Goal: Task Accomplishment & Management: Manage account settings

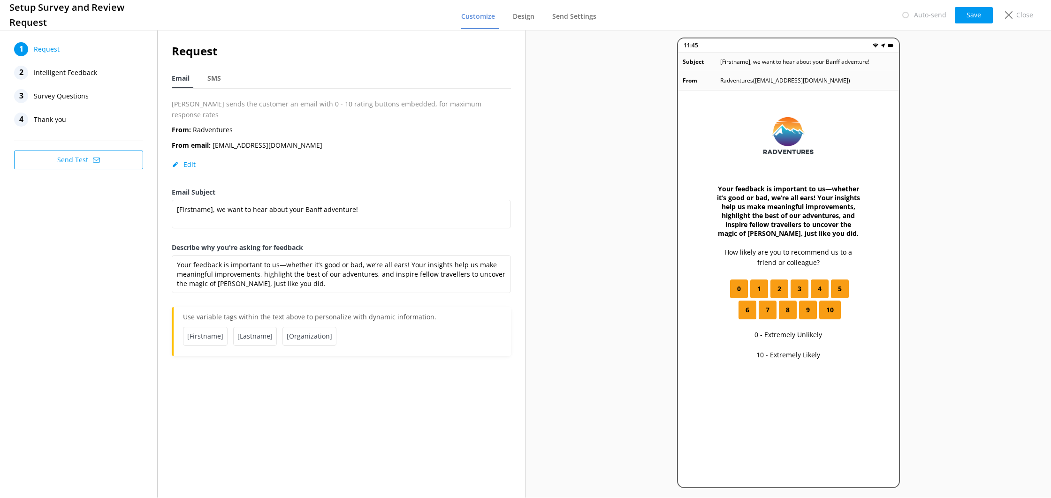
click at [64, 60] on nav "1 Request 2 Intelligent Feedback 3 Survey Questions 4 Thank you" at bounding box center [78, 84] width 129 height 84
click at [58, 53] on span "Request" at bounding box center [47, 49] width 26 height 14
click at [529, 13] on span "Design" at bounding box center [524, 16] width 22 height 9
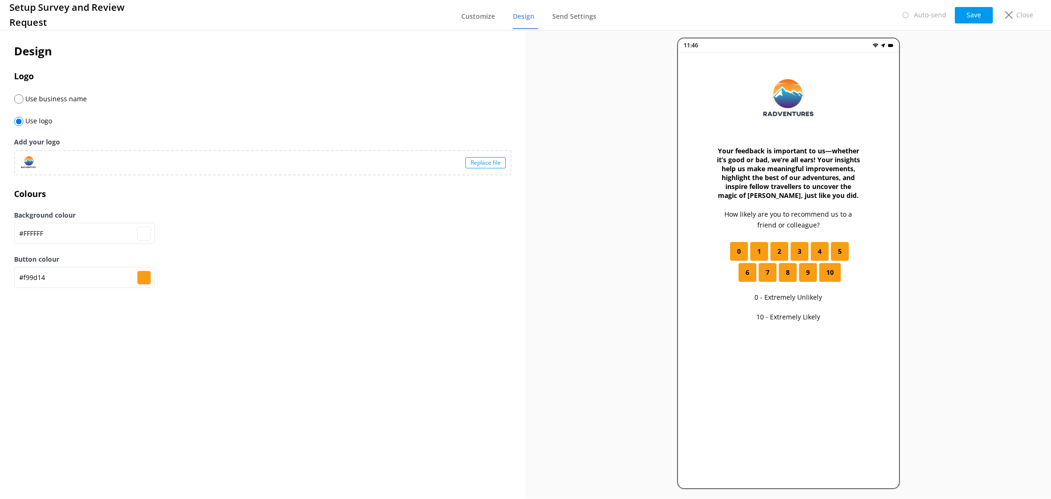
click at [473, 168] on div "Replace file" at bounding box center [485, 162] width 40 height 11
click at [466, 164] on div "Replace file" at bounding box center [485, 162] width 40 height 11
click at [487, 164] on div "Replace file" at bounding box center [485, 162] width 40 height 11
click at [462, 165] on div "Replace file" at bounding box center [262, 162] width 495 height 23
click at [502, 160] on div "Replace file" at bounding box center [485, 162] width 40 height 11
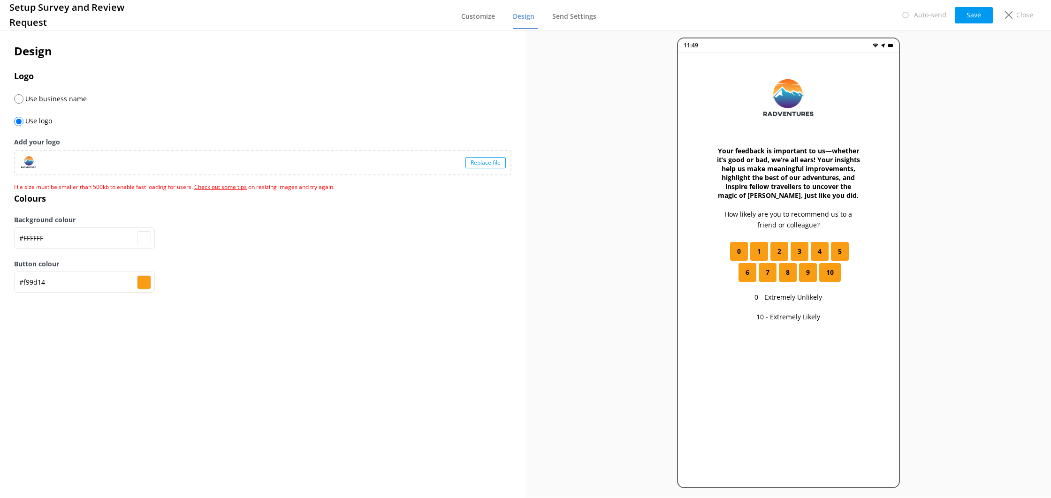
click at [466, 168] on div "Replace file" at bounding box center [485, 162] width 40 height 11
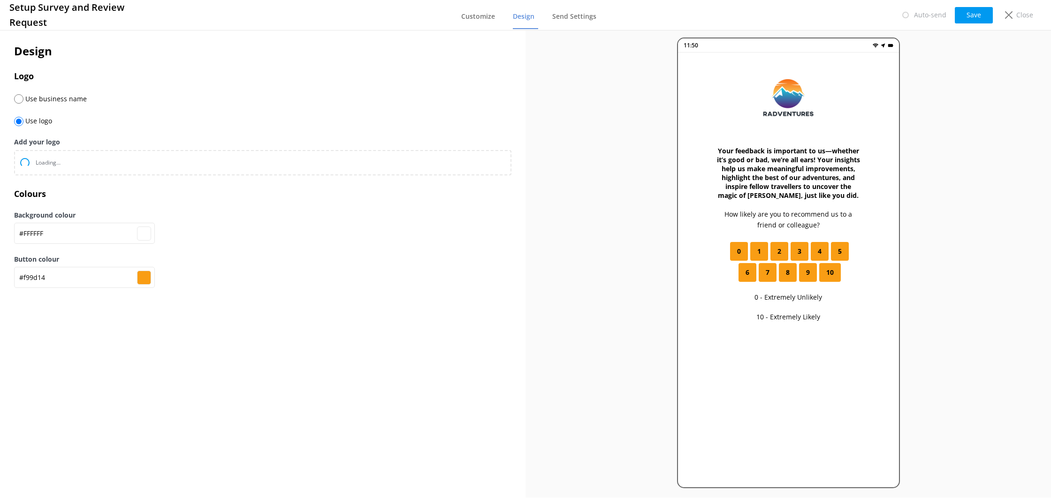
type input "#ffffff"
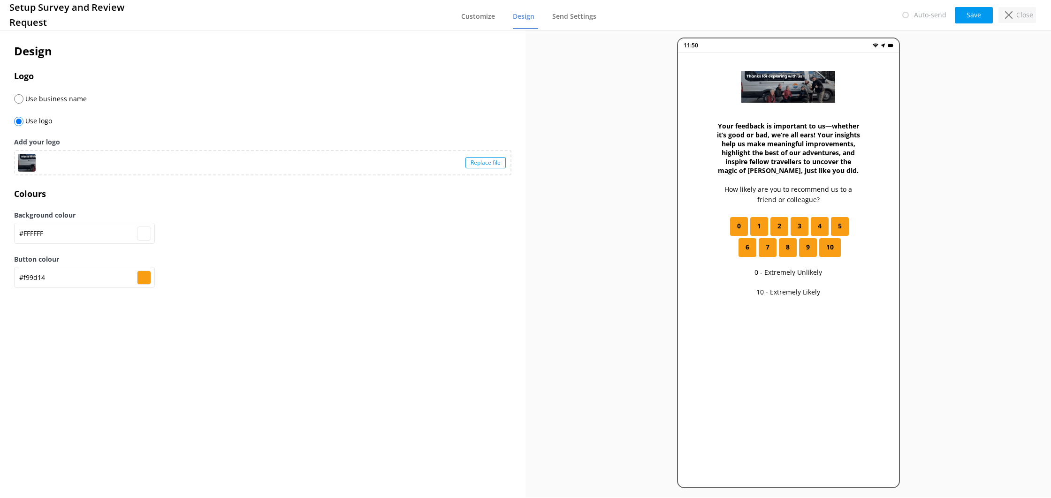
click at [1023, 10] on p "Close" at bounding box center [1024, 15] width 17 height 10
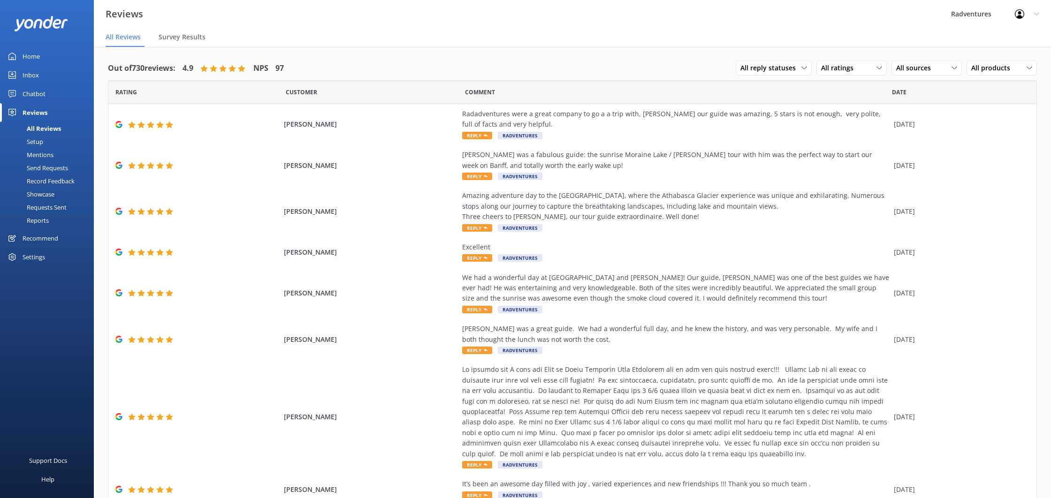
click at [44, 144] on link "Setup" at bounding box center [50, 141] width 88 height 13
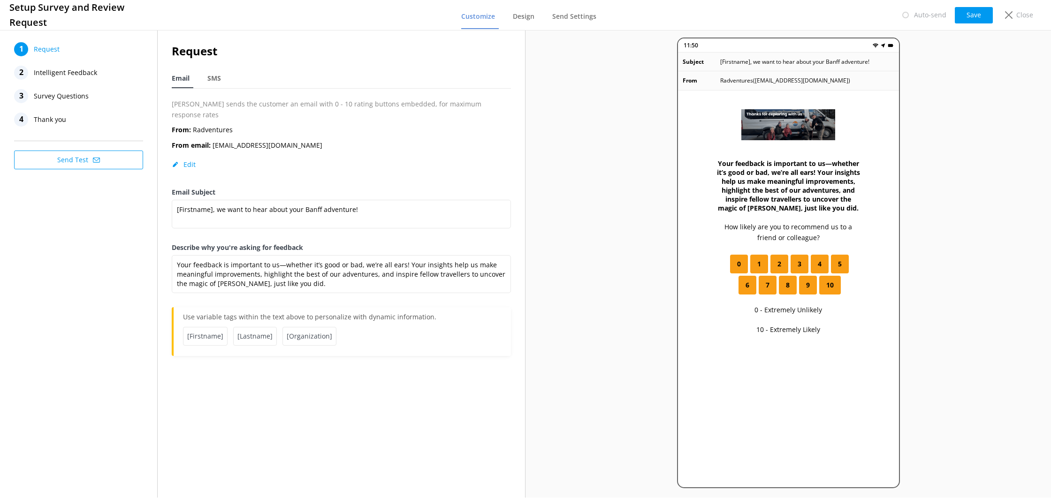
click at [81, 101] on span "Survey Questions" at bounding box center [61, 96] width 55 height 14
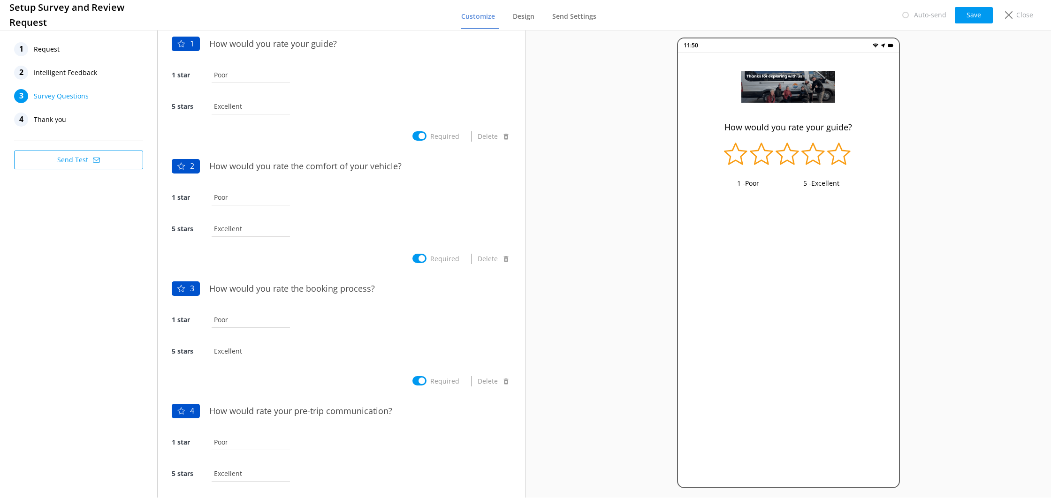
click at [70, 113] on div "4 Thank you" at bounding box center [78, 120] width 129 height 14
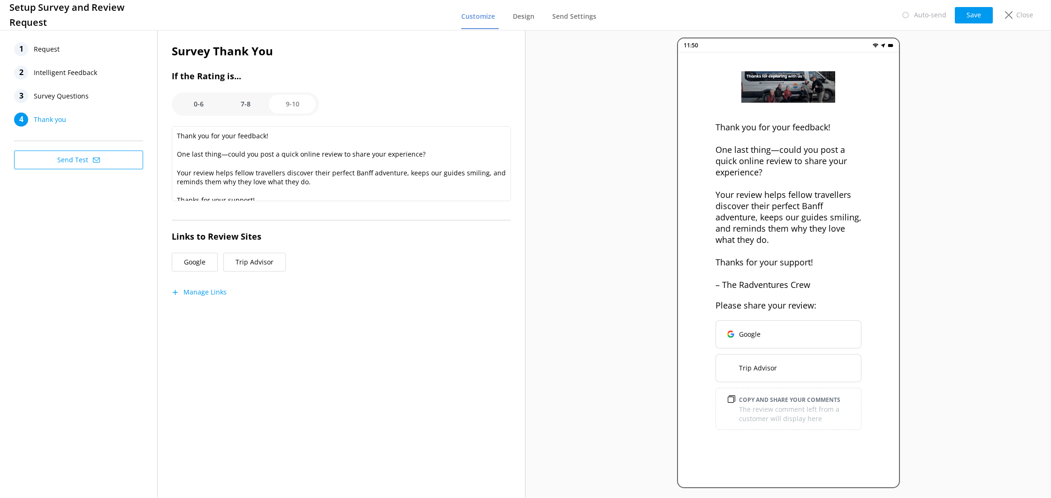
click at [70, 77] on span "Intelligent Feedback" at bounding box center [65, 73] width 63 height 14
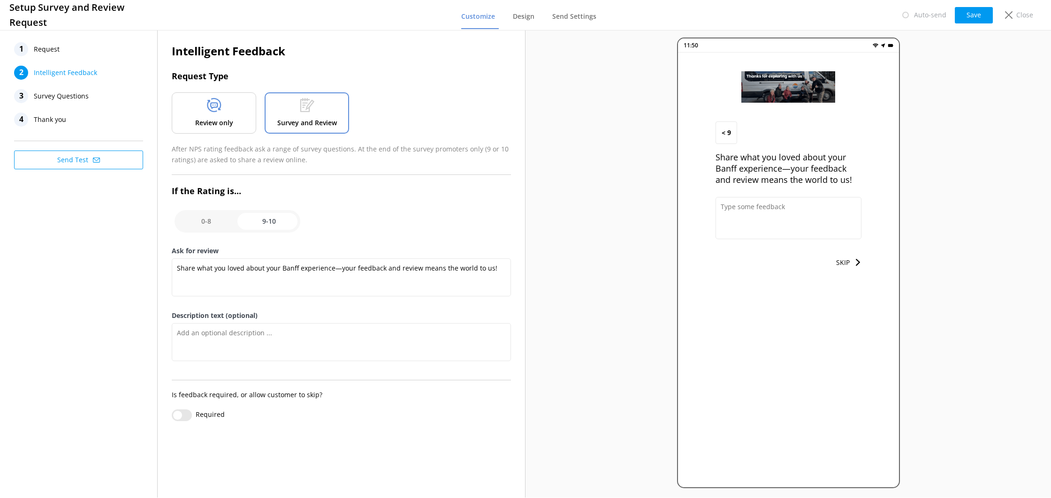
drag, startPoint x: 61, startPoint y: 47, endPoint x: 105, endPoint y: 43, distance: 44.8
click at [61, 47] on div "1 Request" at bounding box center [78, 49] width 129 height 14
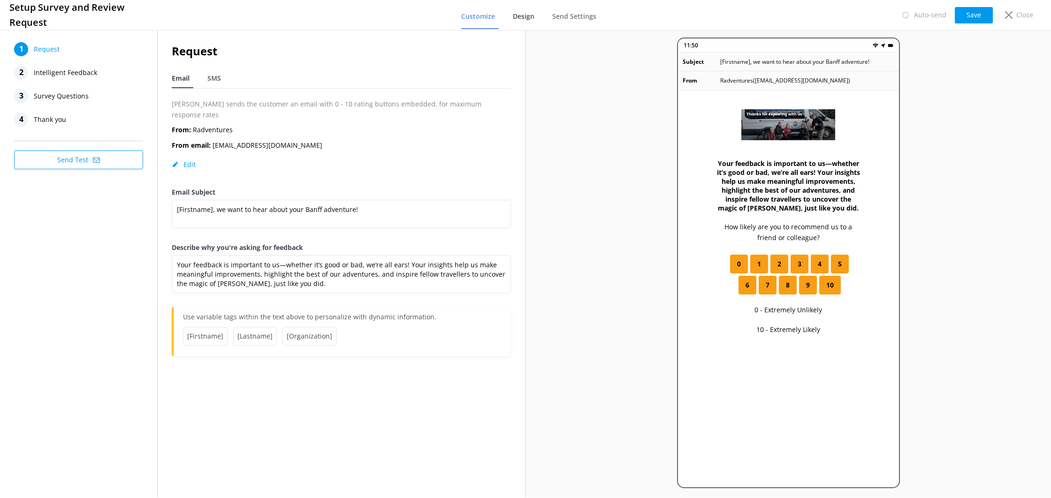
click at [515, 17] on span "Design" at bounding box center [524, 16] width 22 height 9
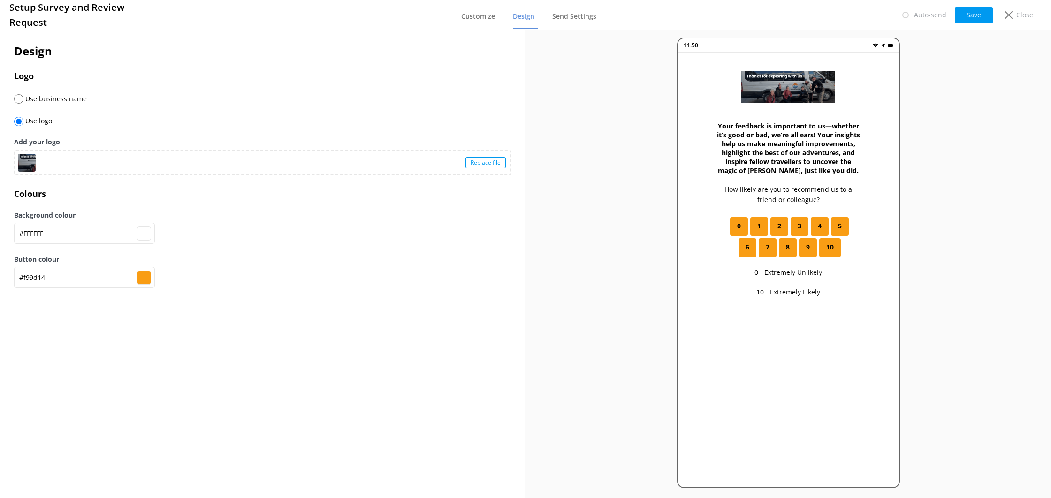
click at [476, 164] on div "Replace file" at bounding box center [485, 162] width 40 height 11
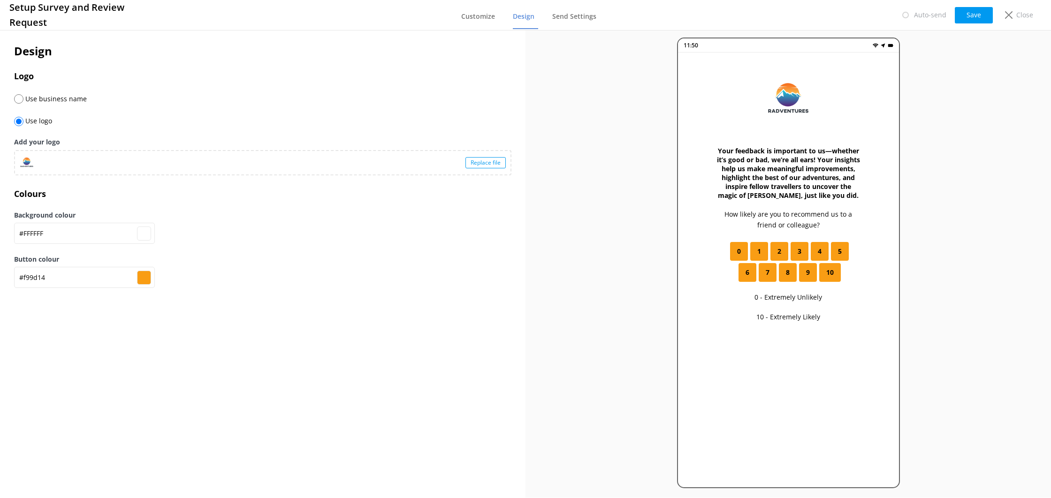
click at [475, 162] on div "Replace file" at bounding box center [485, 162] width 40 height 11
click at [482, 161] on div "Replace file" at bounding box center [485, 162] width 40 height 11
click at [965, 23] on div "Auto-send Save Close" at bounding box center [966, 15] width 149 height 19
click at [965, 22] on button "Save" at bounding box center [974, 15] width 38 height 16
type input "#ffffff"
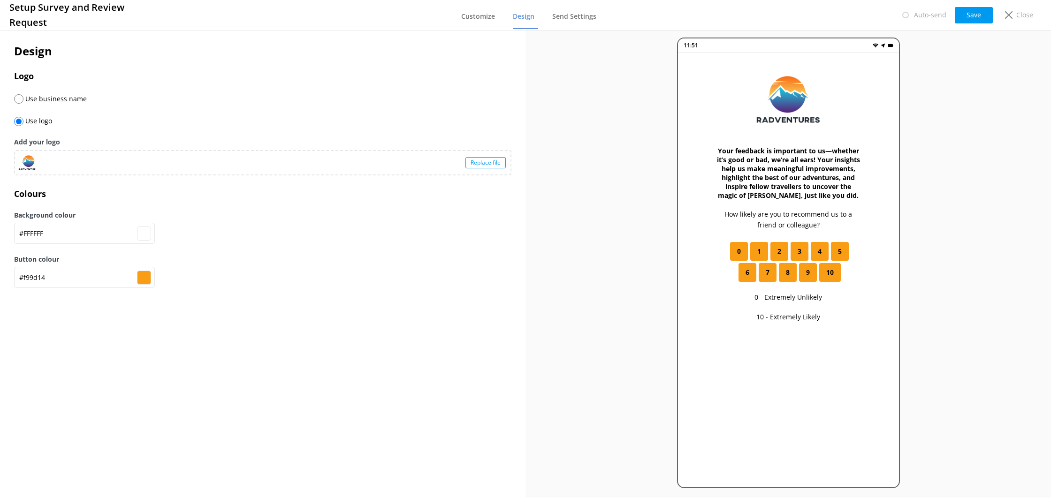
click at [758, 253] on span "1" at bounding box center [759, 251] width 4 height 10
click at [476, 15] on span "Customize" at bounding box center [478, 16] width 34 height 9
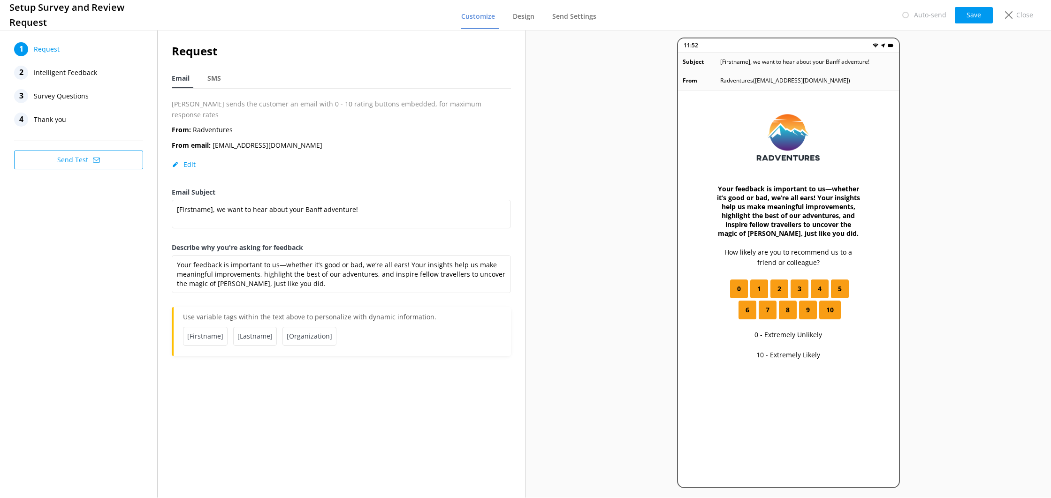
click at [63, 95] on span "Survey Questions" at bounding box center [61, 96] width 55 height 14
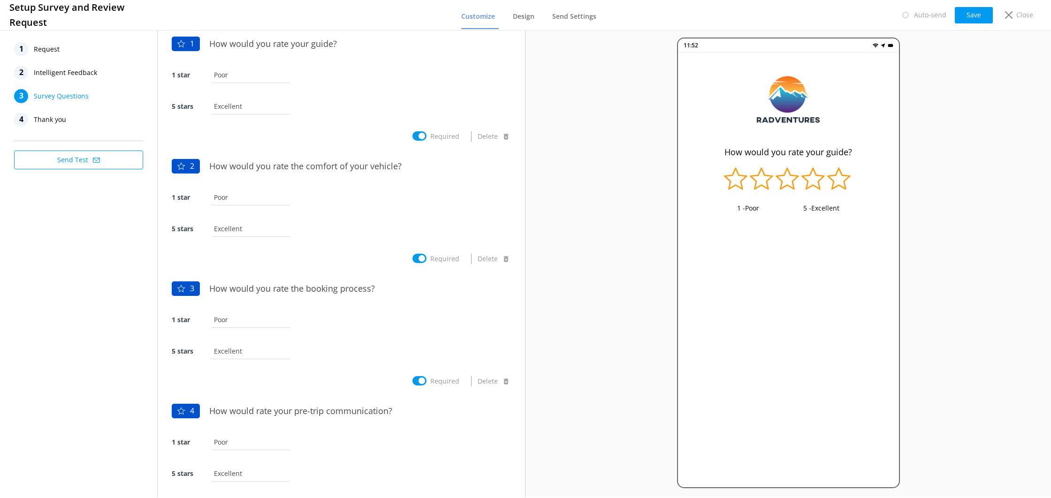
click at [962, 15] on button "Save" at bounding box center [974, 15] width 38 height 16
click at [76, 115] on div "4 Thank you" at bounding box center [78, 120] width 129 height 14
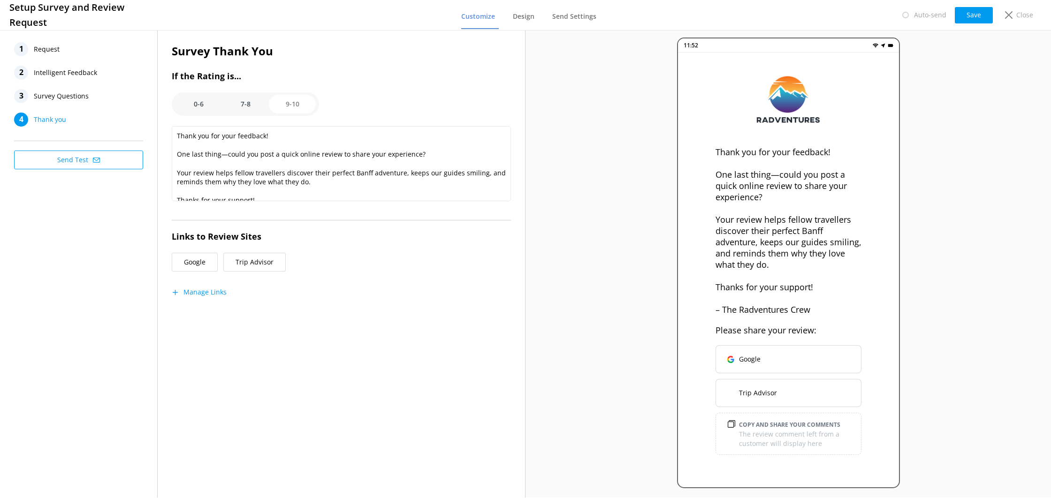
click at [242, 103] on option "7-8" at bounding box center [245, 104] width 47 height 19
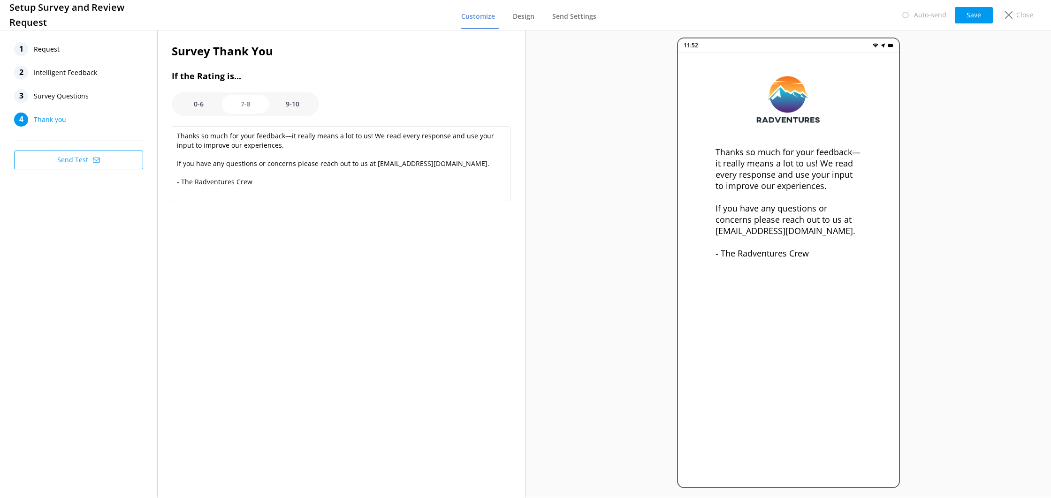
click at [209, 107] on option "0-6" at bounding box center [198, 104] width 47 height 19
click at [238, 104] on option "7-8" at bounding box center [245, 104] width 47 height 19
click at [282, 104] on option "9-10" at bounding box center [292, 104] width 47 height 19
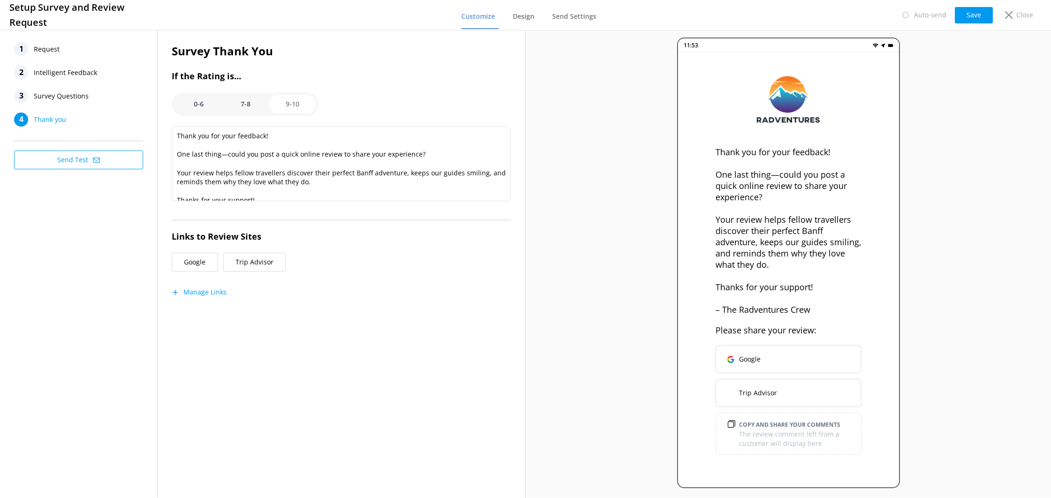
click at [200, 102] on option "0-6" at bounding box center [198, 104] width 47 height 19
type textarea "Thanks so much for your feedback—it really means a lot to us! We read every res…"
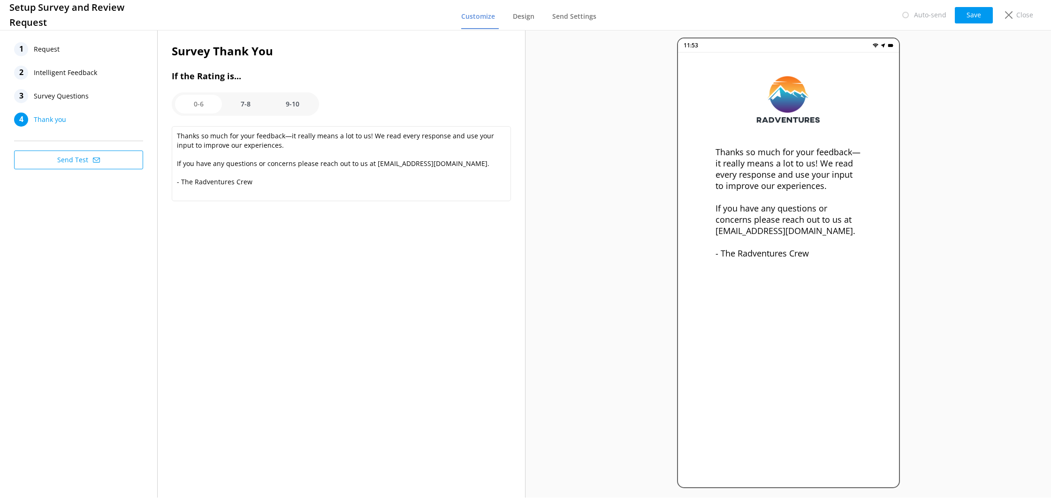
click at [113, 97] on div "3 Survey Questions" at bounding box center [78, 96] width 129 height 14
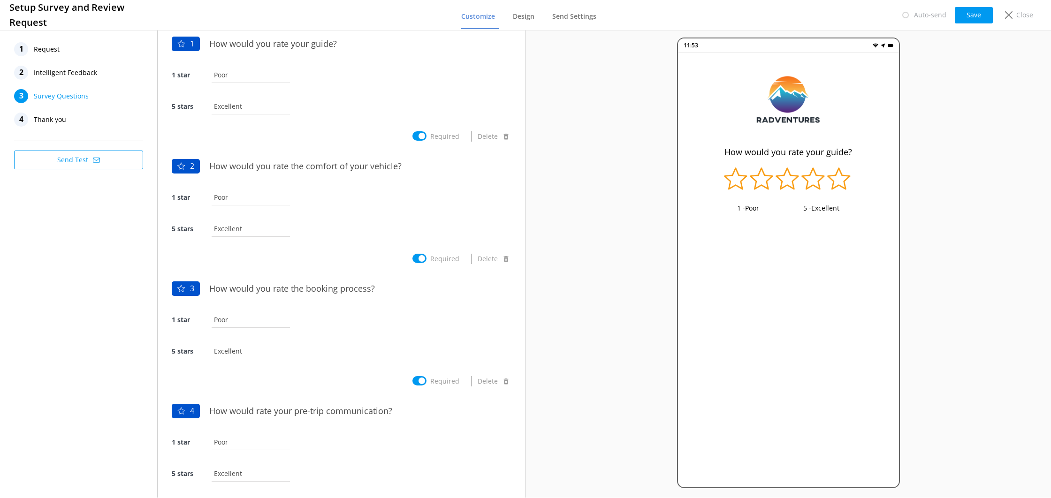
click at [108, 70] on div "2 Intelligent Feedback" at bounding box center [78, 73] width 129 height 14
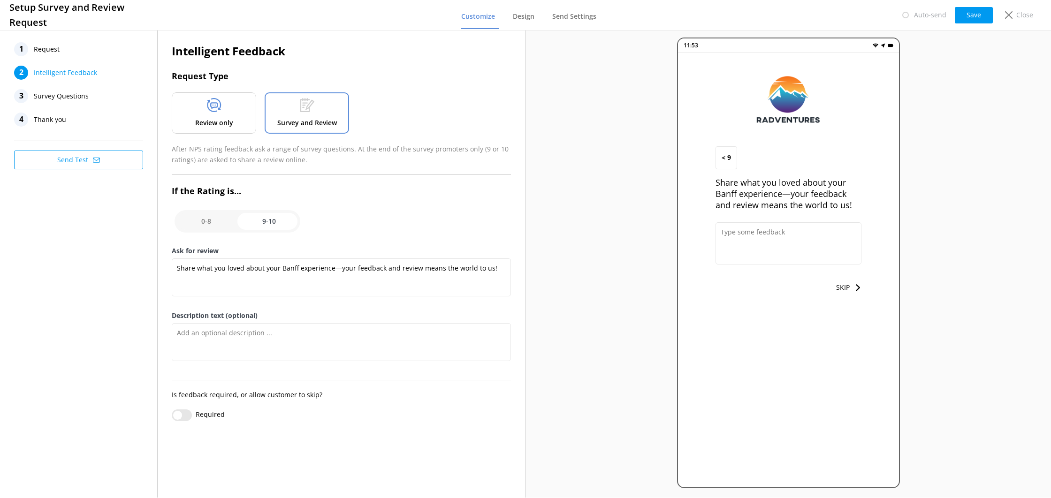
click at [94, 57] on nav "1 Request 2 Intelligent Feedback 3 Survey Questions 4 Thank you" at bounding box center [78, 84] width 129 height 84
click at [66, 43] on div "1 Request" at bounding box center [78, 49] width 129 height 14
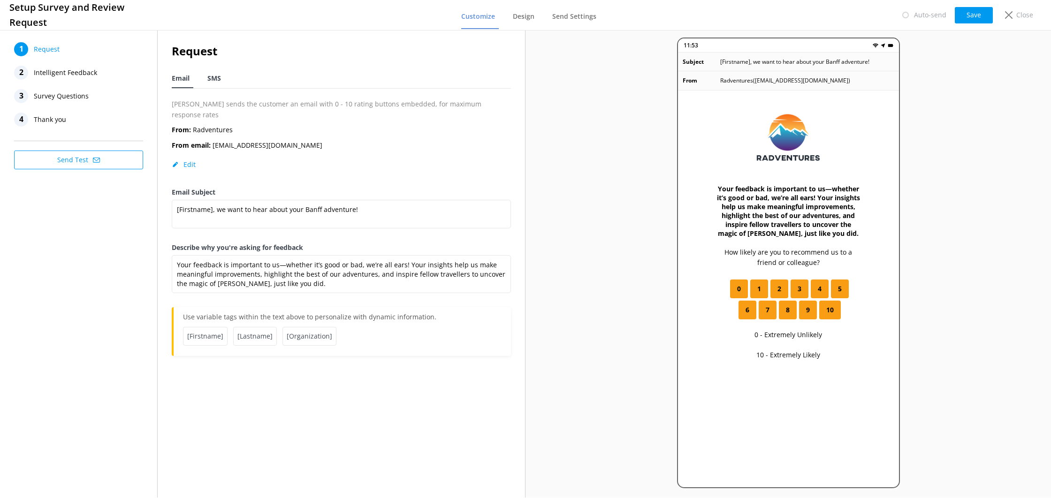
click at [216, 84] on div "SMS" at bounding box center [215, 78] width 17 height 19
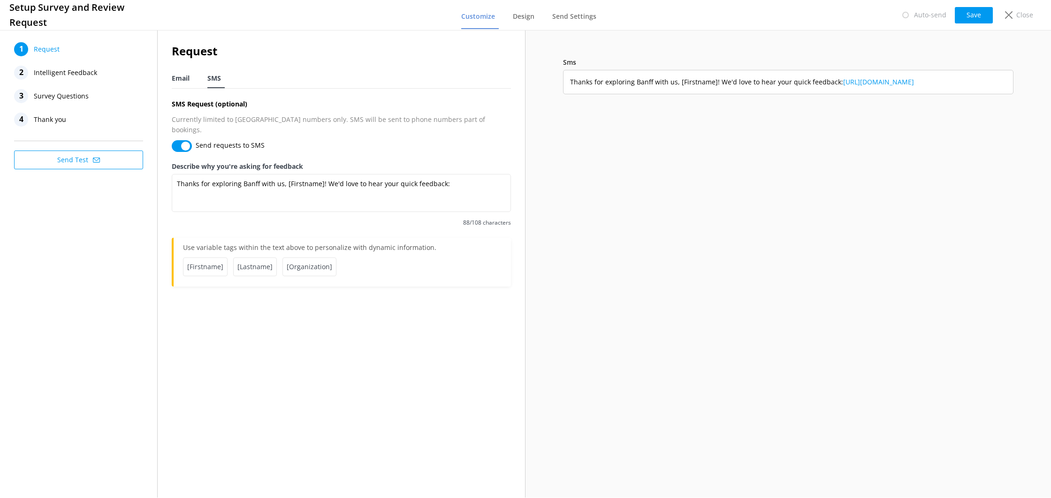
click at [180, 82] on span "Email" at bounding box center [181, 78] width 18 height 9
type textarea "Your feedback is important to us—whether it’s good or bad, we’re all ears! Your…"
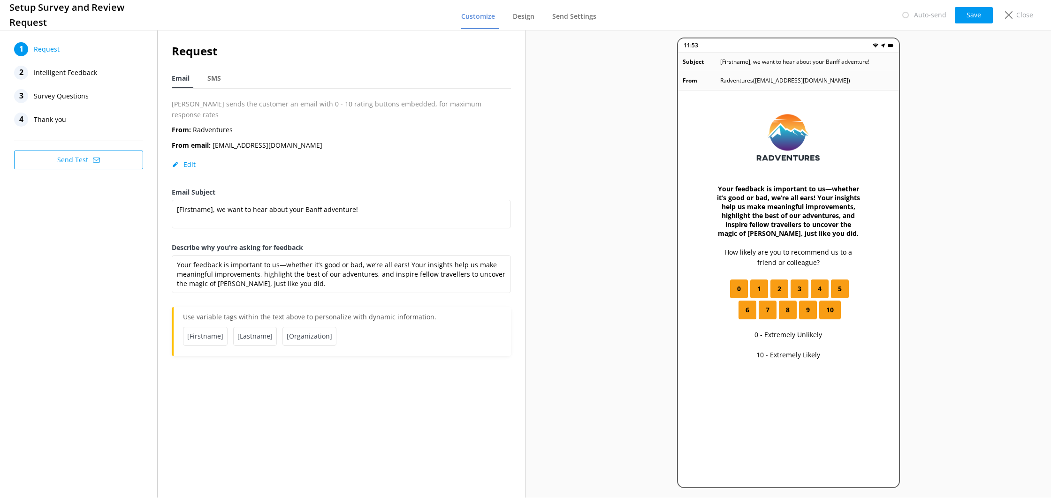
click at [125, 160] on button "Send Test" at bounding box center [78, 160] width 129 height 19
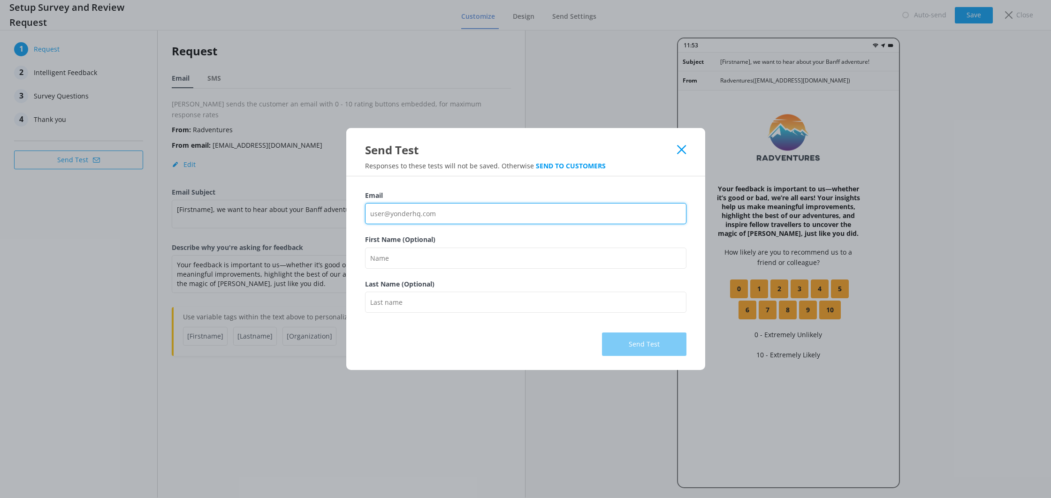
click at [477, 214] on input "Email" at bounding box center [525, 213] width 321 height 21
click at [471, 204] on input "Email" at bounding box center [525, 213] width 321 height 21
type input "[EMAIL_ADDRESS][DOMAIN_NAME]"
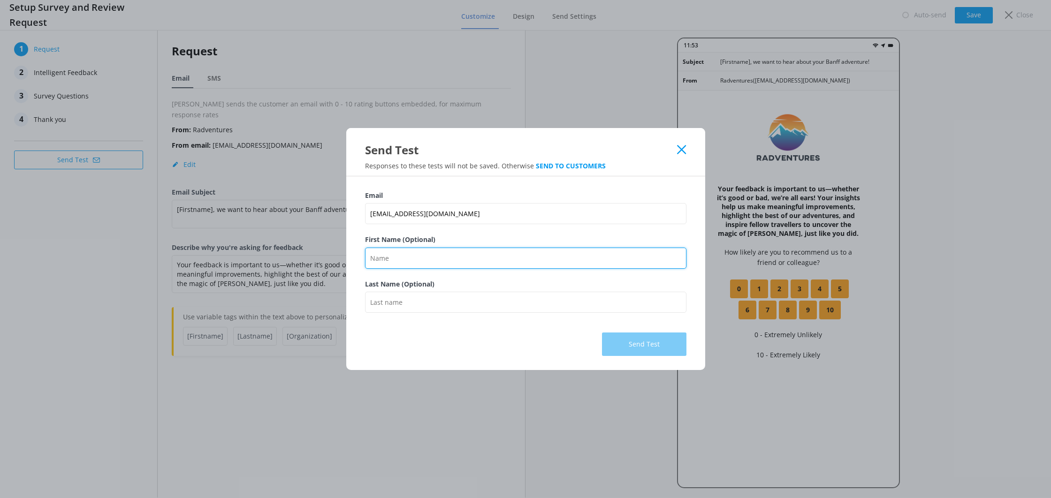
type input "[PERSON_NAME]"
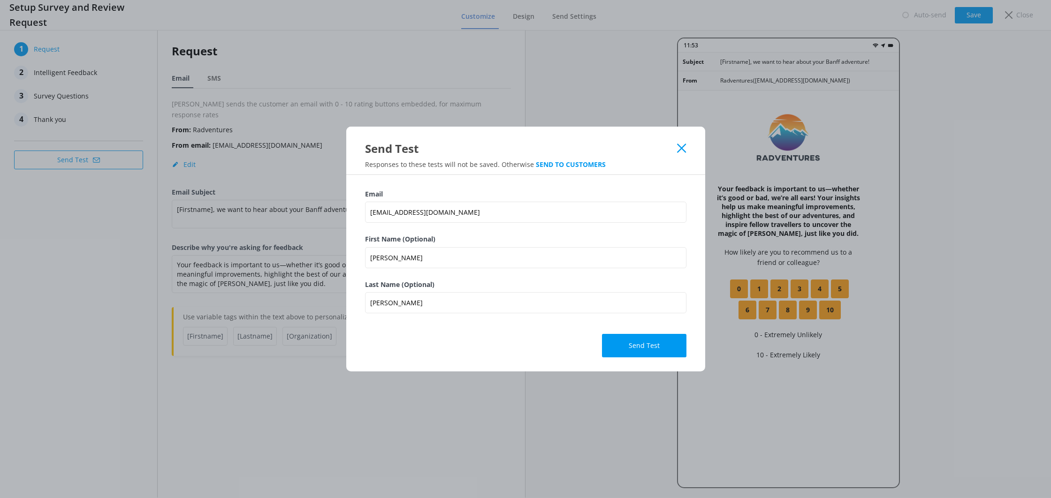
click at [640, 351] on button "Send Test" at bounding box center [644, 345] width 84 height 23
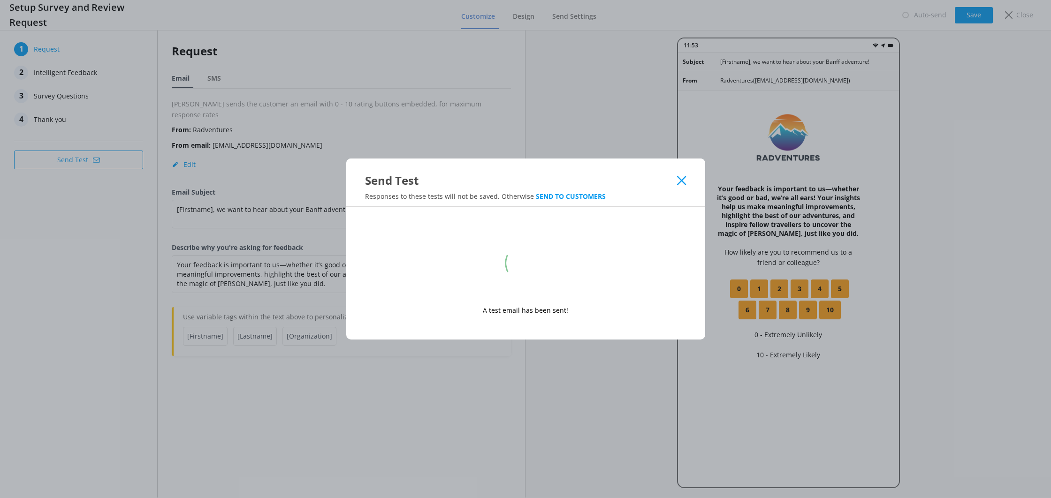
click at [683, 185] on div "Send Test" at bounding box center [525, 174] width 359 height 30
click at [683, 183] on icon at bounding box center [681, 180] width 9 height 9
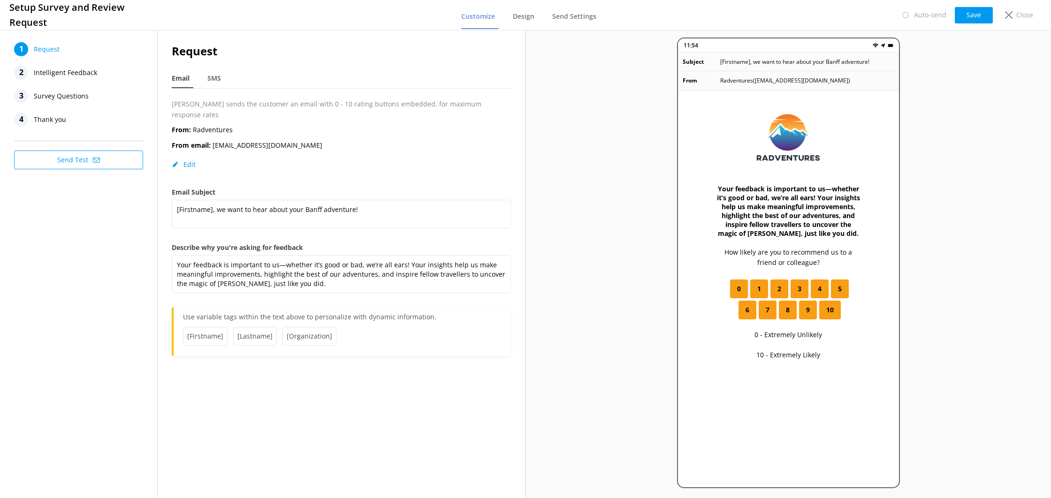
click at [75, 157] on button "Send Test" at bounding box center [78, 160] width 129 height 19
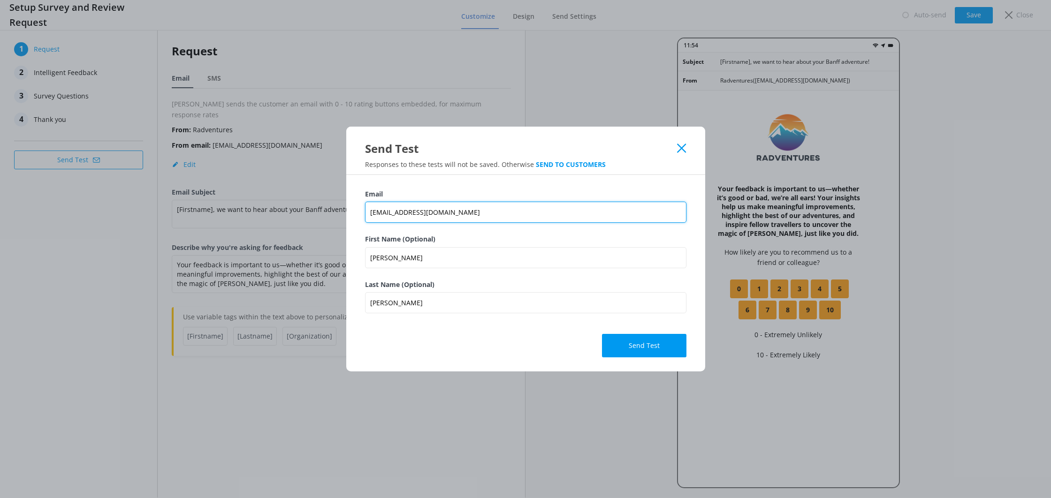
click at [442, 214] on input "[EMAIL_ADDRESS][DOMAIN_NAME]" at bounding box center [525, 212] width 321 height 21
click at [636, 358] on div "Email cjkulus@gmail.com First Name (Optional) Christopher Last Name (Optional) …" at bounding box center [525, 273] width 359 height 197
click at [635, 354] on button "Send Test" at bounding box center [644, 345] width 84 height 23
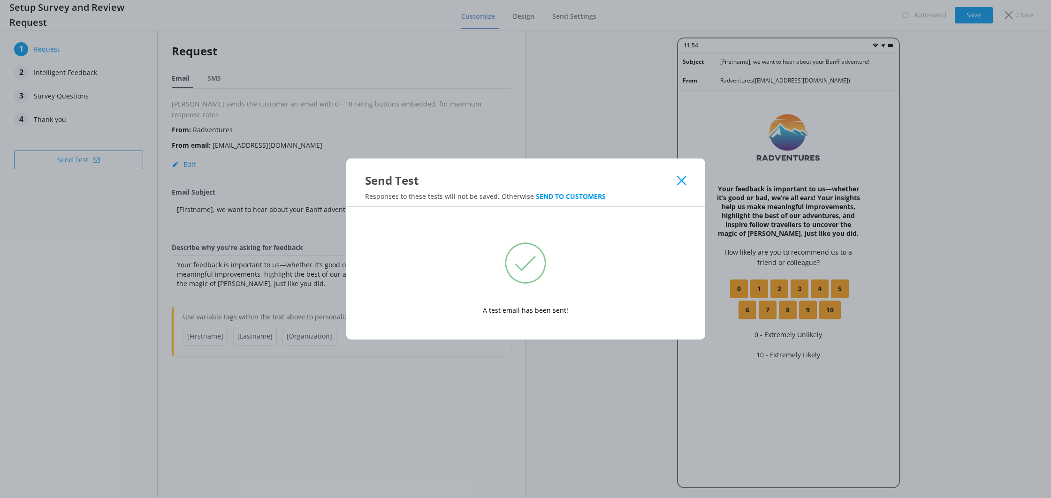
click at [688, 180] on div "Send Test" at bounding box center [525, 174] width 359 height 30
click at [684, 181] on icon at bounding box center [681, 180] width 9 height 9
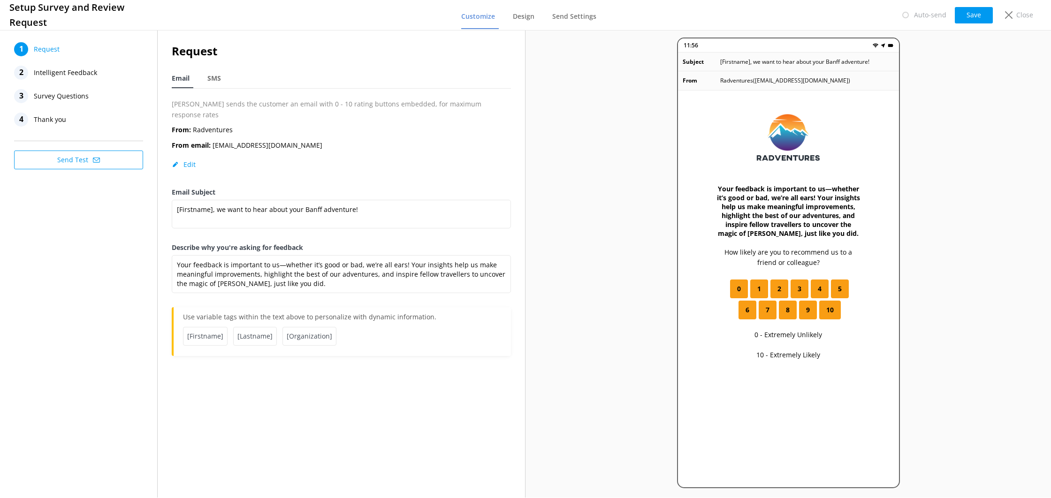
click at [104, 162] on button "Send Test" at bounding box center [78, 160] width 129 height 19
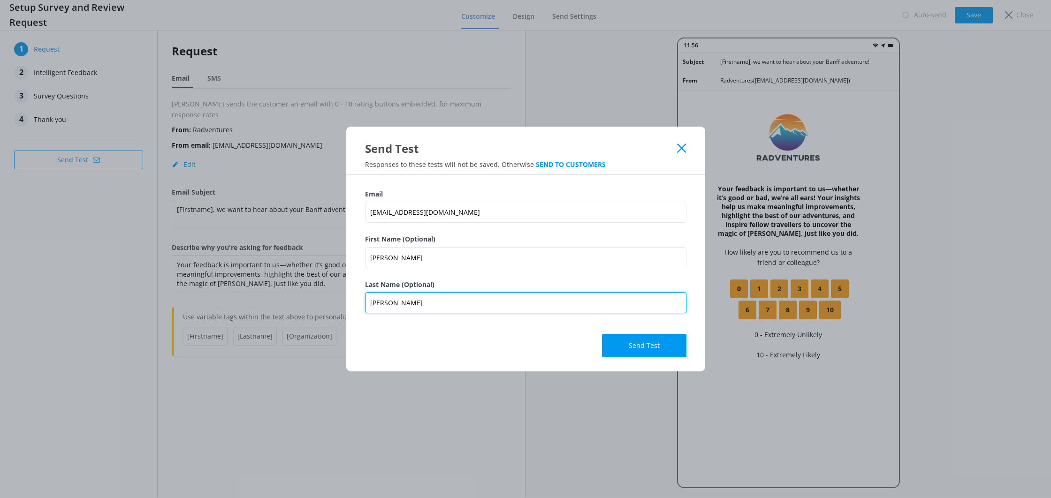
drag, startPoint x: 385, startPoint y: 307, endPoint x: 351, endPoint y: 305, distance: 33.8
click at [351, 305] on div "Email cjkulus@gmail.com First Name (Optional) Christopher Last Name (Optional) …" at bounding box center [525, 273] width 359 height 197
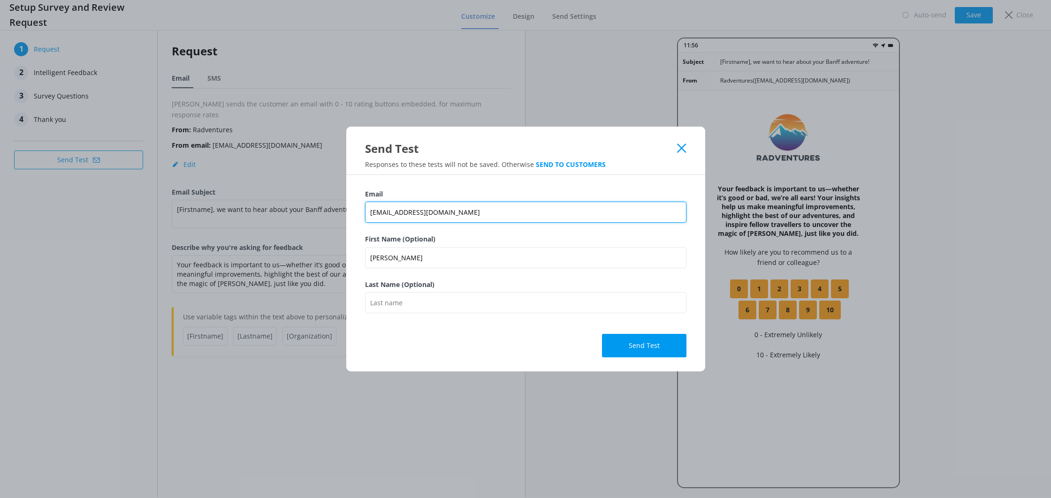
drag, startPoint x: 435, startPoint y: 212, endPoint x: 367, endPoint y: 212, distance: 68.0
click at [367, 212] on input "[EMAIL_ADDRESS][DOMAIN_NAME]" at bounding box center [525, 212] width 321 height 21
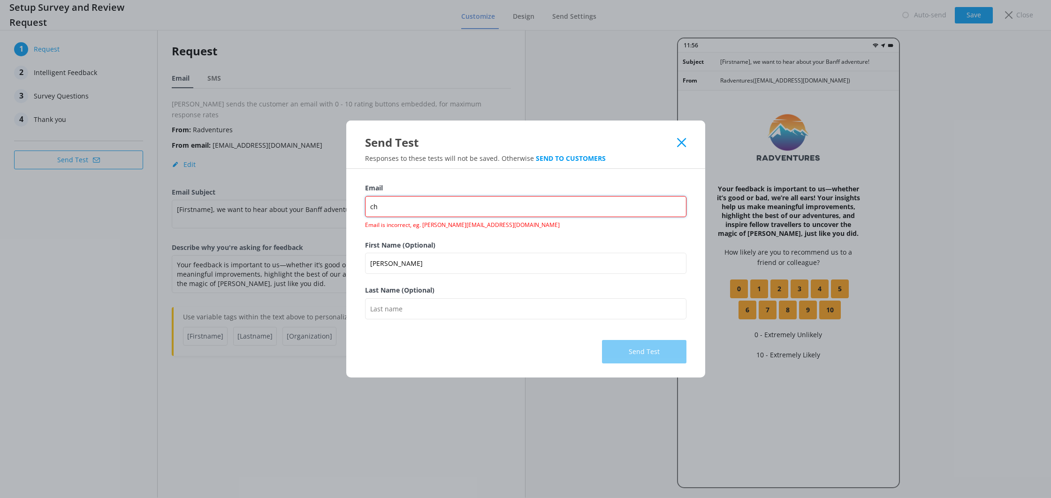
type input "c"
type input "[EMAIL_ADDRESS][DOMAIN_NAME]"
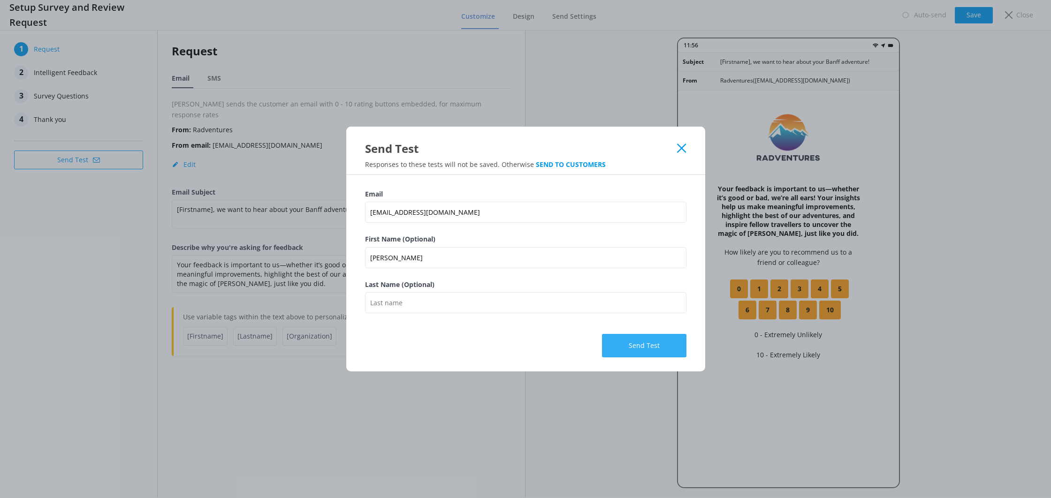
click at [655, 354] on button "Send Test" at bounding box center [644, 345] width 84 height 23
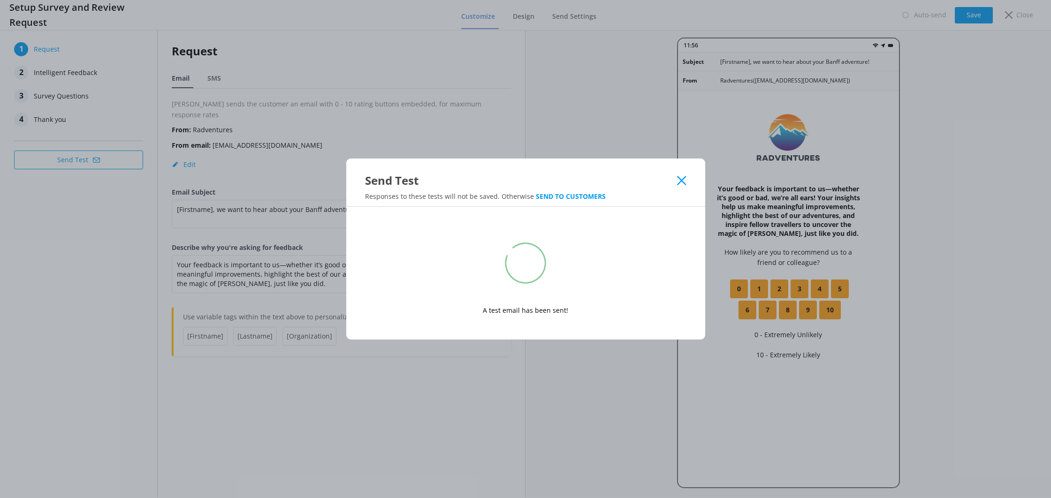
click at [677, 175] on div "Send Test" at bounding box center [525, 174] width 359 height 30
click at [678, 178] on use at bounding box center [681, 180] width 9 height 9
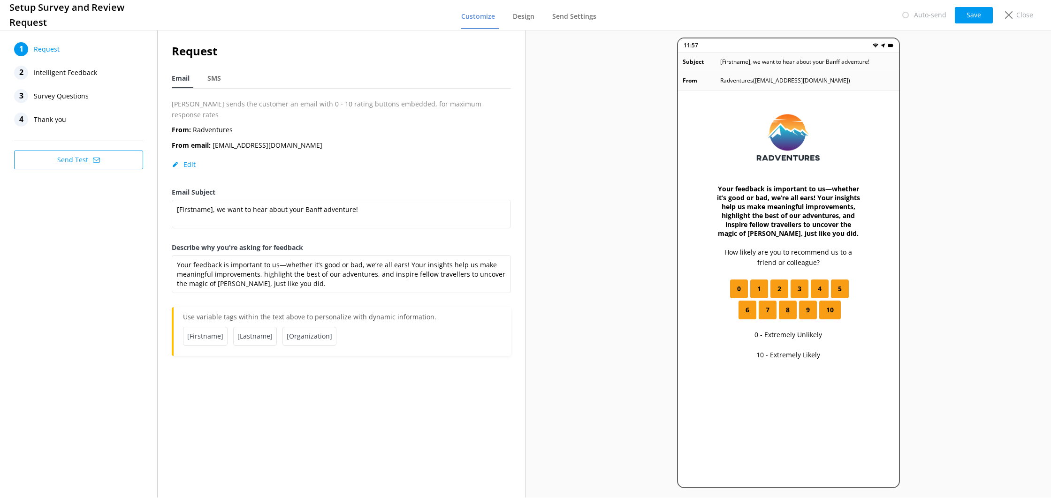
drag, startPoint x: 99, startPoint y: 170, endPoint x: 97, endPoint y: 163, distance: 6.7
click at [98, 166] on div "1 Request 2 Intelligent Feedback 3 Survey Questions 4 Thank you Send Test" at bounding box center [78, 105] width 157 height 155
click at [97, 163] on icon at bounding box center [96, 160] width 7 height 7
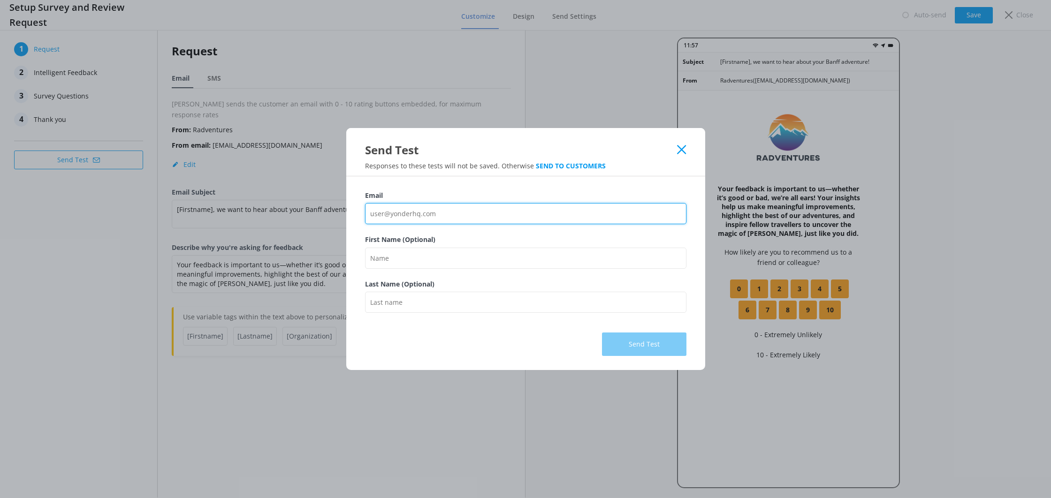
click at [391, 210] on input "Email" at bounding box center [525, 213] width 321 height 21
click at [436, 200] on label "Email" at bounding box center [525, 196] width 321 height 10
click at [436, 203] on input "Email" at bounding box center [525, 213] width 321 height 21
click at [434, 206] on input "Email" at bounding box center [525, 213] width 321 height 21
type input "[EMAIL_ADDRESS][DOMAIN_NAME]"
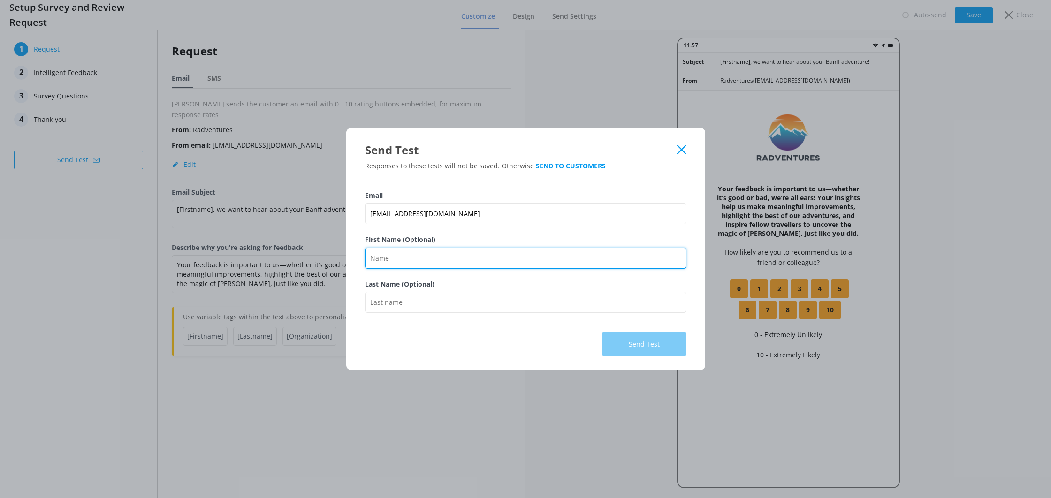
type input "[PERSON_NAME]"
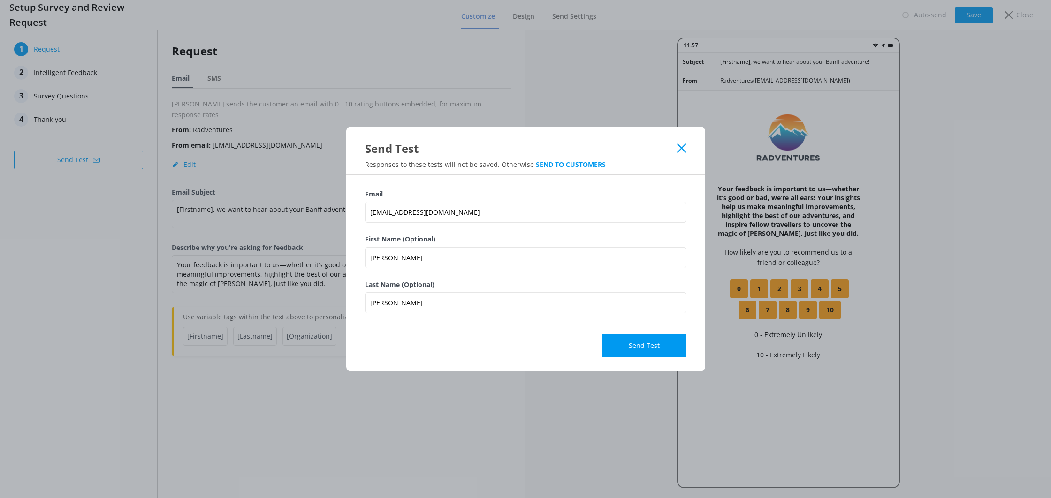
click at [449, 196] on label "Email" at bounding box center [525, 194] width 321 height 10
click at [449, 202] on input "[EMAIL_ADDRESS][DOMAIN_NAME]" at bounding box center [525, 212] width 321 height 21
click at [647, 352] on button "Send Test" at bounding box center [644, 345] width 84 height 23
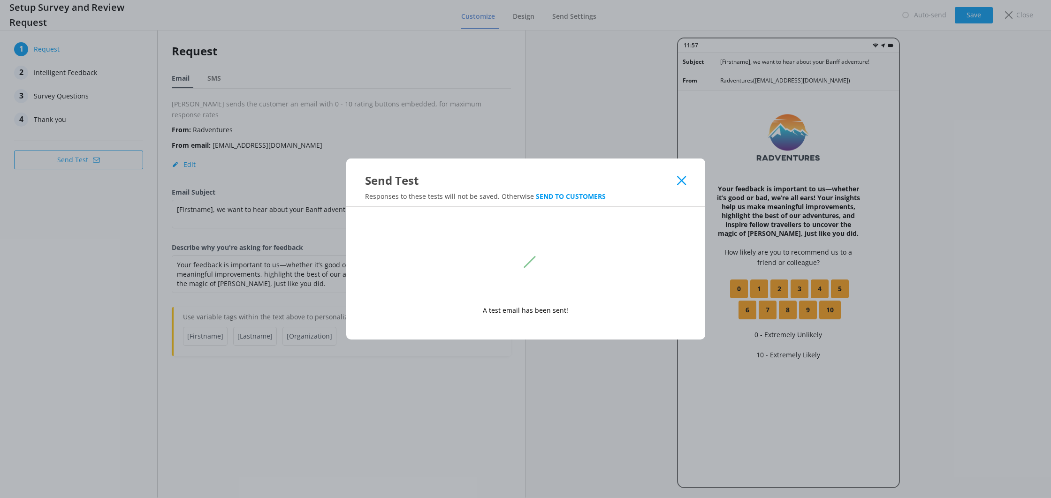
click at [684, 180] on icon at bounding box center [681, 180] width 9 height 9
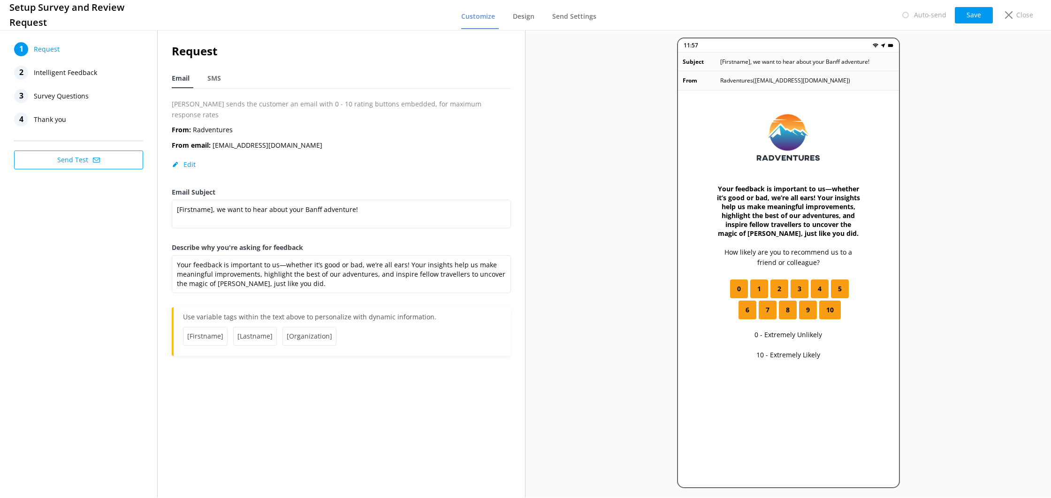
click at [75, 154] on button "Send Test" at bounding box center [78, 160] width 129 height 19
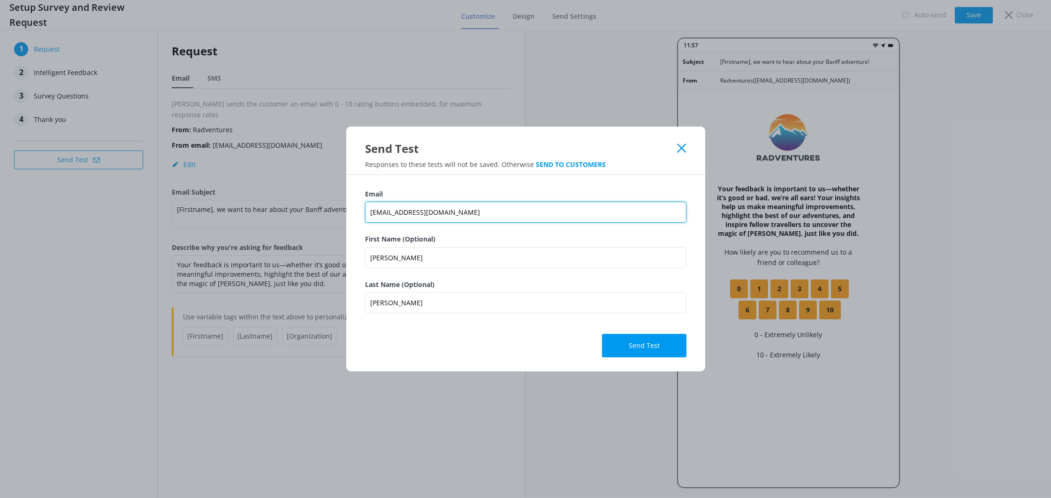
drag, startPoint x: 390, startPoint y: 211, endPoint x: 329, endPoint y: 213, distance: 61.5
click at [329, 213] on div "Send Test Responses to these tests will not be saved. Otherwise SEND TO CUSTOME…" at bounding box center [525, 249] width 1051 height 498
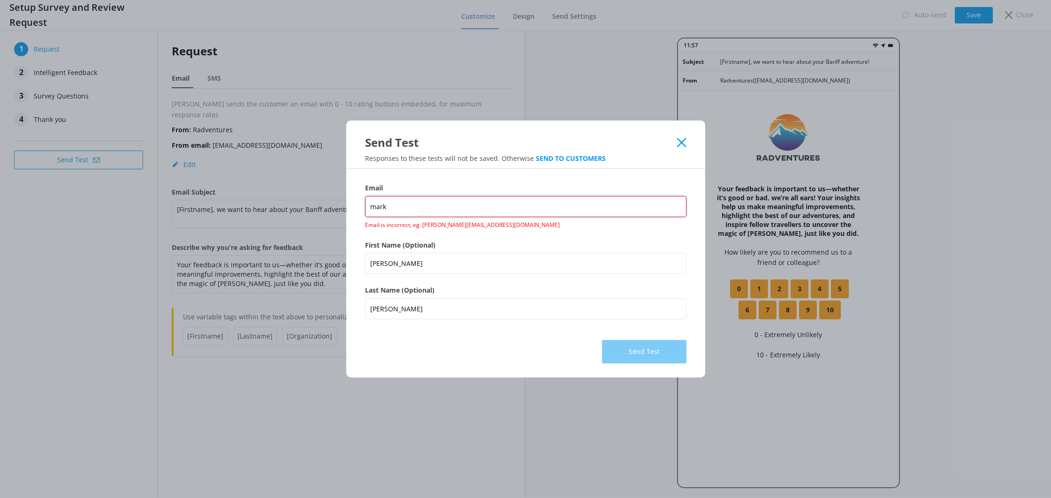
type input "[EMAIL_ADDRESS][DOMAIN_NAME]"
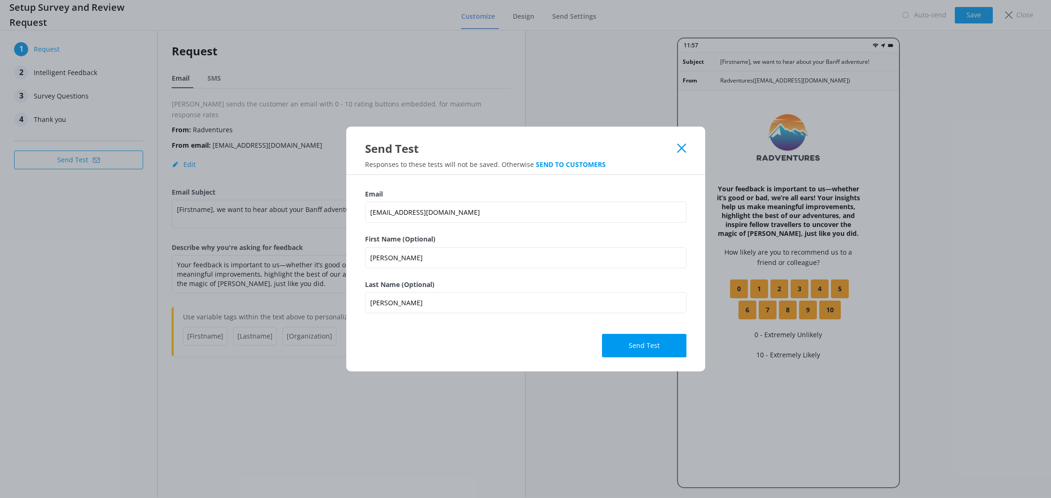
click at [613, 344] on button "Send Test" at bounding box center [644, 345] width 84 height 23
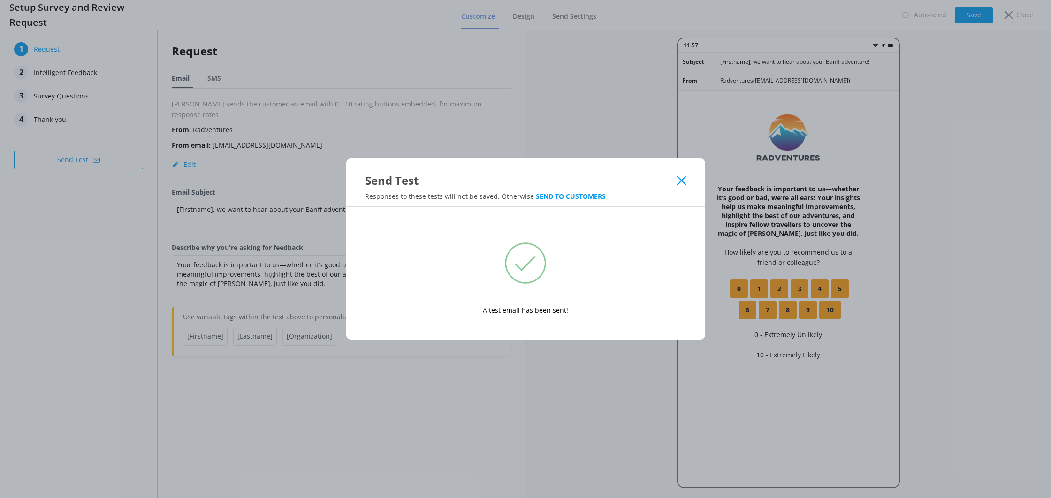
click at [682, 182] on use at bounding box center [681, 180] width 9 height 9
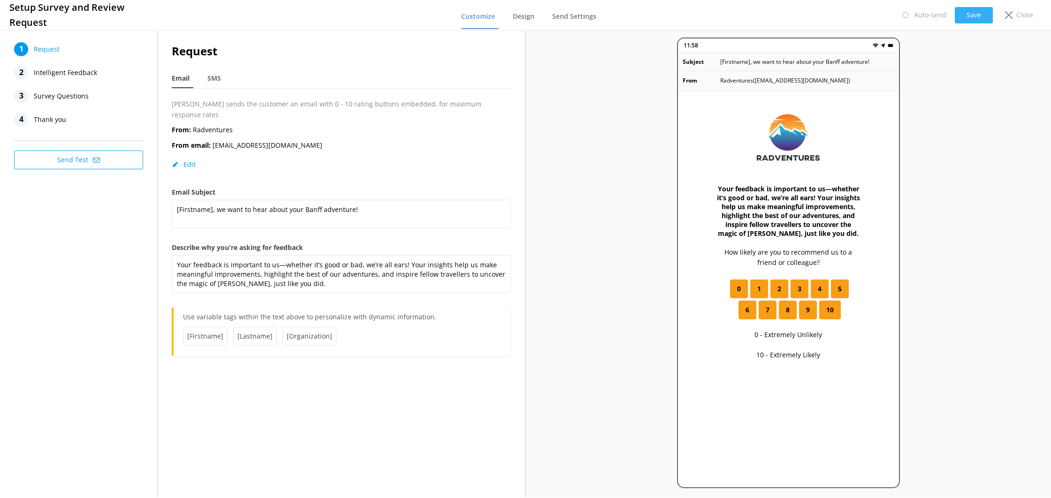
click at [987, 20] on button "Save" at bounding box center [974, 15] width 38 height 16
click at [1005, 17] on div "Close" at bounding box center [1018, 15] width 38 height 16
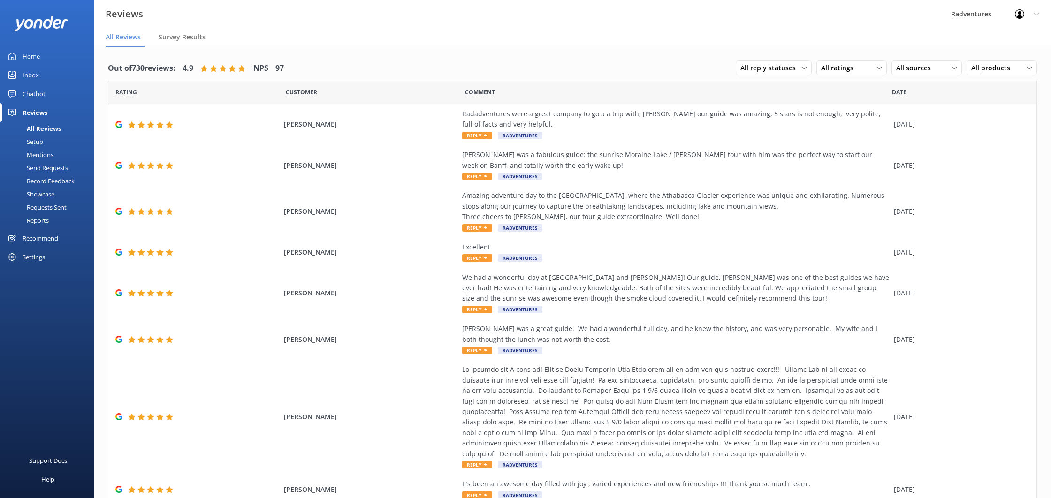
click at [46, 140] on link "Setup" at bounding box center [50, 141] width 88 height 13
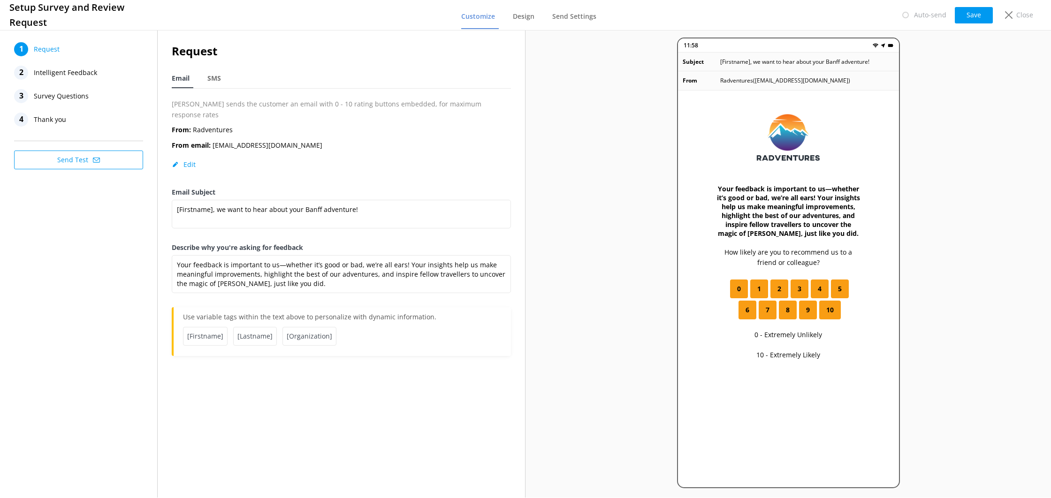
click at [109, 166] on button "Send Test" at bounding box center [78, 160] width 129 height 19
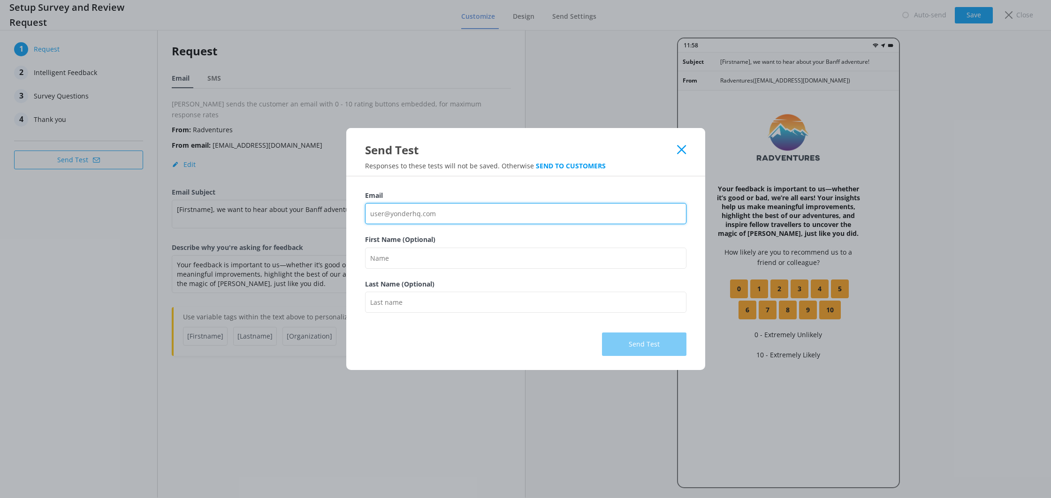
click at [426, 207] on input "Email" at bounding box center [525, 213] width 321 height 21
type input "[EMAIL_ADDRESS][DOMAIN_NAME]"
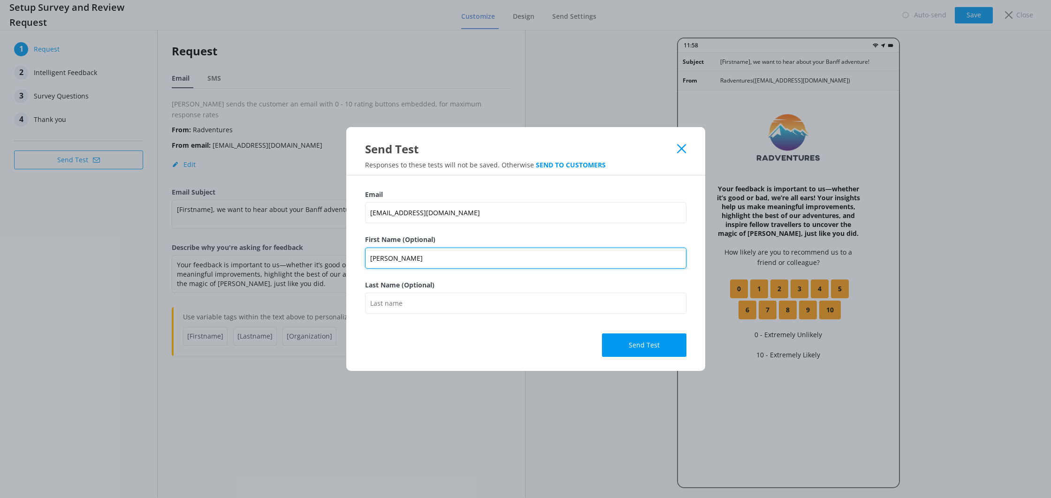
type input "[PERSON_NAME]"
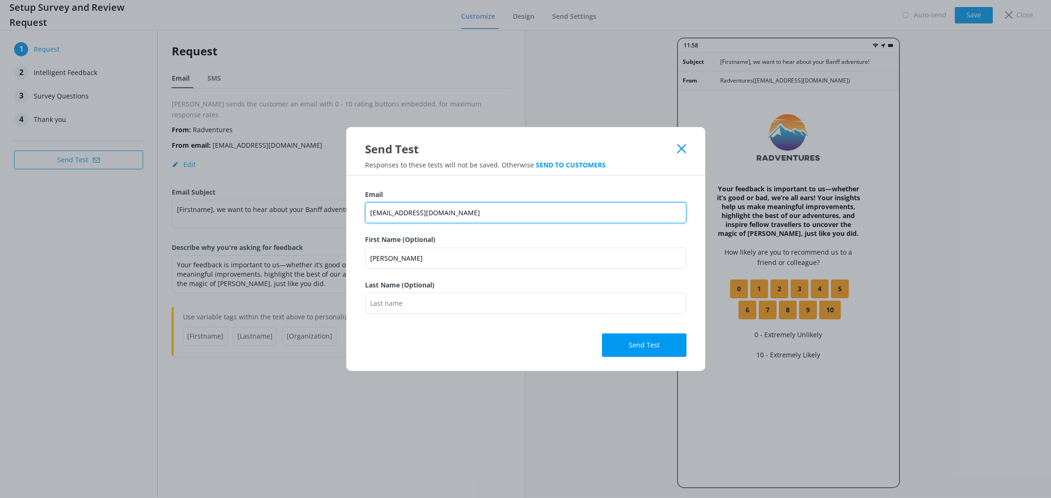
click at [543, 221] on input "[EMAIL_ADDRESS][DOMAIN_NAME]" at bounding box center [525, 212] width 321 height 21
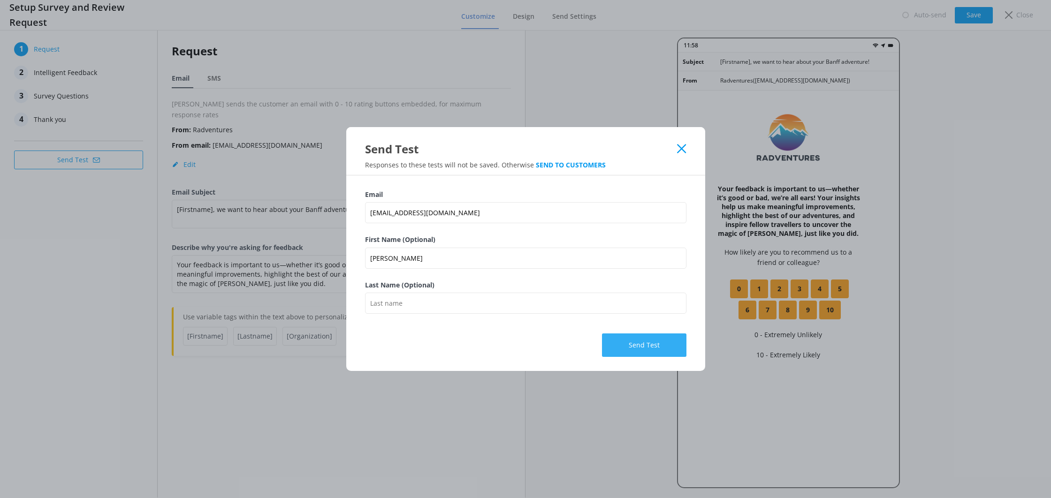
click at [617, 339] on button "Send Test" at bounding box center [644, 345] width 84 height 23
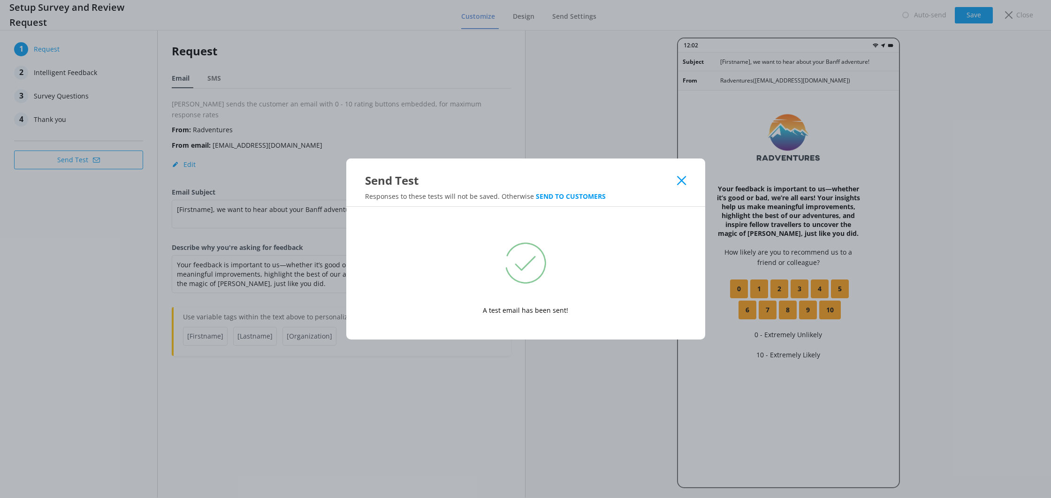
click at [679, 182] on icon at bounding box center [681, 180] width 9 height 9
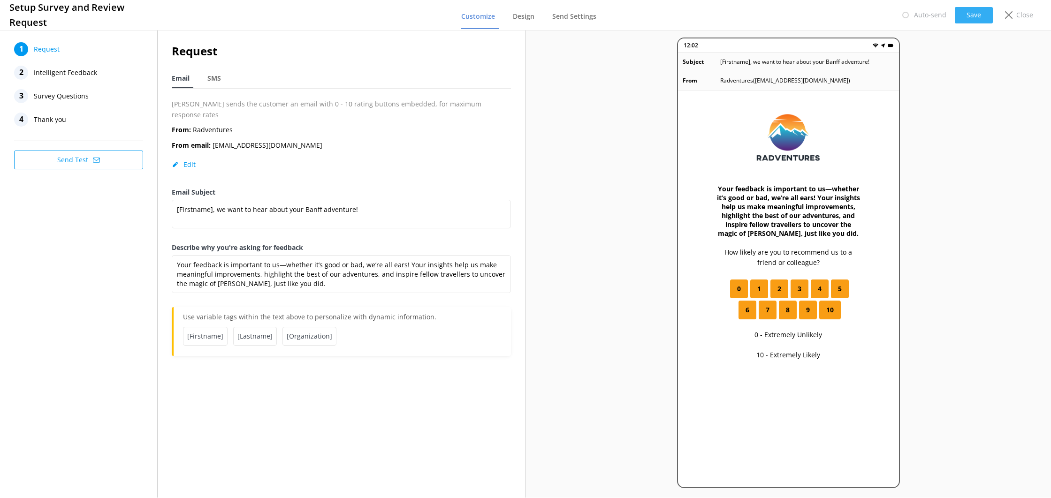
click at [966, 9] on button "Save" at bounding box center [974, 15] width 38 height 16
drag, startPoint x: 320, startPoint y: 255, endPoint x: 340, endPoint y: 290, distance: 40.6
click at [320, 255] on textarea "Your feedback is important to us—whether it’s good or bad, we’re all ears! Your…" at bounding box center [341, 274] width 339 height 38
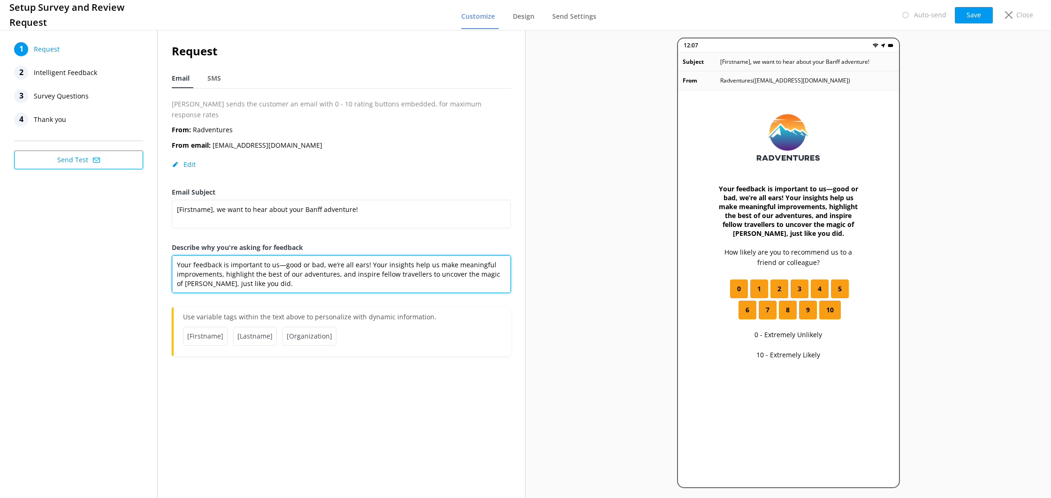
click at [314, 271] on textarea "Your feedback is important to us—good or bad, we’re all ears! Your insights hel…" at bounding box center [341, 274] width 339 height 38
click at [315, 270] on textarea "Your feedback is important to us—good or bad, we’re all ears! Your insights hel…" at bounding box center [341, 274] width 339 height 38
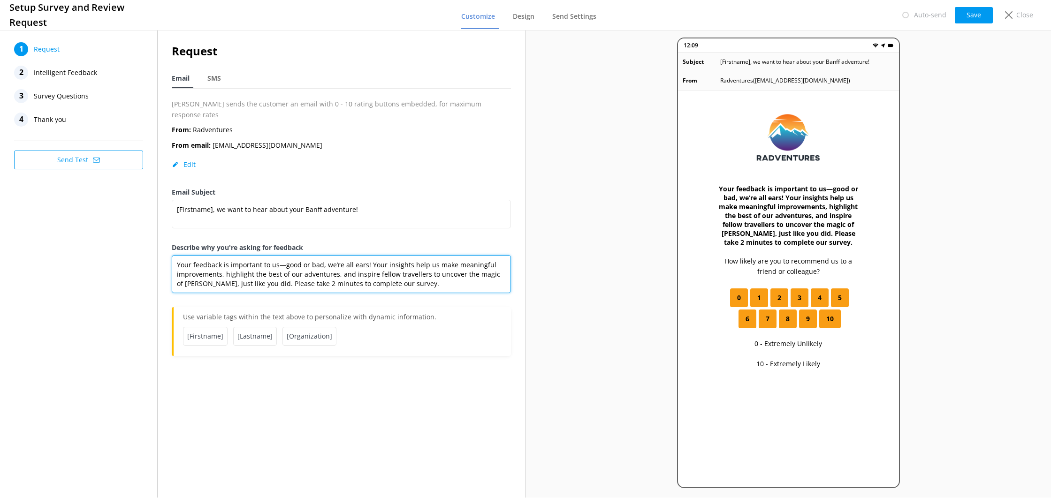
drag, startPoint x: 390, startPoint y: 275, endPoint x: 176, endPoint y: 250, distance: 215.5
click at [176, 255] on textarea "Your feedback is important to us—good or bad, we’re all ears! Your insights hel…" at bounding box center [341, 274] width 339 height 38
click at [401, 278] on textarea "Your feedback is important to us—good or bad, we’re all ears! Your insights hel…" at bounding box center [341, 274] width 339 height 38
drag, startPoint x: 317, startPoint y: 269, endPoint x: 250, endPoint y: 274, distance: 67.3
click at [249, 274] on textarea "Your feedback is important to us—good or bad, we’re all ears! Your insights hel…" at bounding box center [341, 274] width 339 height 38
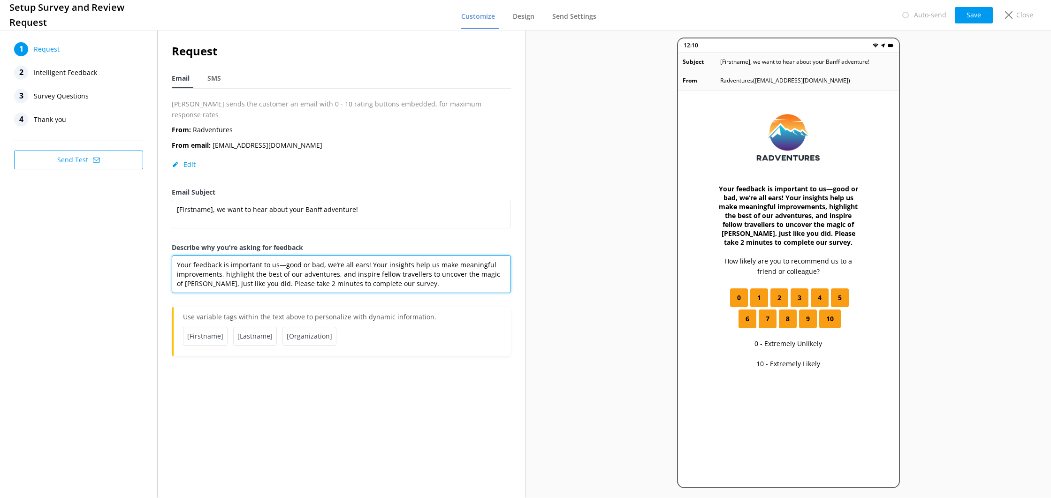
click at [430, 276] on textarea "Your feedback is important to us—good or bad, we’re all ears! Your insights hel…" at bounding box center [341, 274] width 339 height 38
click at [179, 255] on textarea "Your feedback is important to us—good or bad, we’re all ears! Your insights hel…" at bounding box center [341, 274] width 339 height 38
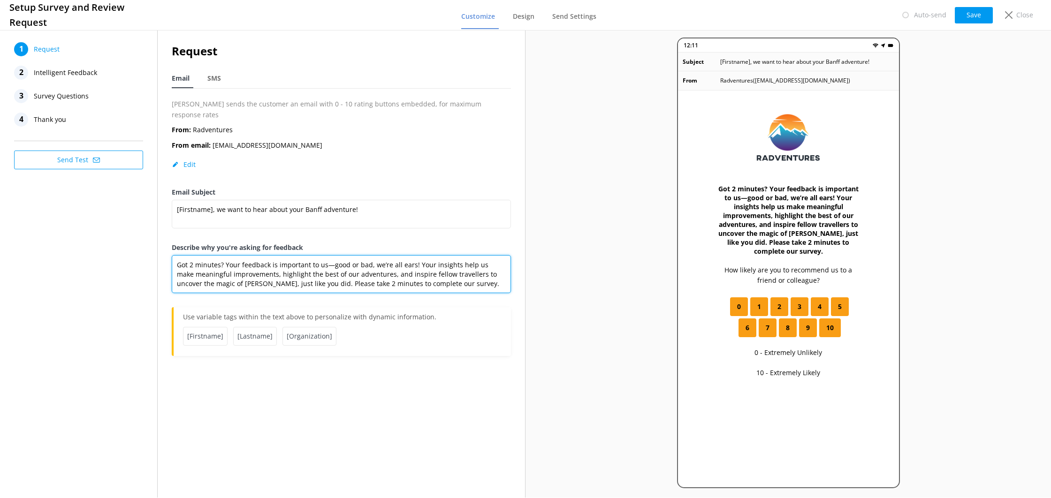
drag, startPoint x: 327, startPoint y: 256, endPoint x: 413, endPoint y: 254, distance: 86.4
click at [413, 255] on textarea "Got 2 minutes? Your feedback is important to us—good or bad, we’re all ears! Yo…" at bounding box center [341, 274] width 339 height 38
click at [327, 255] on textarea "Got 2 minutes? Your feedback is important to us—good or bad, we’re all ears! Yo…" at bounding box center [341, 274] width 339 height 38
drag, startPoint x: 325, startPoint y: 253, endPoint x: 408, endPoint y: 254, distance: 82.6
click at [408, 255] on textarea "Got 2 minutes? Your feedback is important to us—good or bad, we’re all ears! Yo…" at bounding box center [341, 274] width 339 height 38
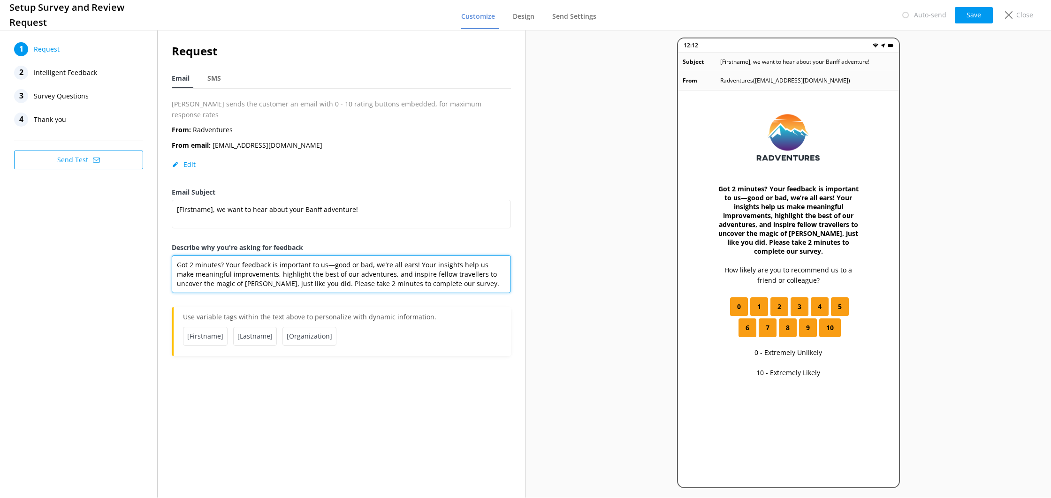
click at [440, 274] on textarea "Got 2 minutes? Your feedback is important to us—good or bad, we’re all ears! Yo…" at bounding box center [341, 274] width 339 height 38
drag, startPoint x: 419, startPoint y: 276, endPoint x: 297, endPoint y: 288, distance: 122.5
click at [277, 271] on textarea "Got 2 minutes? Your feedback is important to us—good or bad, we’re all ears! Yo…" at bounding box center [341, 274] width 339 height 38
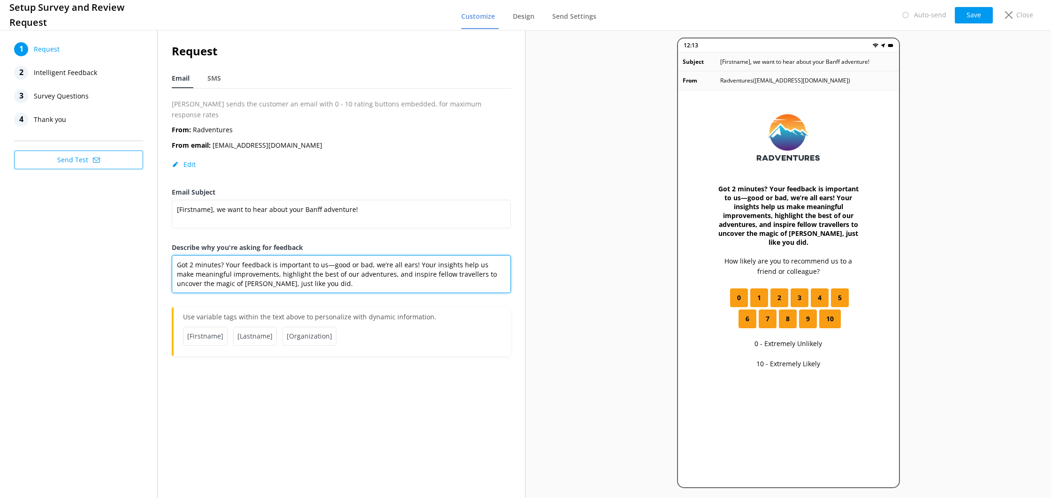
drag, startPoint x: 226, startPoint y: 254, endPoint x: 412, endPoint y: 255, distance: 185.8
click at [412, 255] on textarea "Got 2 minutes? Your feedback is important to us—good or bad, we’re all ears! Yo…" at bounding box center [341, 274] width 339 height 38
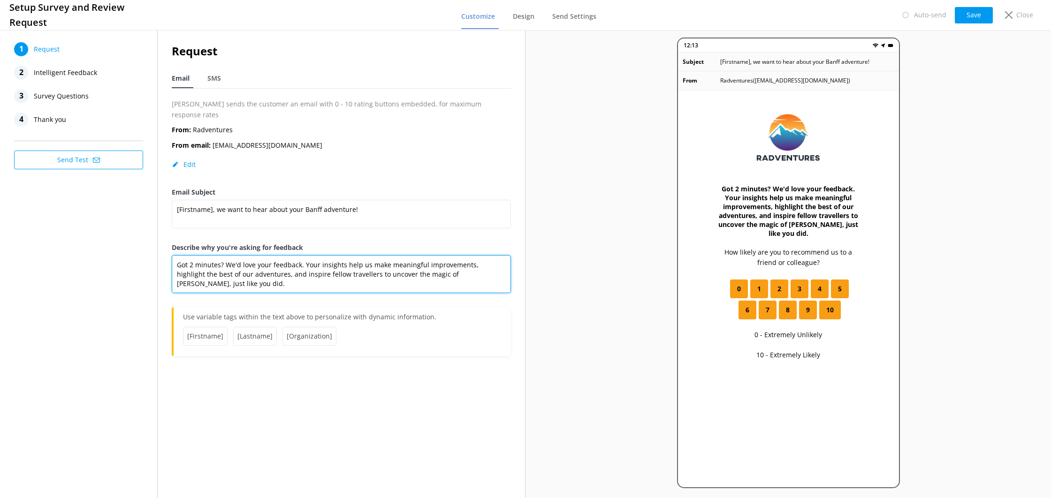
type textarea "Got 2 minutes? We'd love your feedback. Your insights help us make meaningful i…"
click at [969, 12] on button "Save" at bounding box center [974, 15] width 38 height 16
click at [573, 15] on span "Send Settings" at bounding box center [574, 16] width 44 height 9
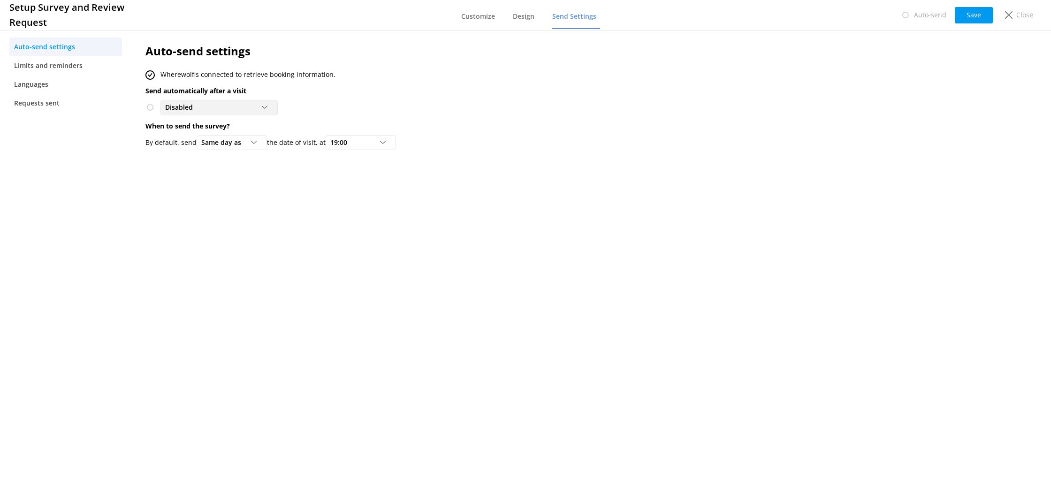
click at [222, 105] on div "Disabled" at bounding box center [219, 107] width 113 height 10
click at [221, 144] on div "To customers from Wherewolf" at bounding box center [206, 145] width 81 height 9
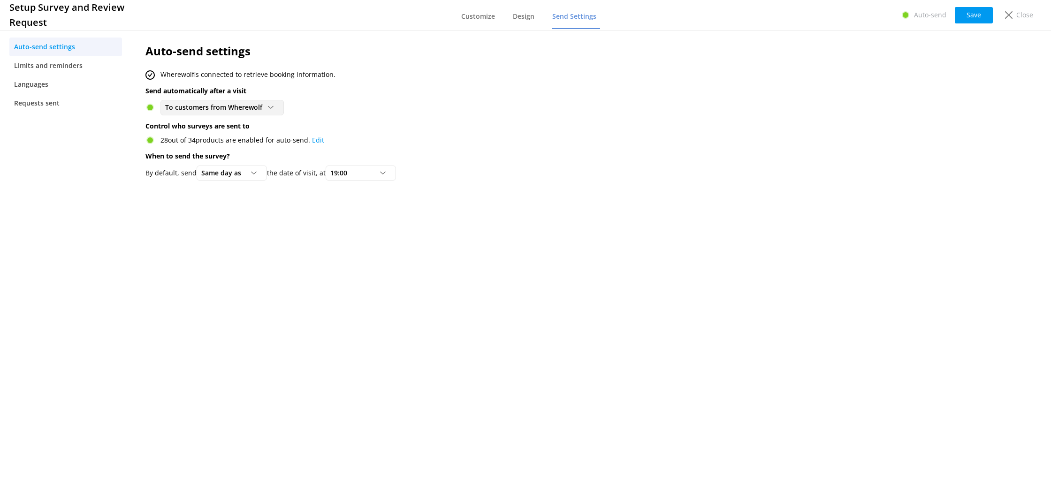
click at [240, 106] on span "To customers from Wherewolf" at bounding box center [216, 107] width 103 height 10
click at [237, 134] on link "Disabled" at bounding box center [222, 127] width 122 height 19
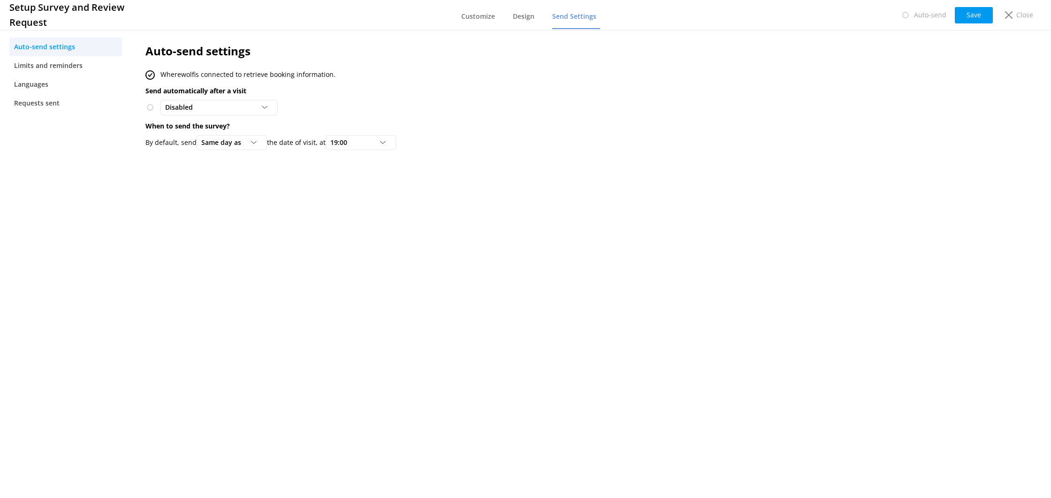
click at [341, 113] on div "Disabled Disabled To customers from Wherewolf" at bounding box center [499, 107] width 708 height 15
click at [38, 17] on h3 "Setup Survey and Review Request" at bounding box center [86, 15] width 154 height 30
click at [994, 14] on div "Auto-send Save Close" at bounding box center [966, 15] width 149 height 19
drag, startPoint x: 990, startPoint y: 14, endPoint x: 1003, endPoint y: 15, distance: 13.7
click at [990, 14] on button "Save" at bounding box center [974, 15] width 38 height 16
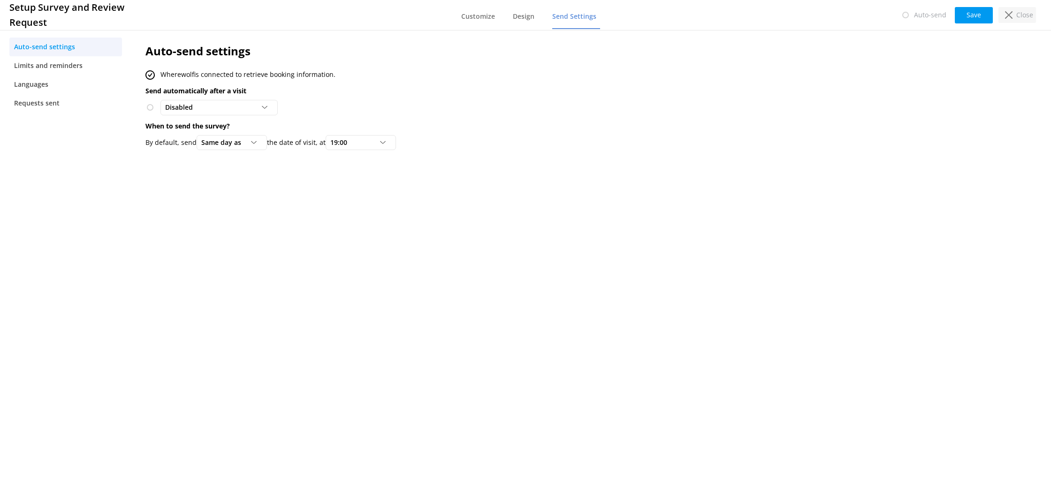
click at [1006, 15] on icon at bounding box center [1009, 15] width 8 height 8
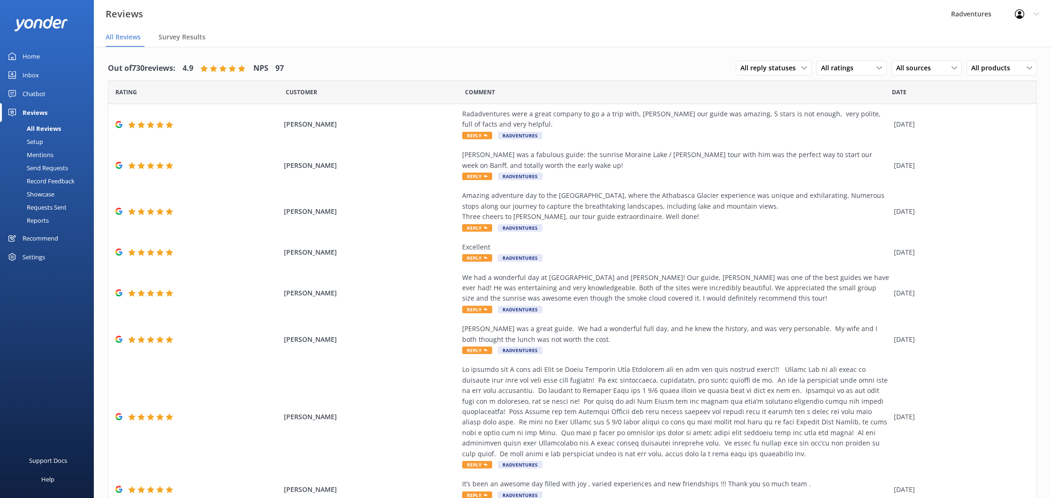
click at [51, 257] on div "Settings" at bounding box center [47, 257] width 94 height 19
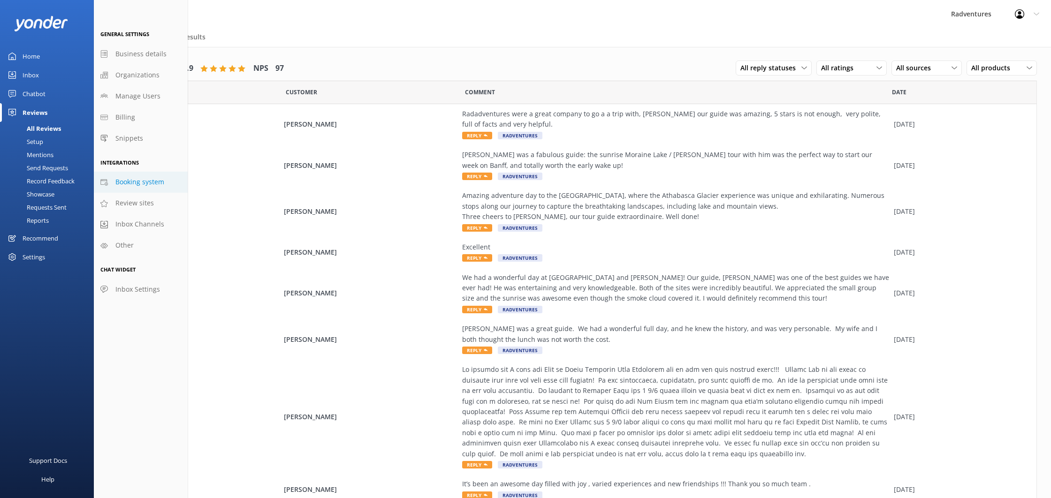
click at [138, 187] on span "Booking system" at bounding box center [139, 182] width 49 height 10
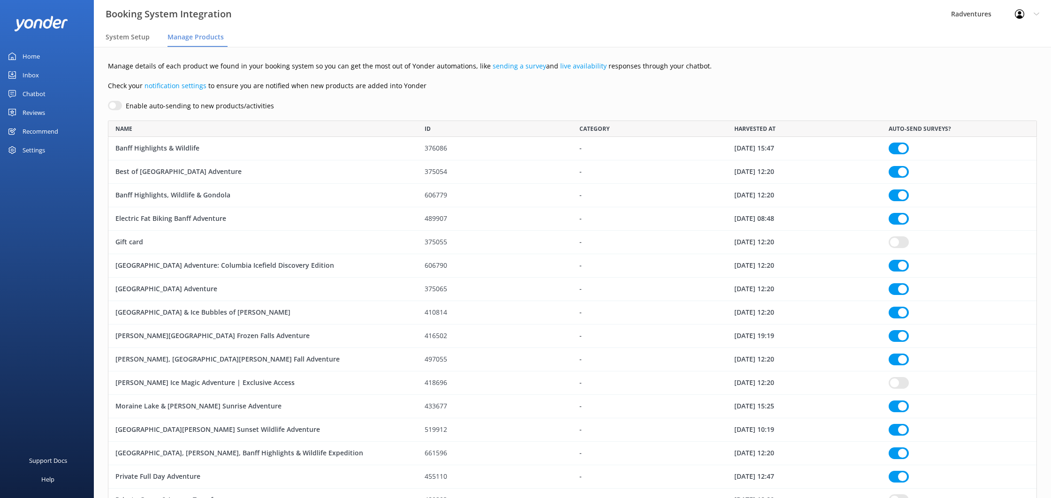
scroll to position [815, 929]
click at [133, 43] on div "System Setup" at bounding box center [130, 37] width 48 height 19
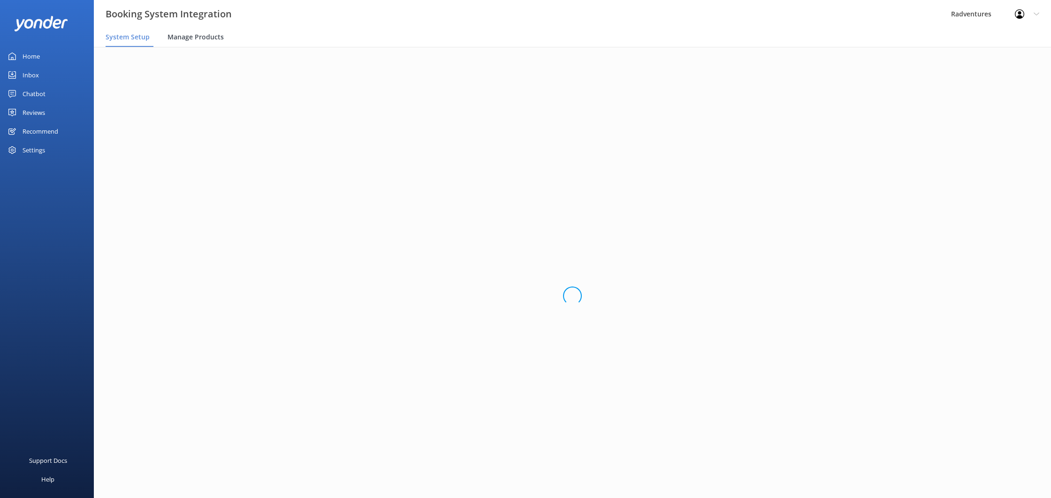
drag, startPoint x: 189, startPoint y: 38, endPoint x: 193, endPoint y: 40, distance: 5.1
click at [189, 38] on span "Manage Products" at bounding box center [196, 36] width 56 height 9
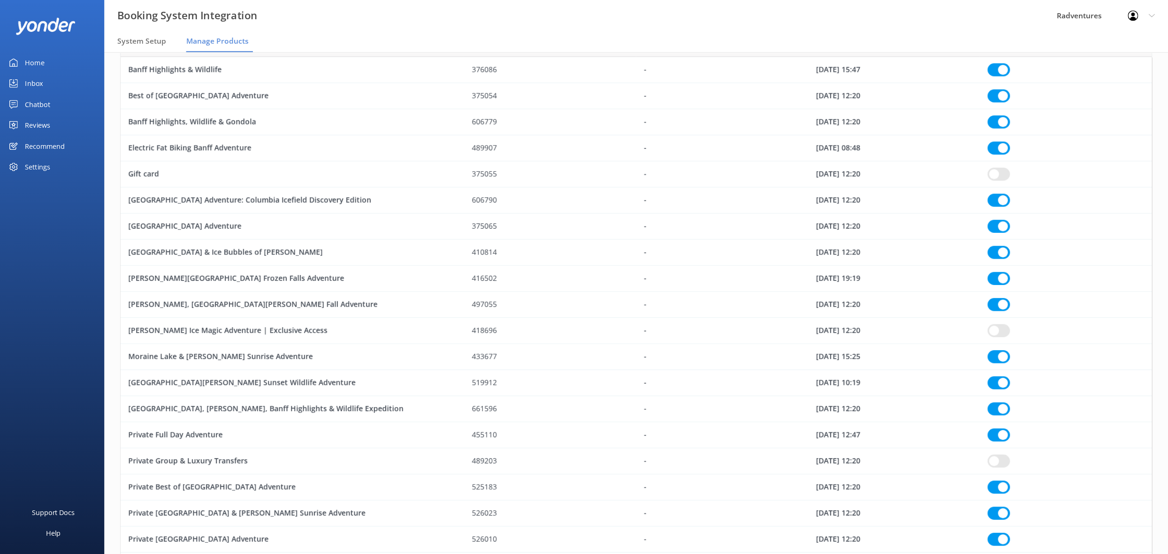
scroll to position [101, 0]
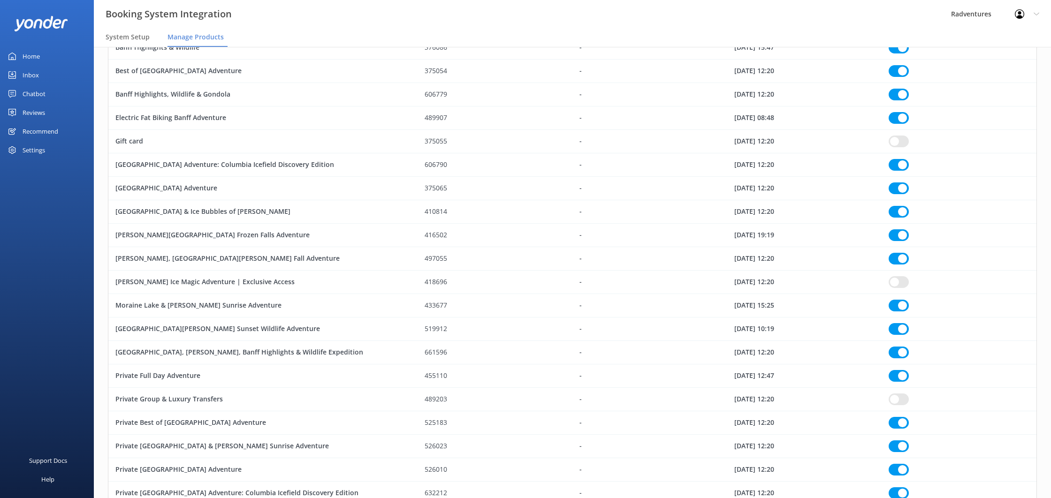
checkbox input "true"
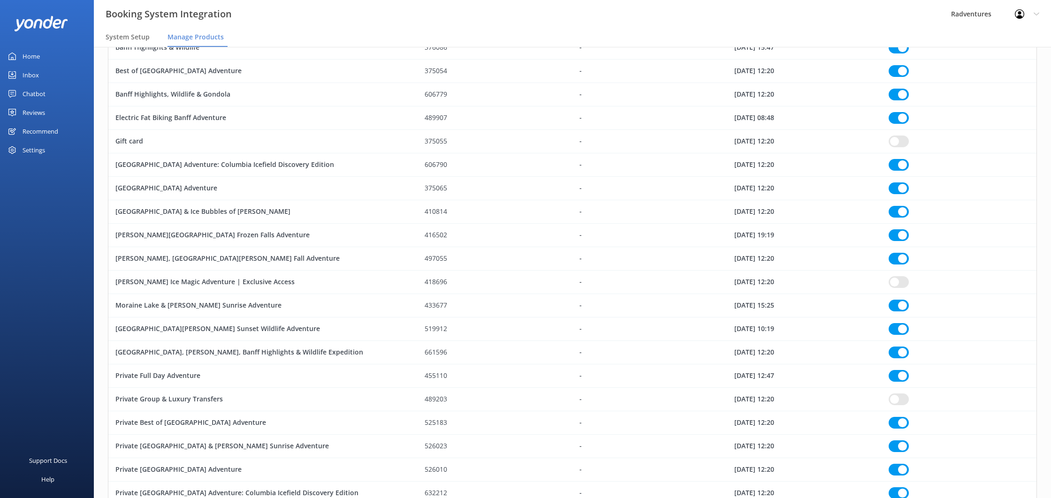
checkbox input "true"
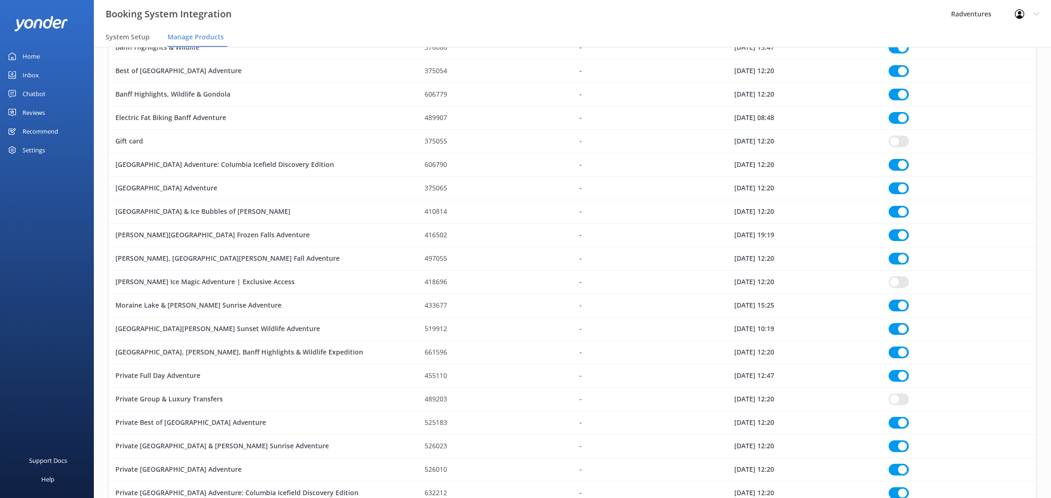
checkbox input "true"
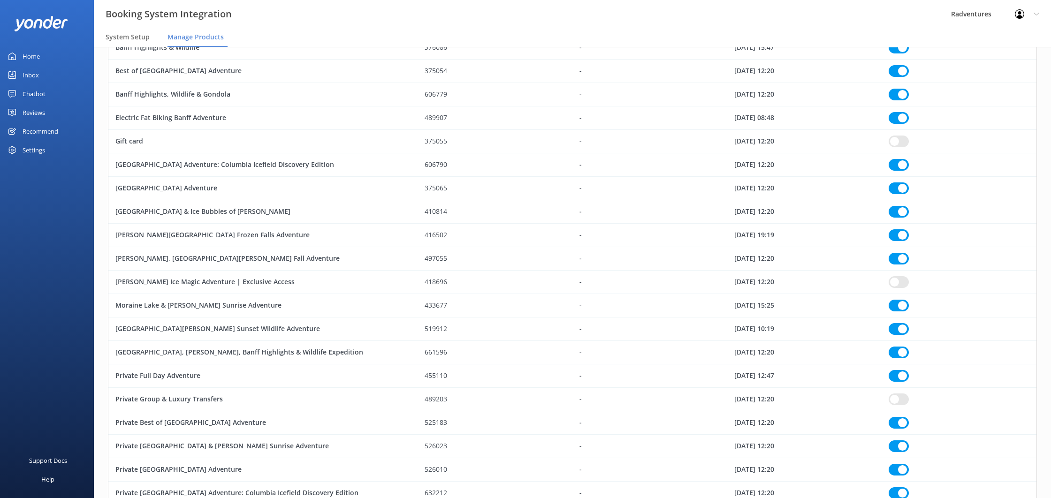
checkbox input "true"
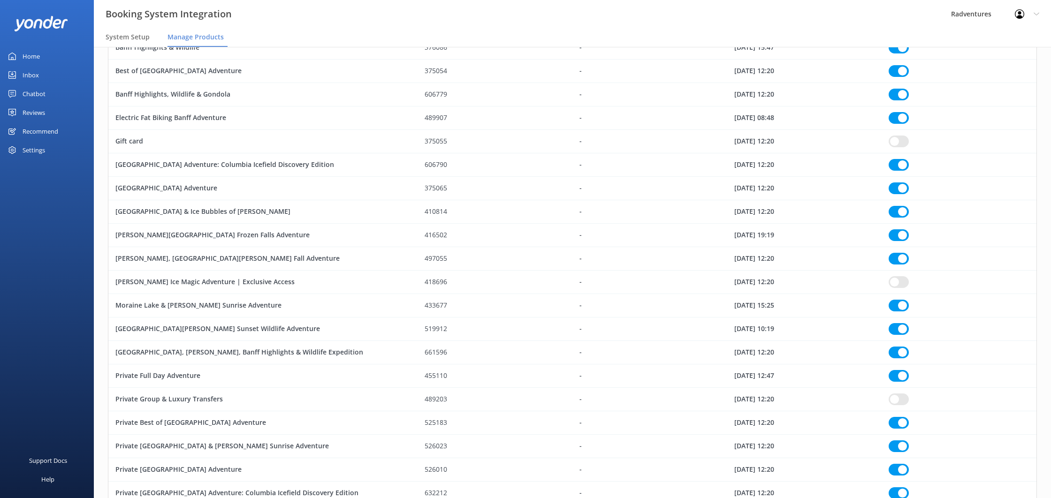
checkbox input "true"
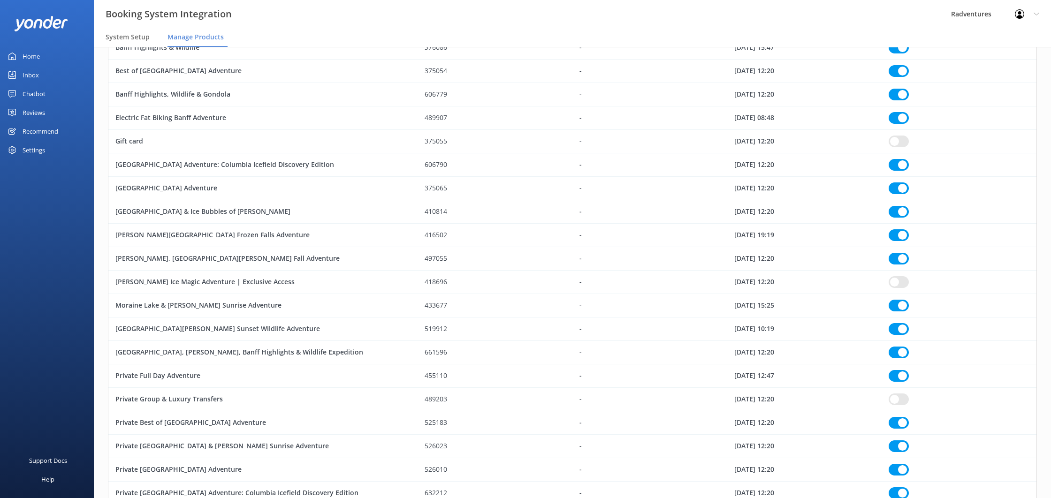
checkbox input "true"
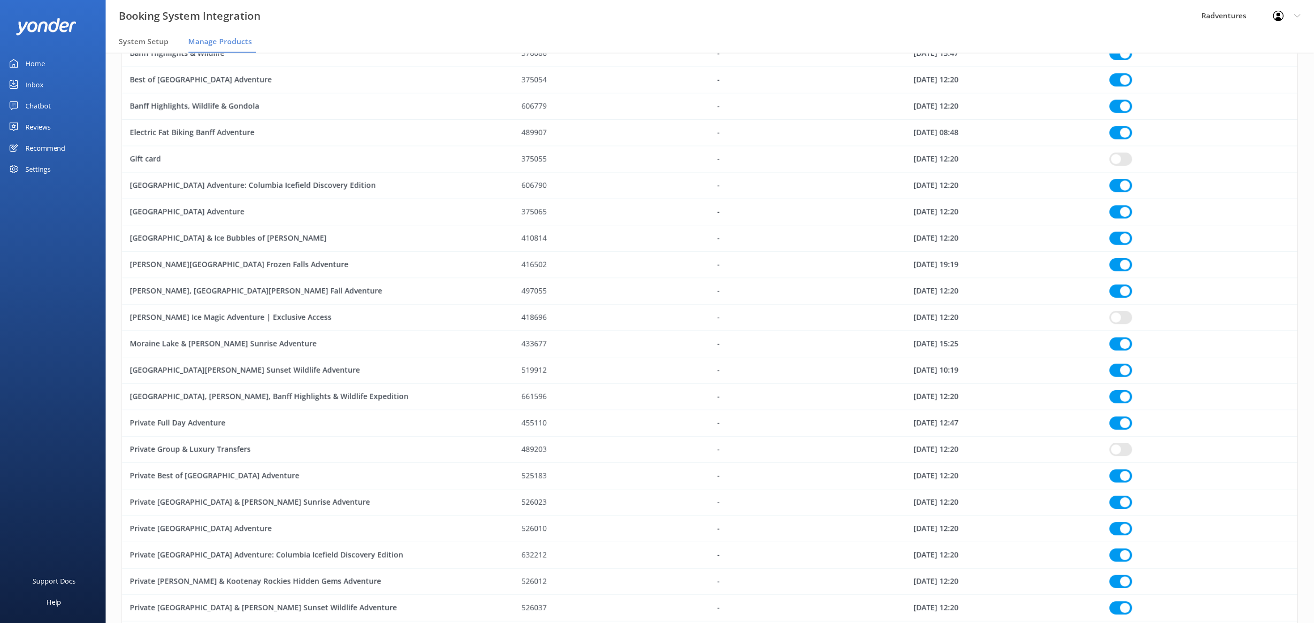
scroll to position [0, 0]
checkbox input "true"
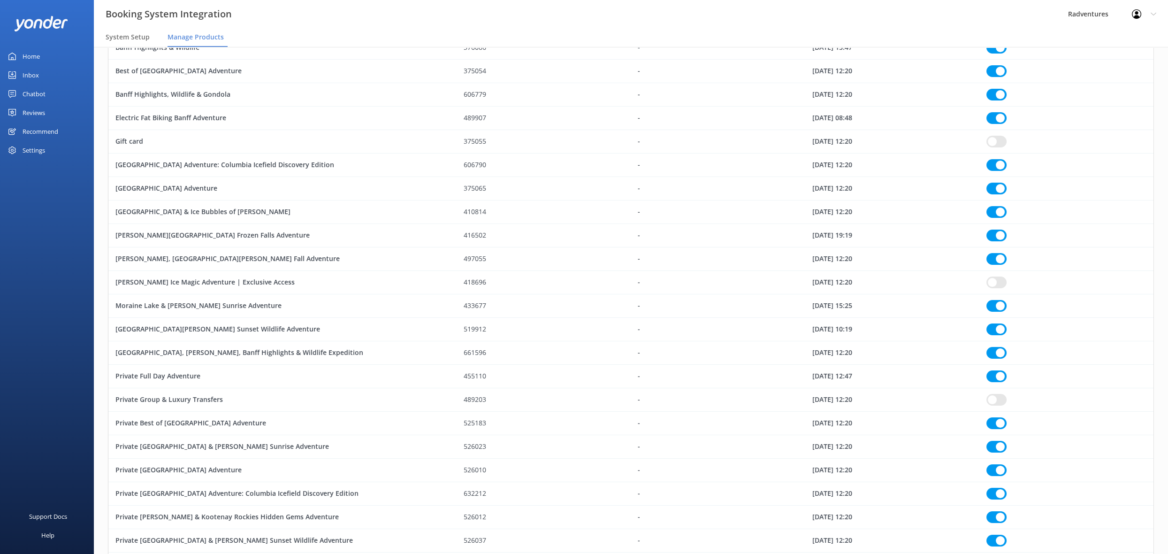
checkbox input "true"
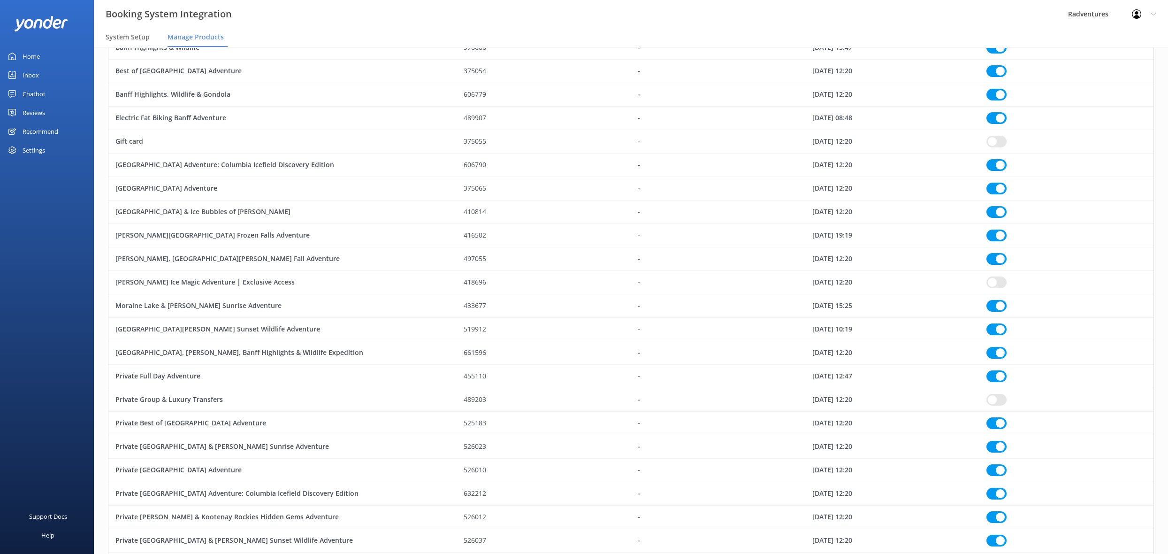
checkbox input "true"
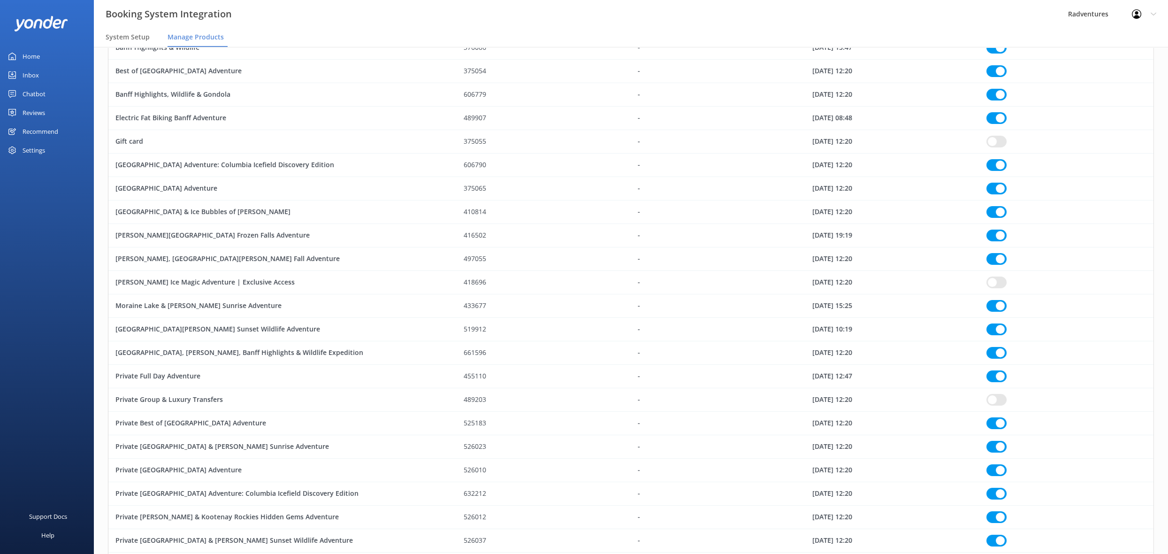
checkbox input "true"
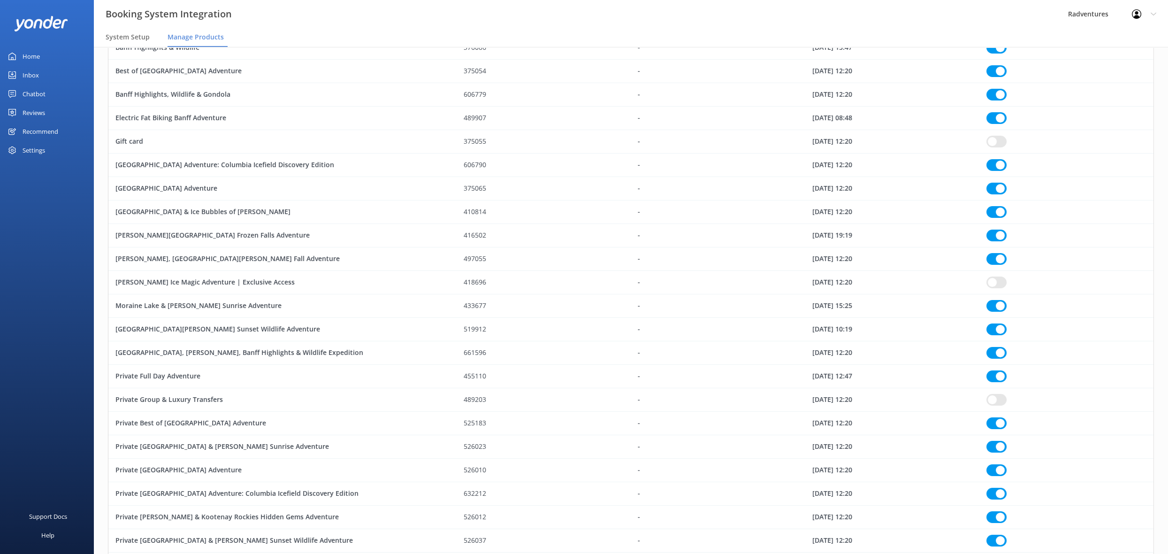
checkbox input "true"
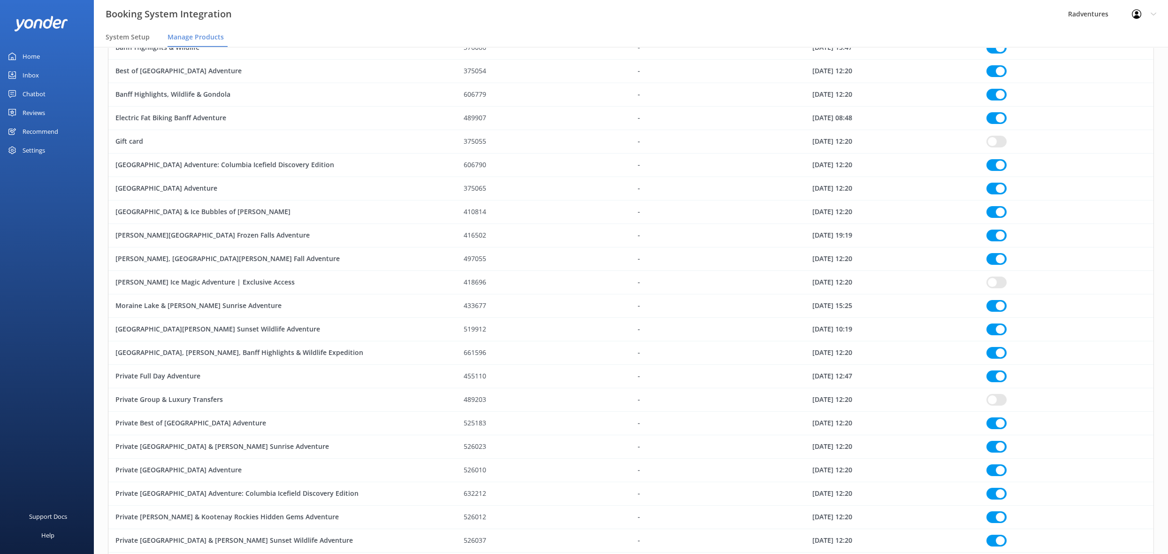
checkbox input "true"
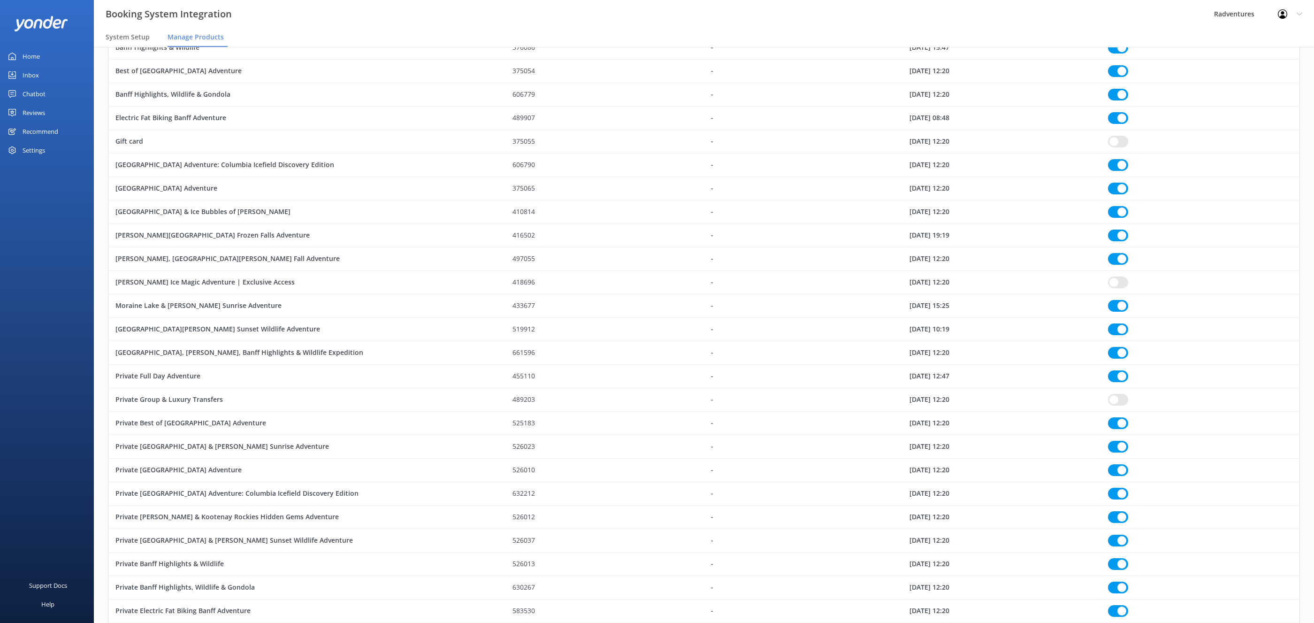
checkbox input "true"
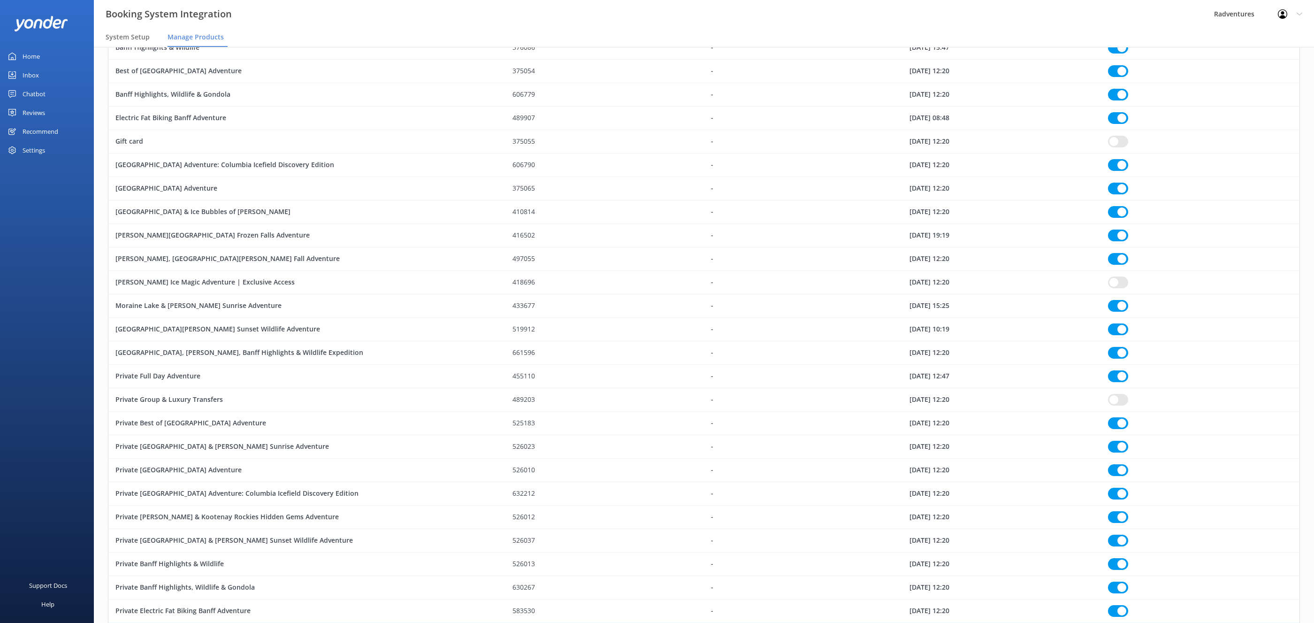
checkbox input "true"
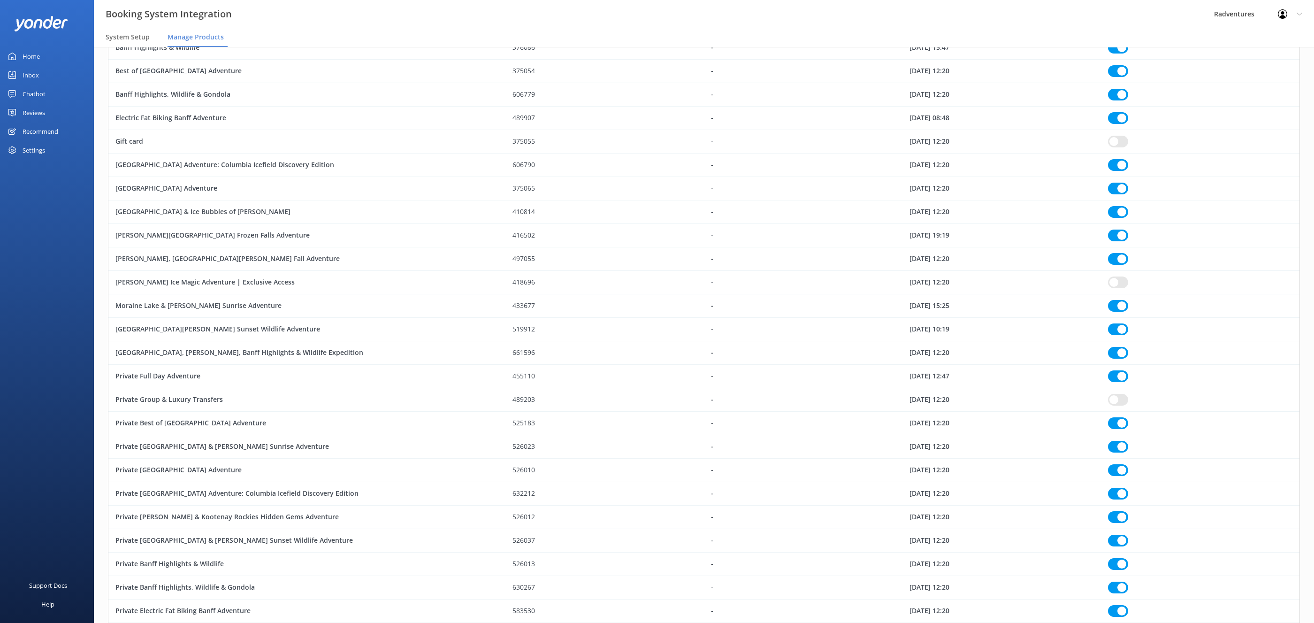
checkbox input "true"
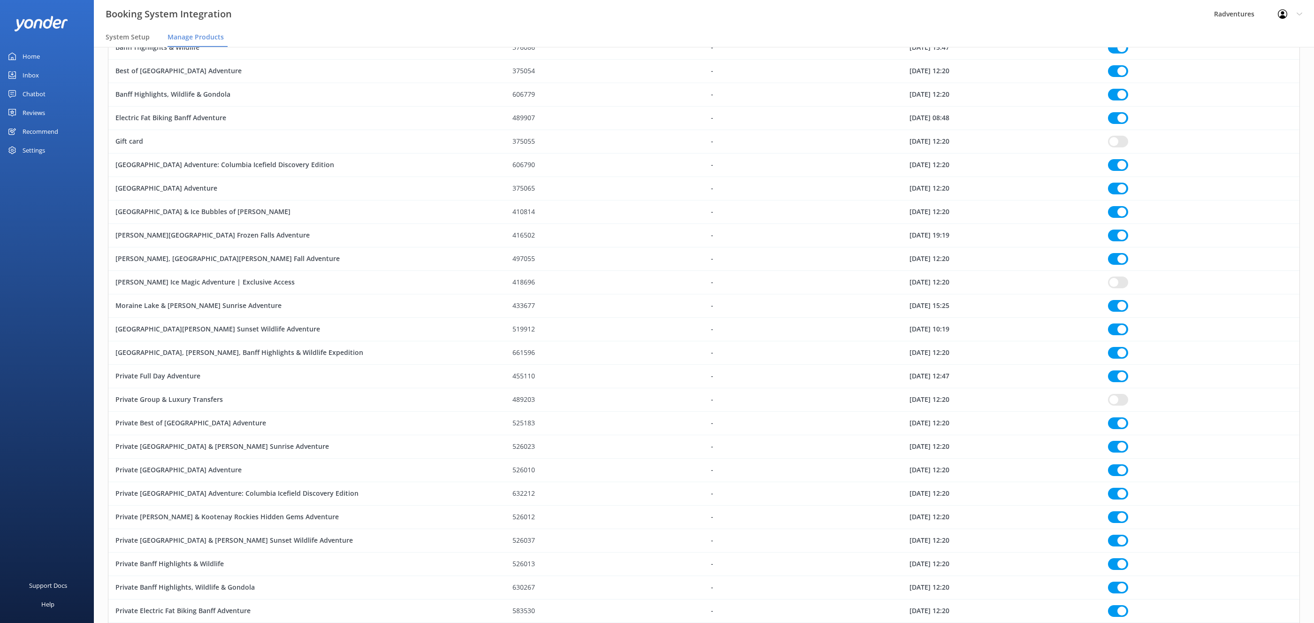
checkbox input "true"
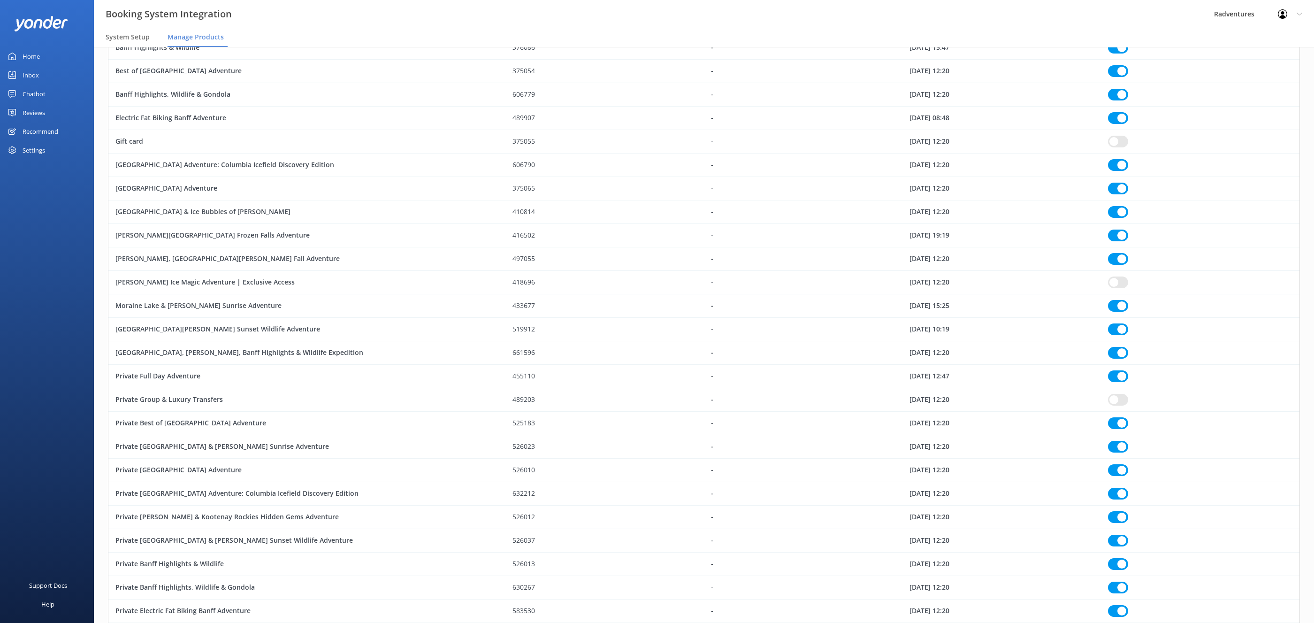
checkbox input "true"
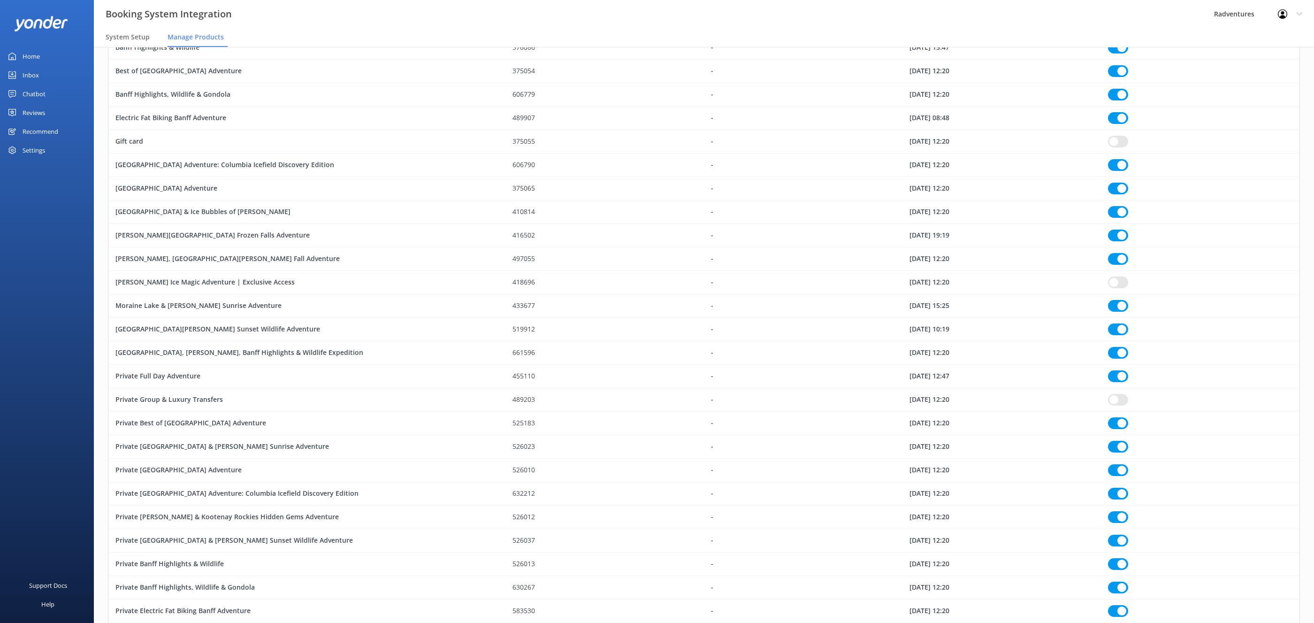
checkbox input "true"
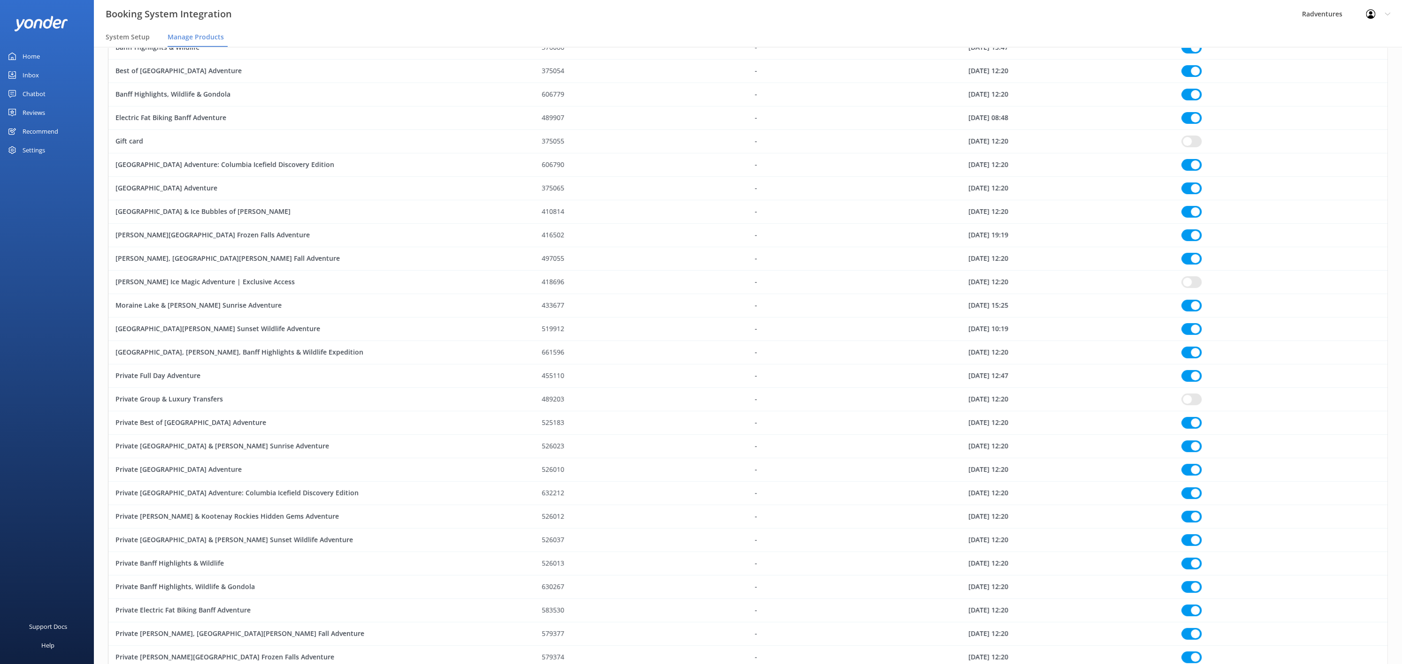
checkbox input "true"
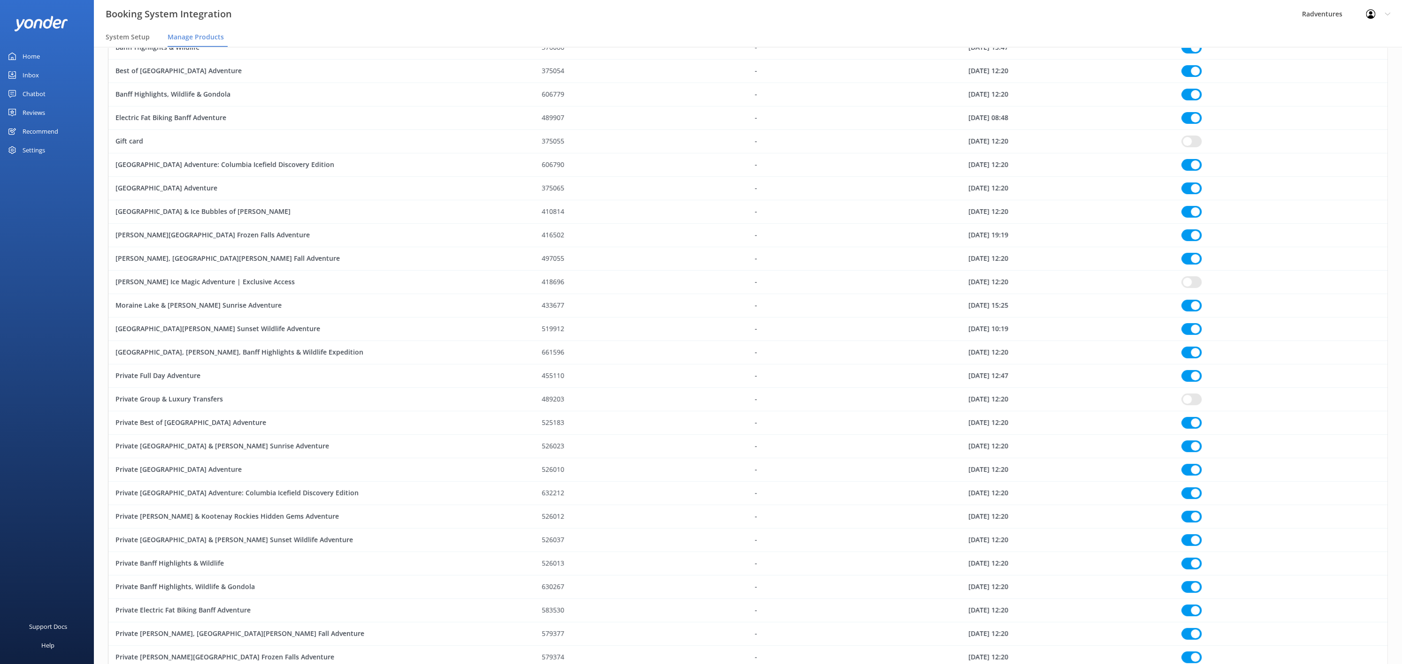
checkbox input "true"
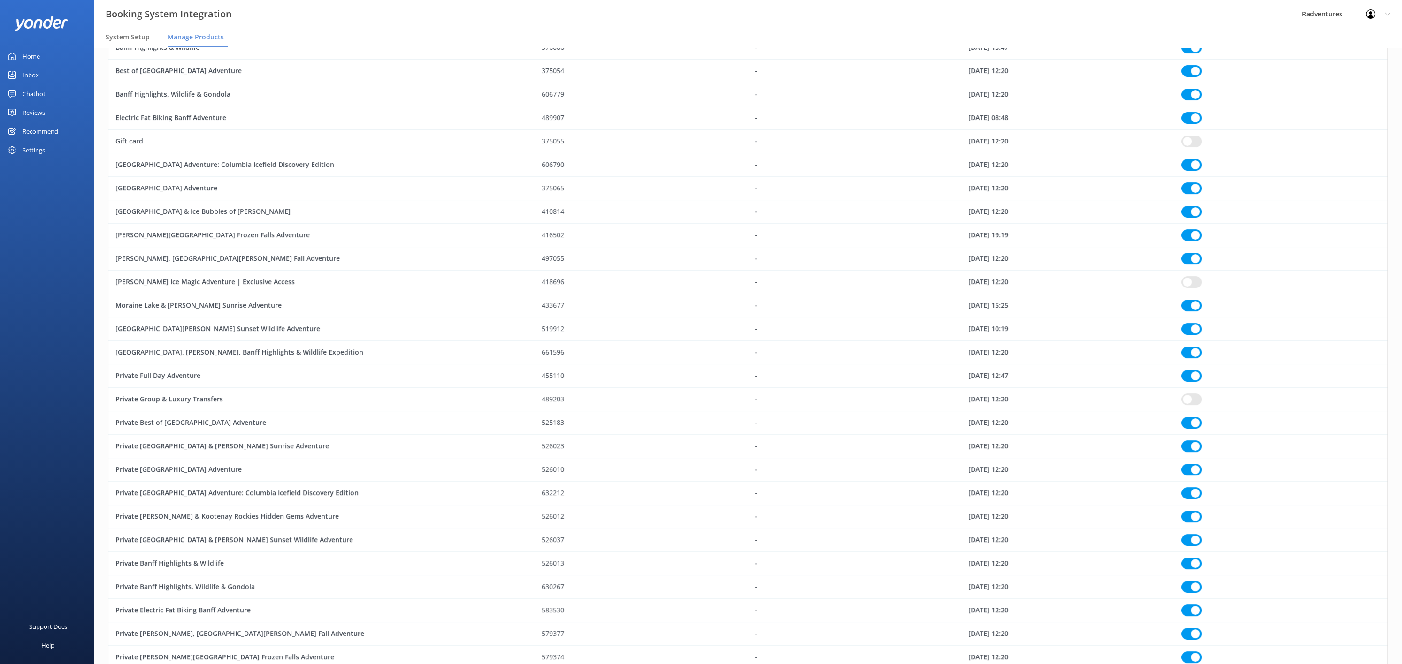
checkbox input "true"
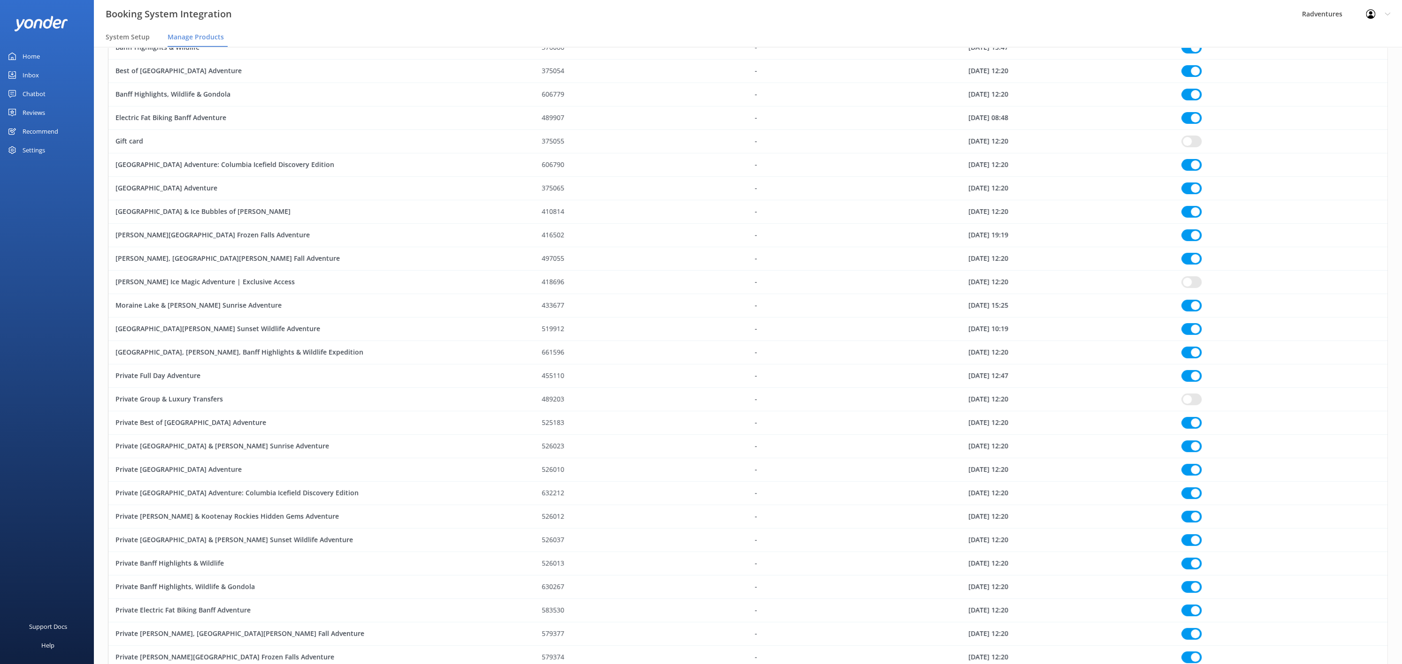
checkbox input "true"
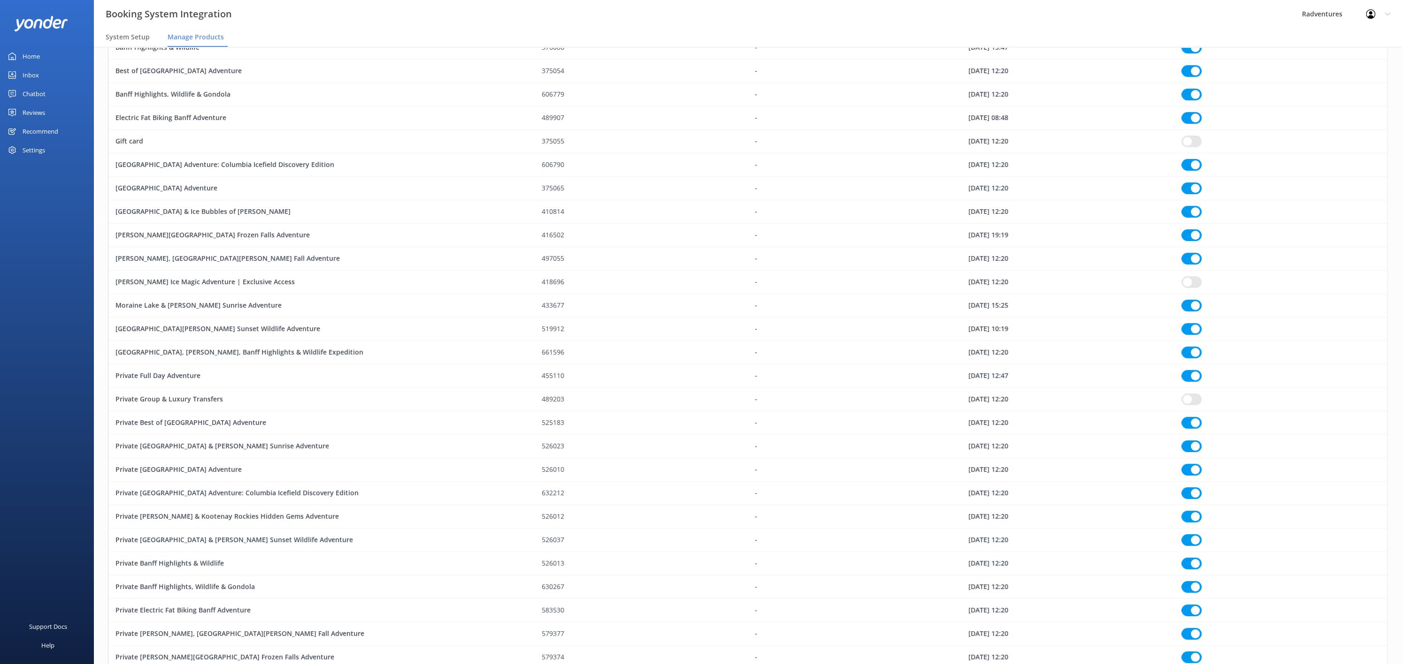
checkbox input "true"
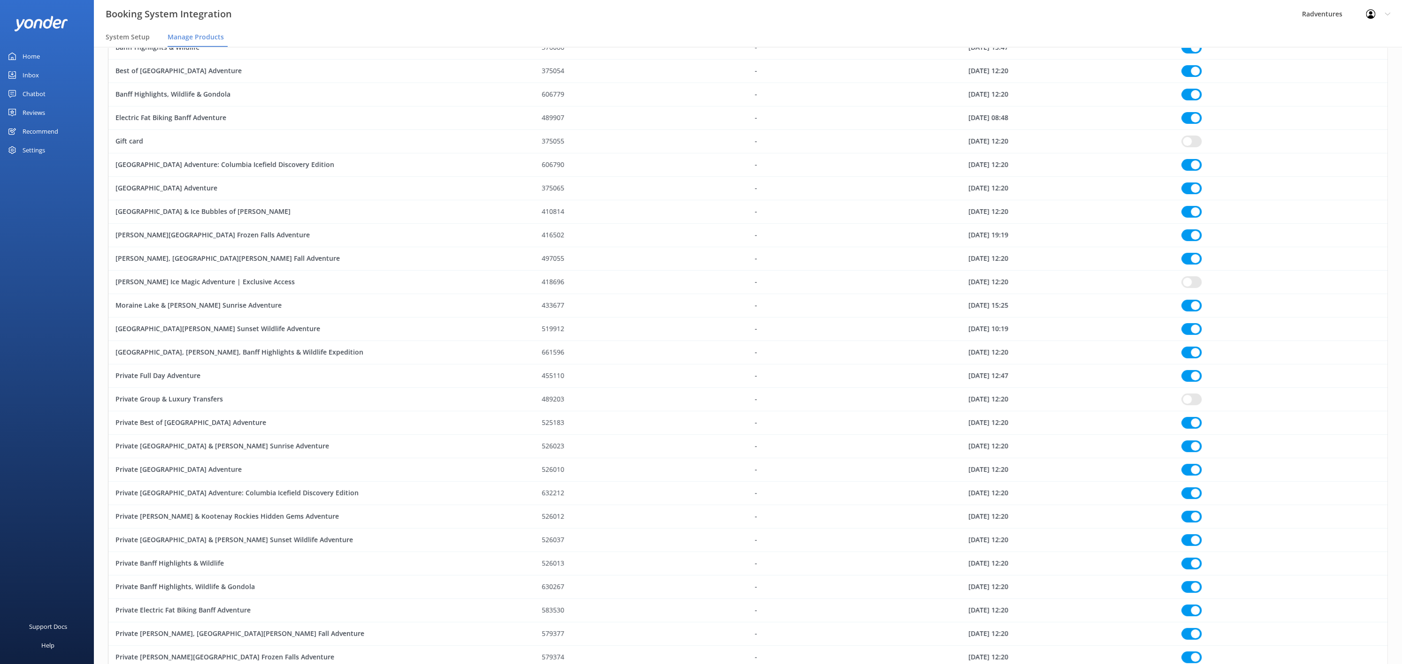
checkbox input "true"
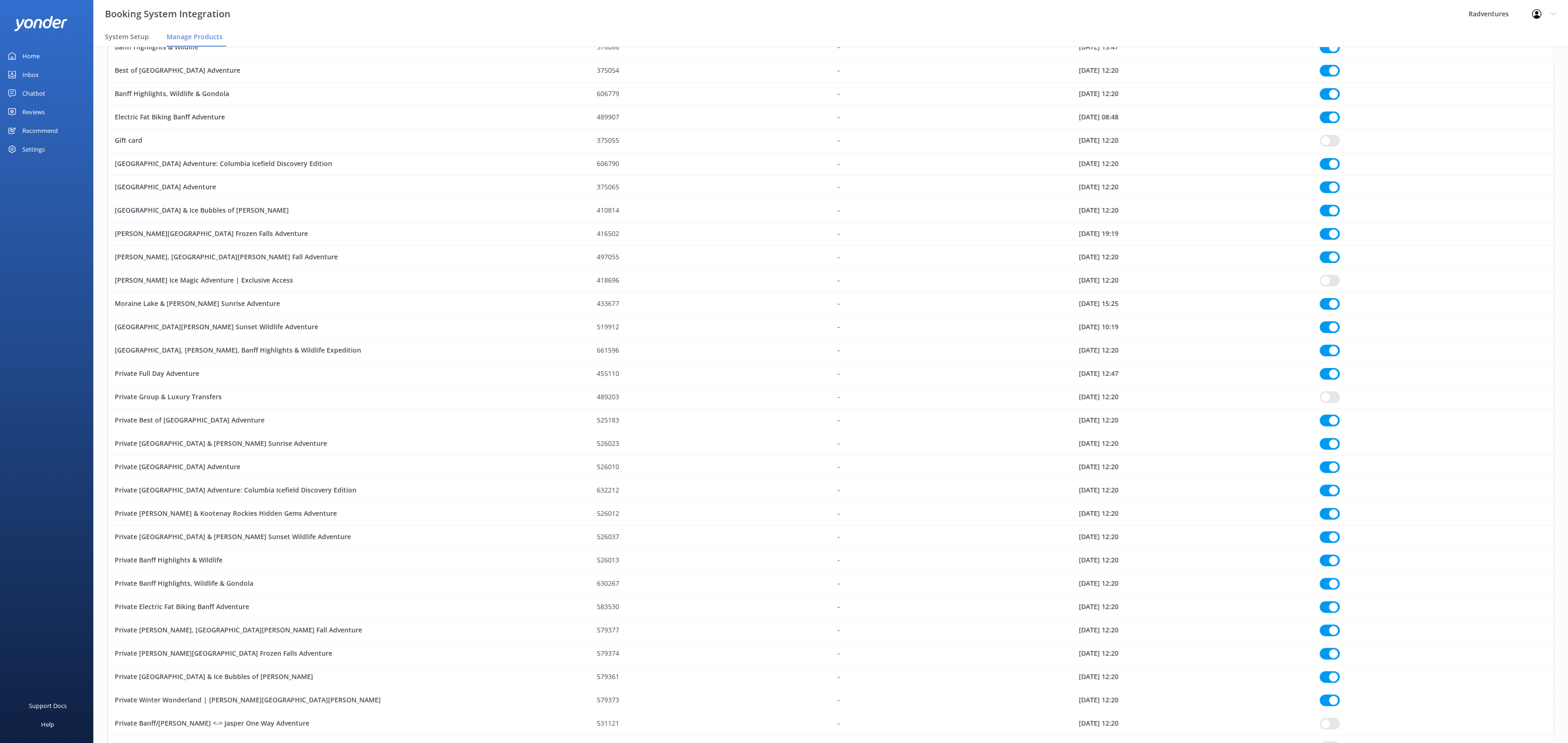
checkbox input "true"
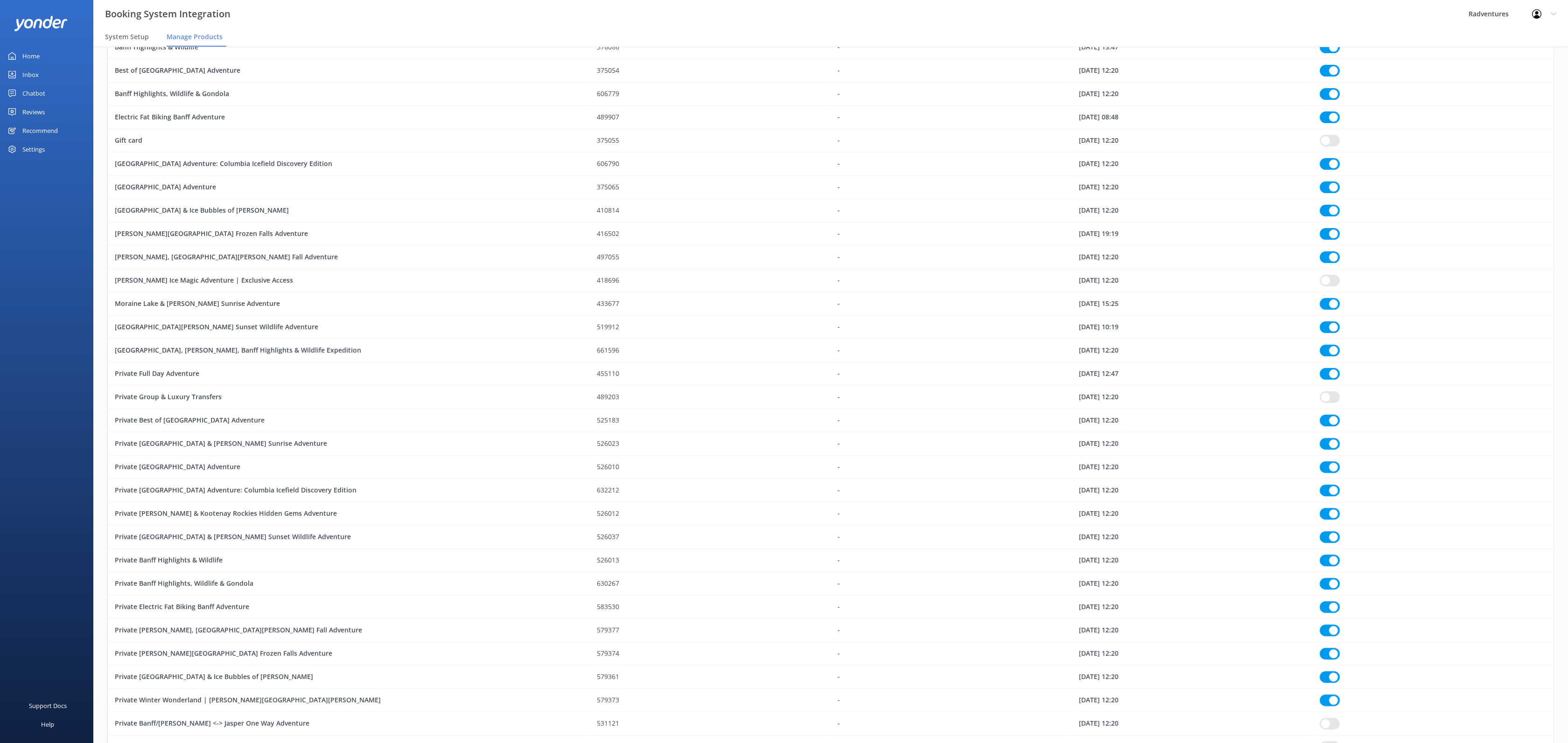
checkbox input "true"
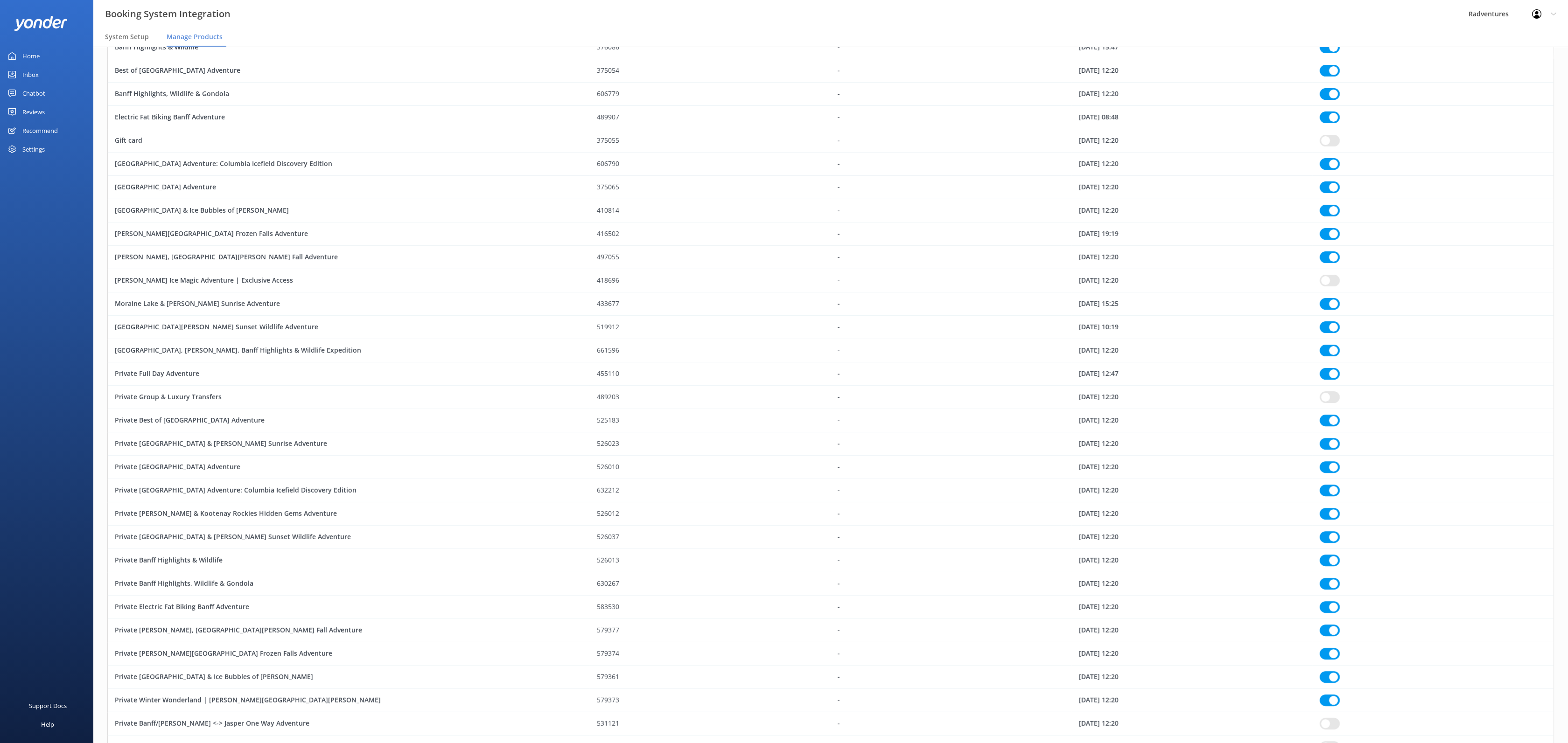
checkbox input "true"
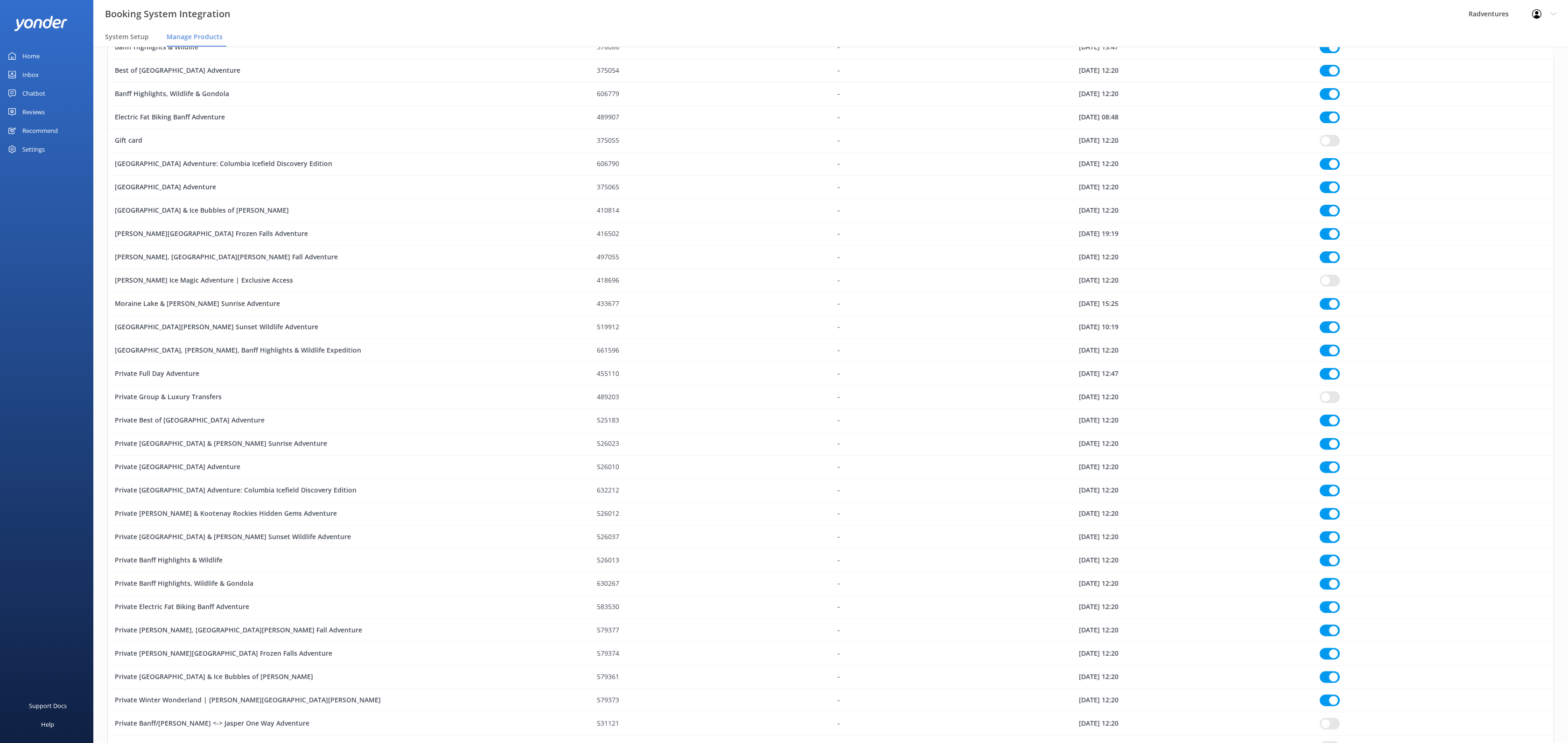
checkbox input "true"
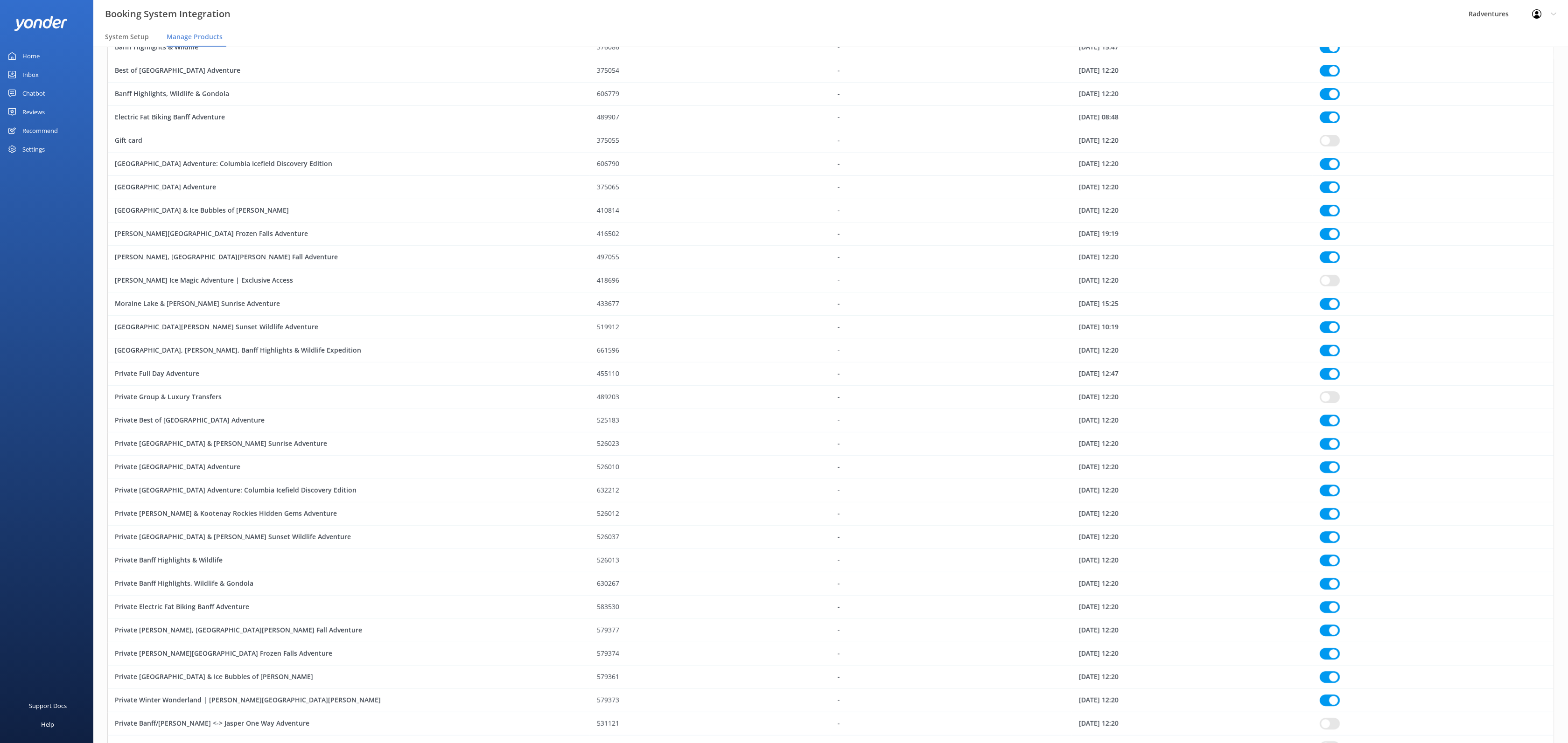
checkbox input "true"
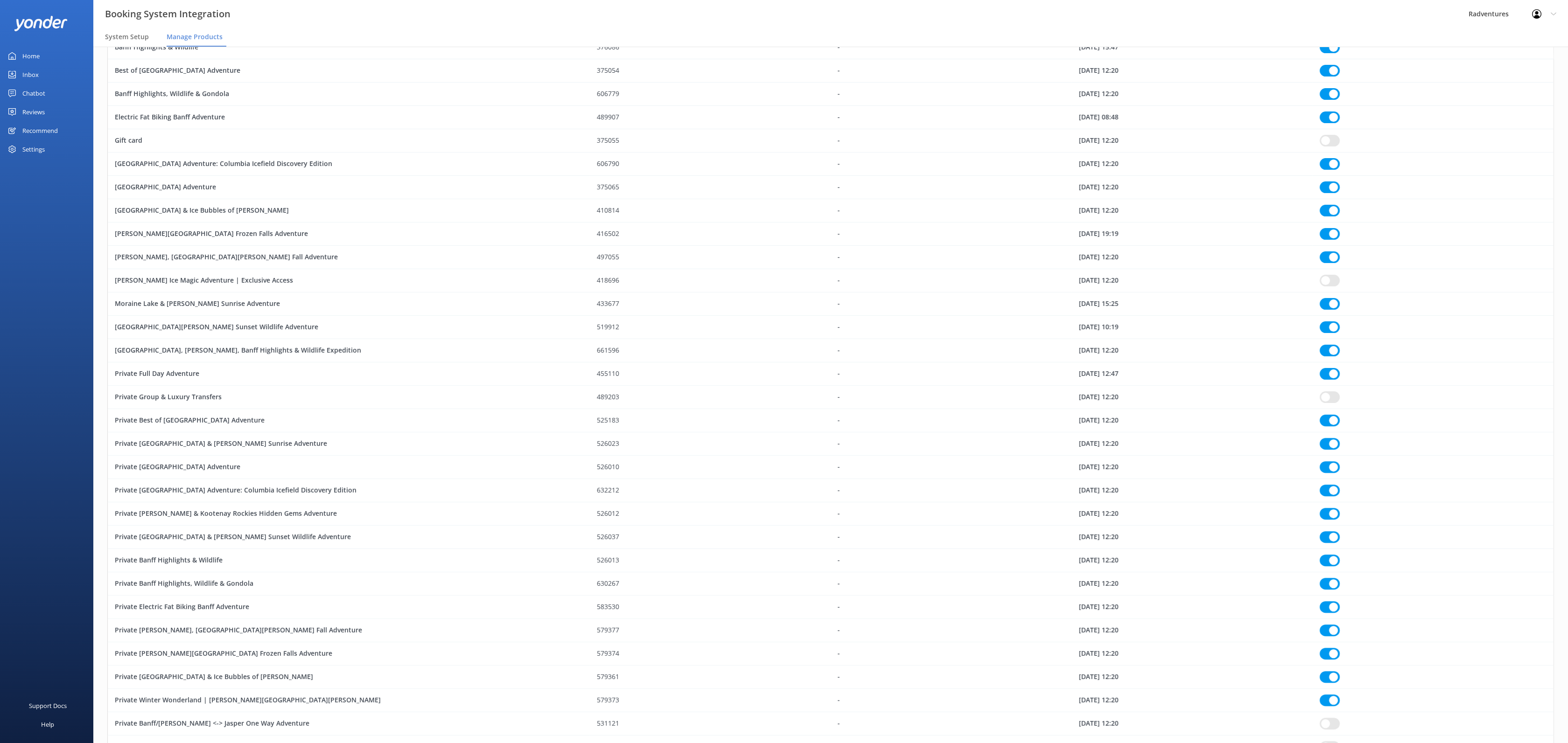
checkbox input "true"
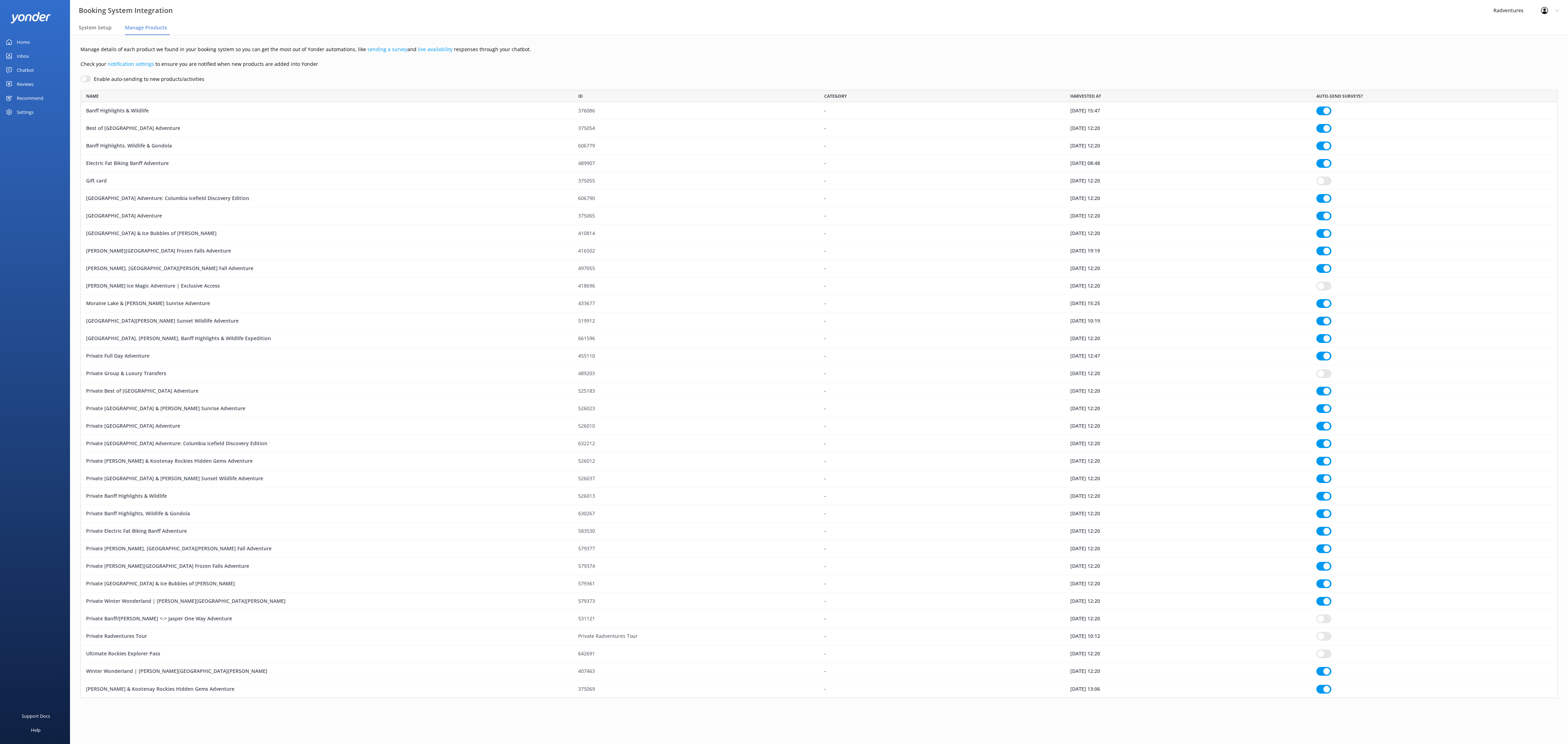
checkbox input "true"
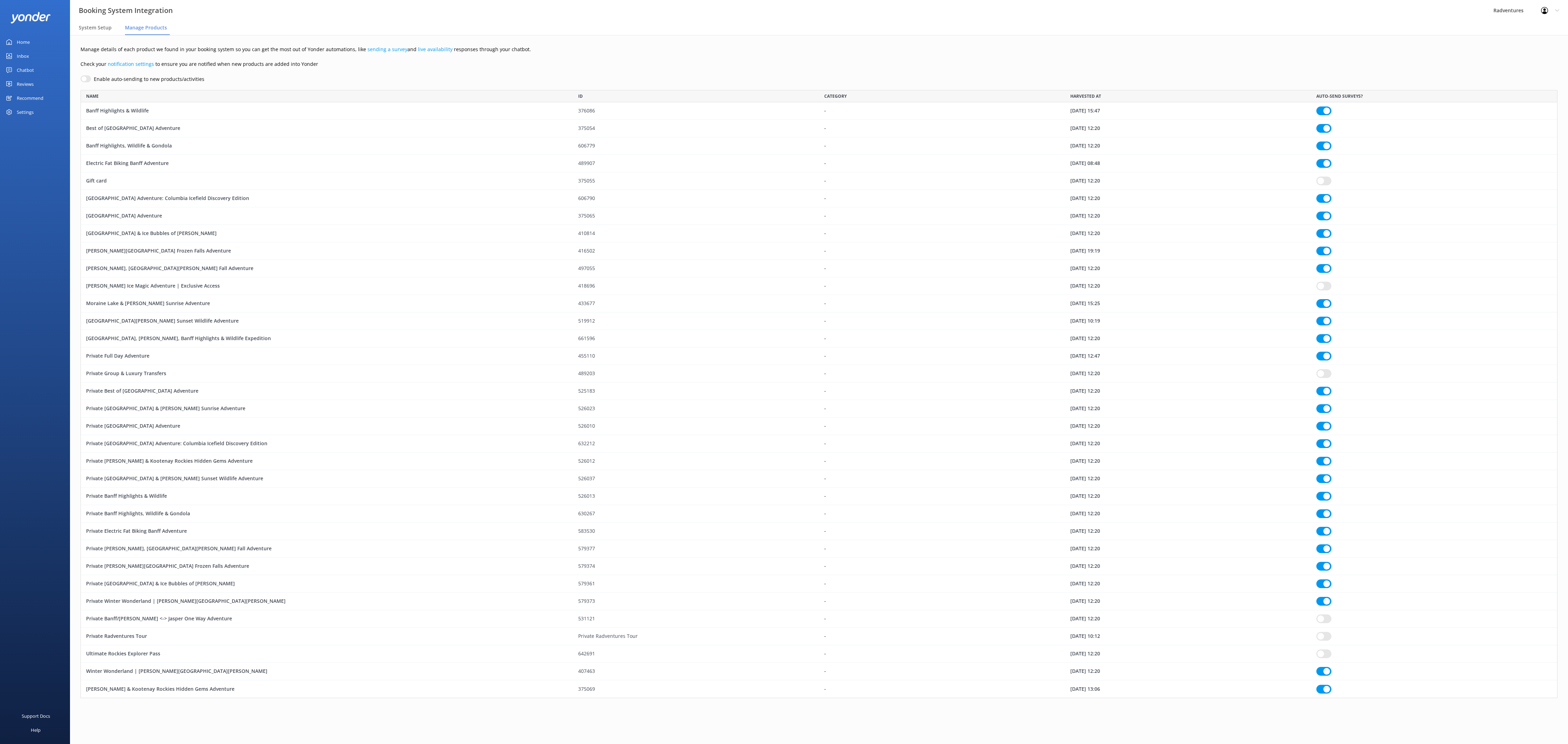
checkbox input "true"
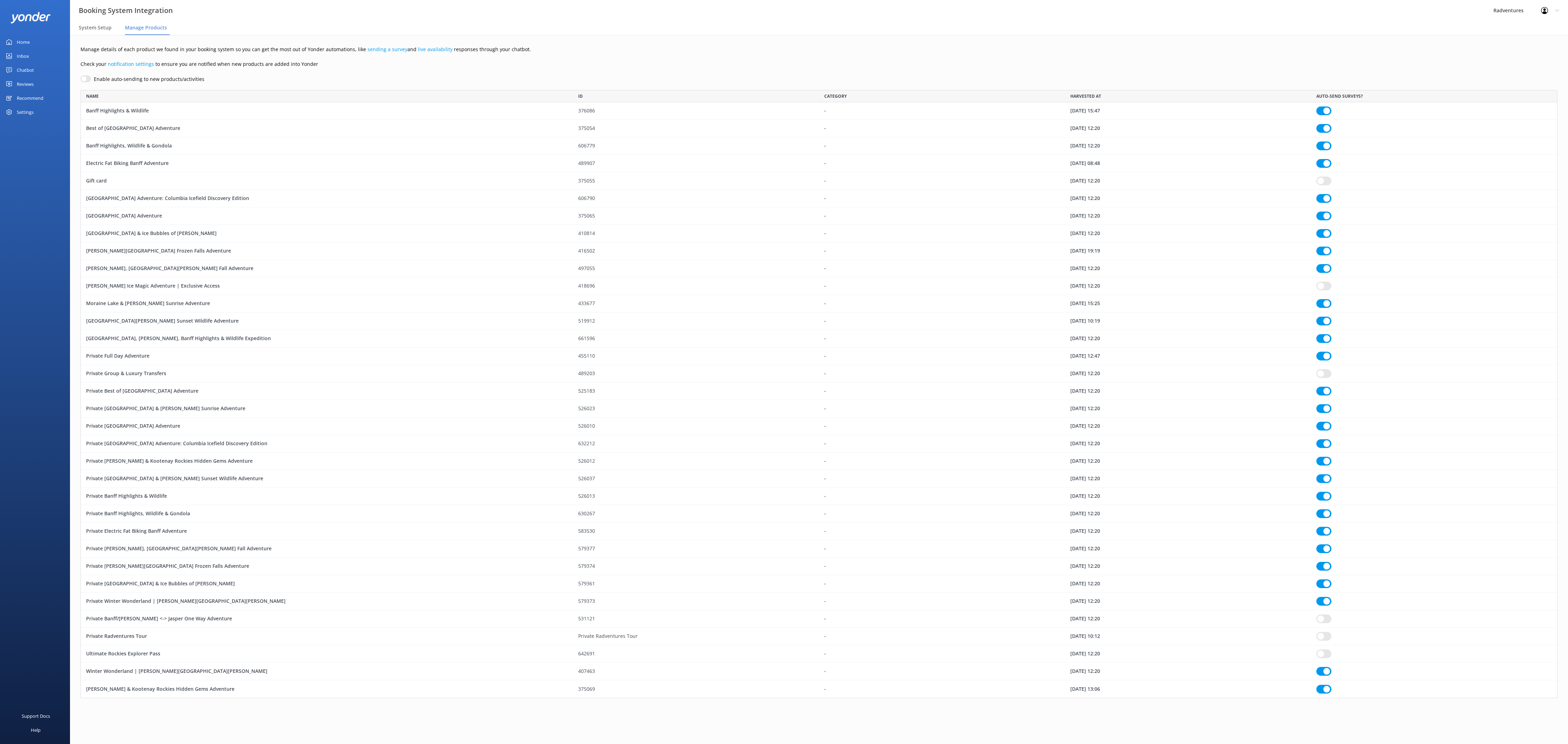
checkbox input "true"
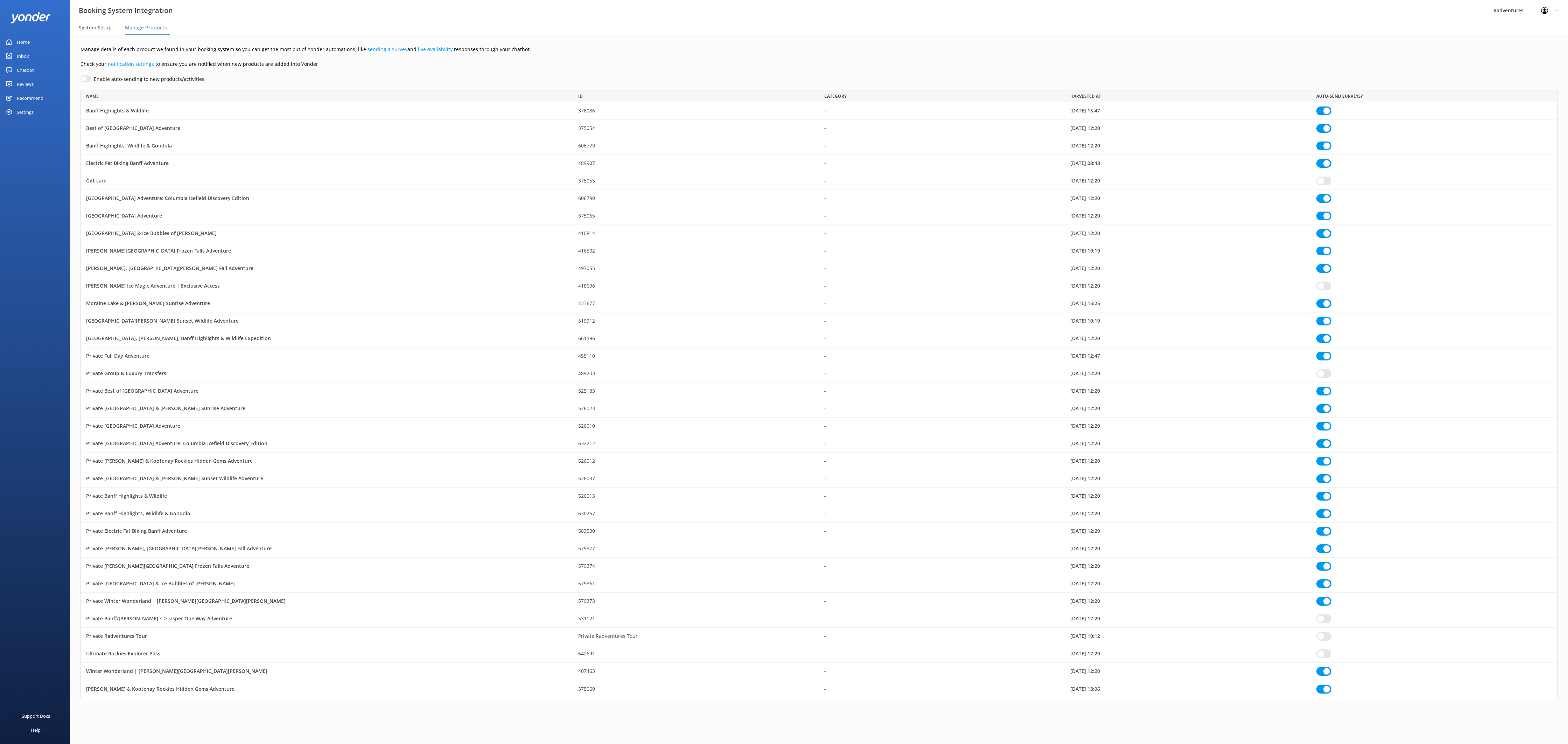
checkbox input "true"
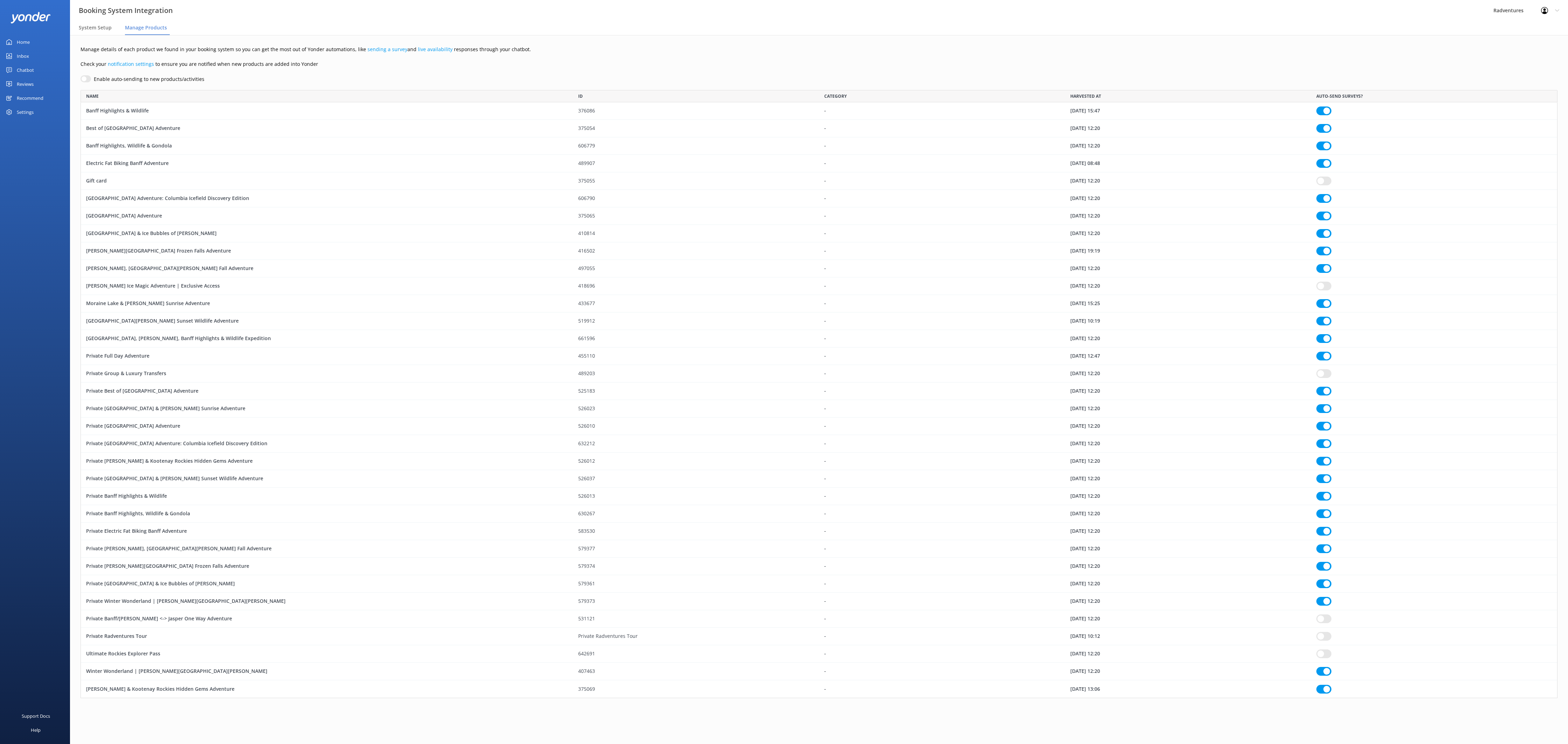
checkbox input "true"
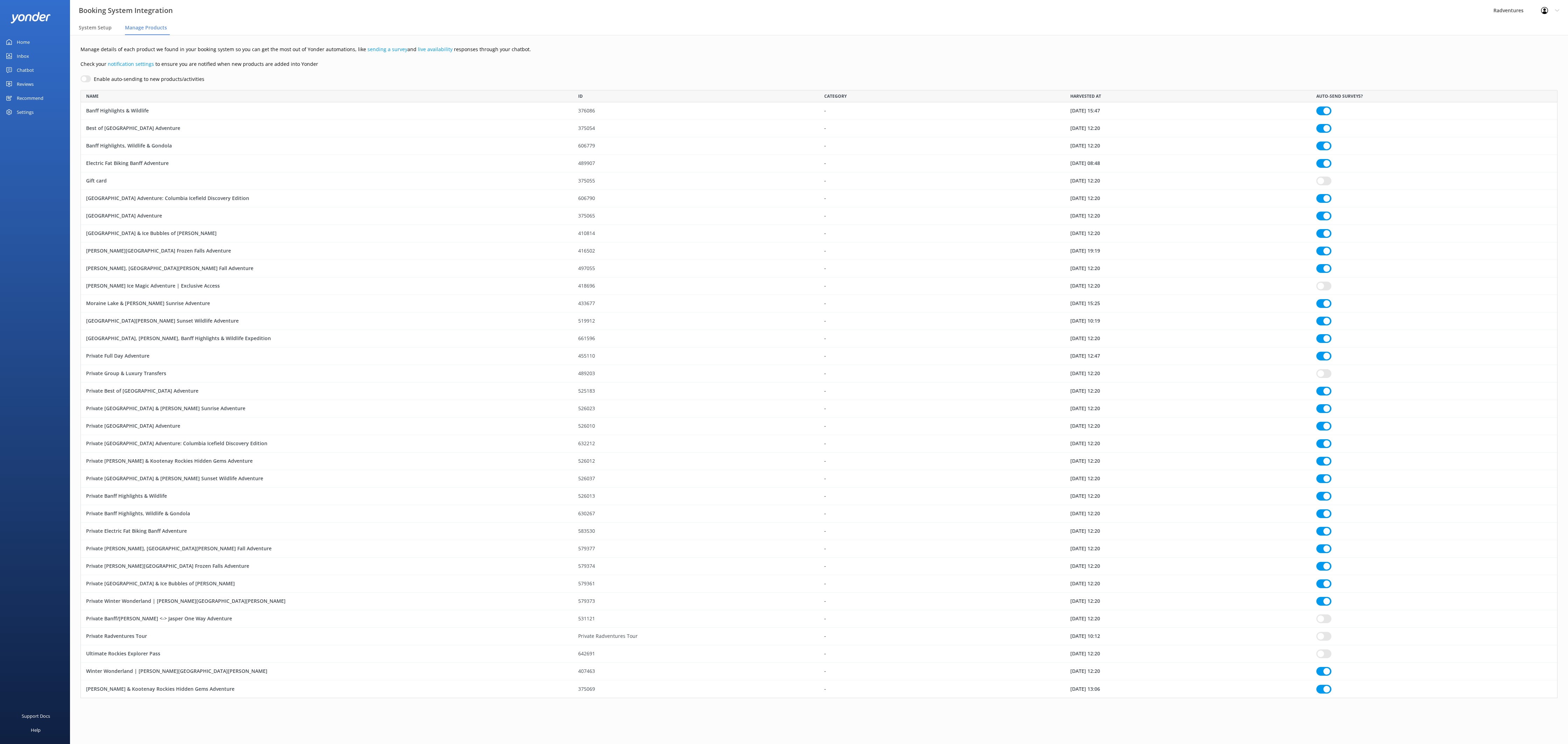
checkbox input "true"
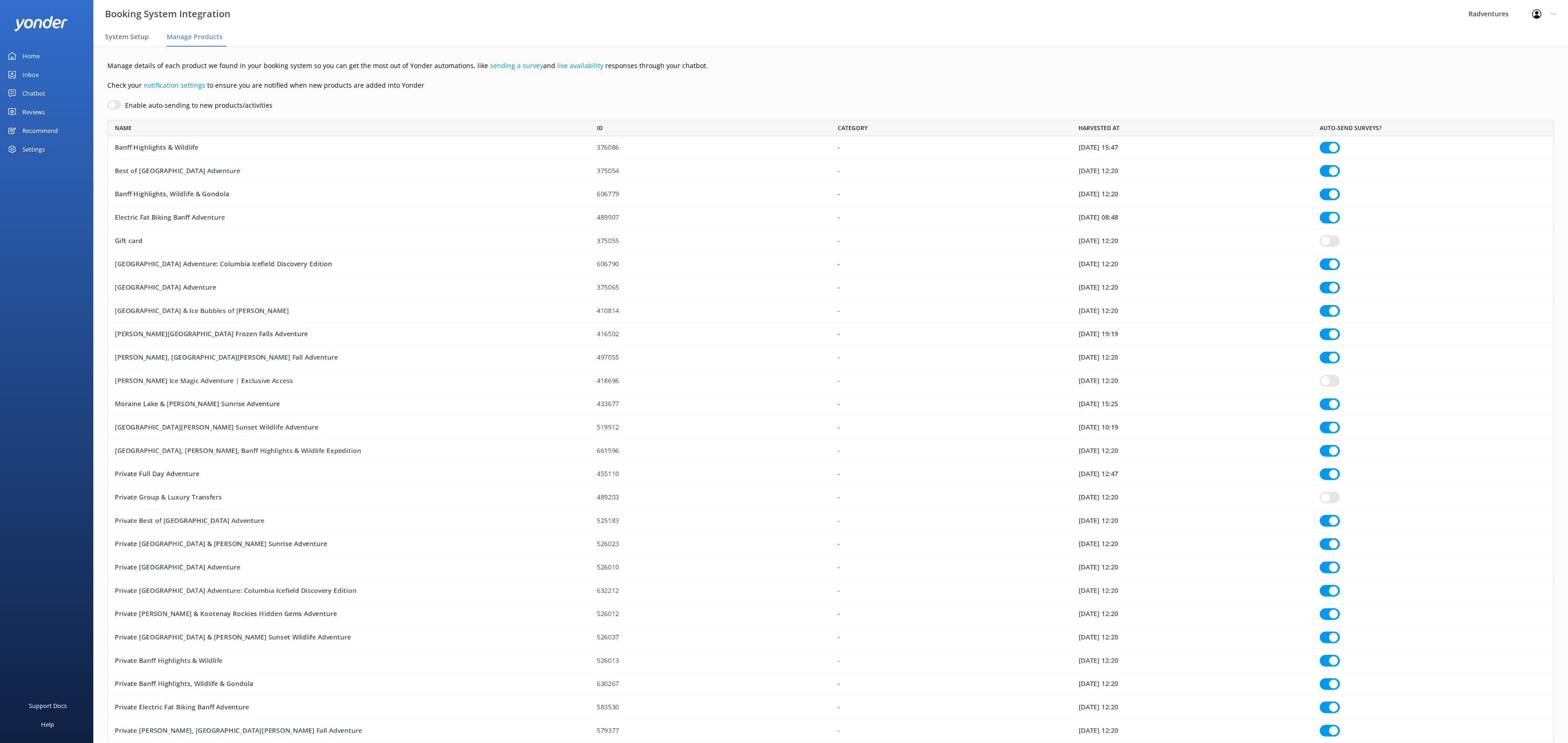
checkbox input "true"
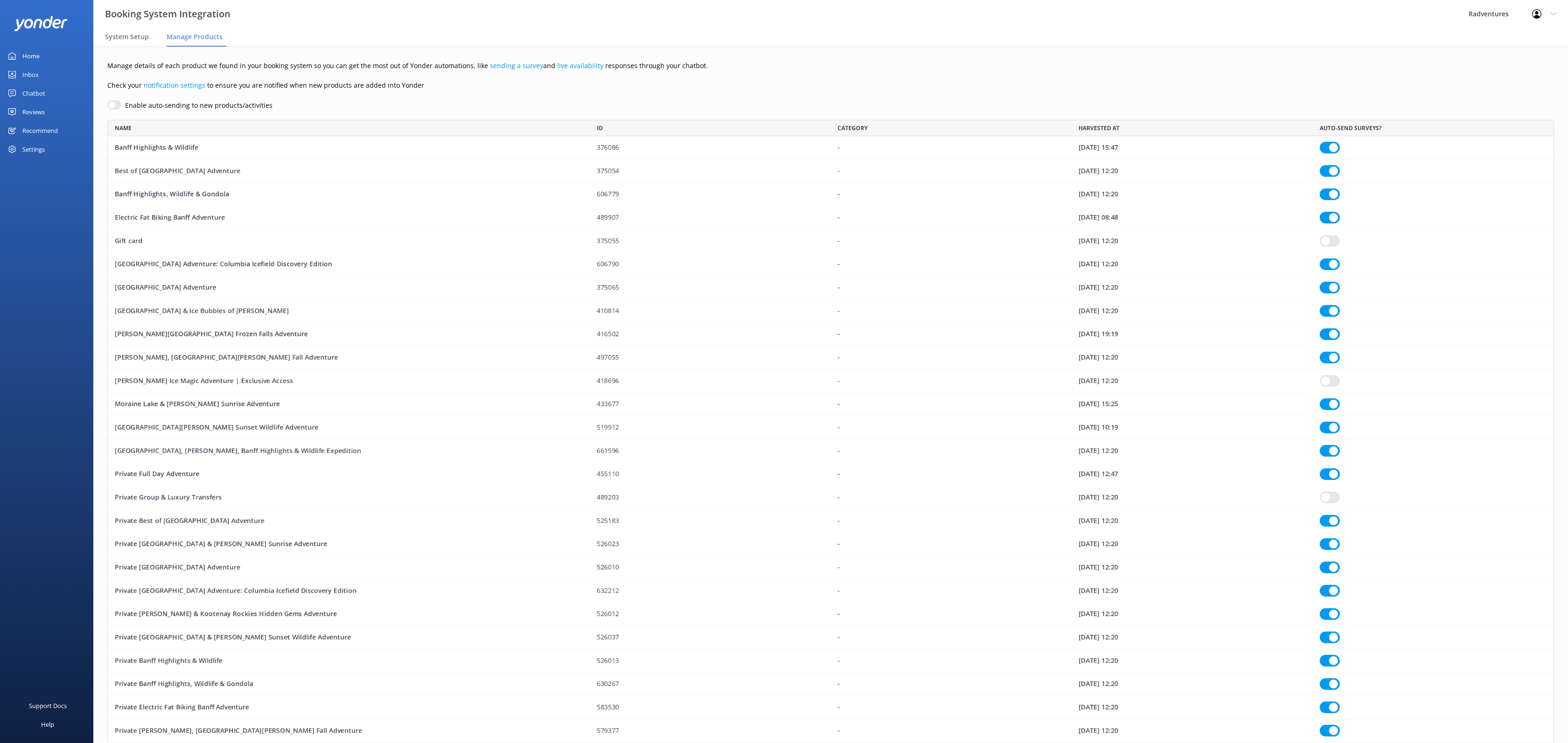
checkbox input "true"
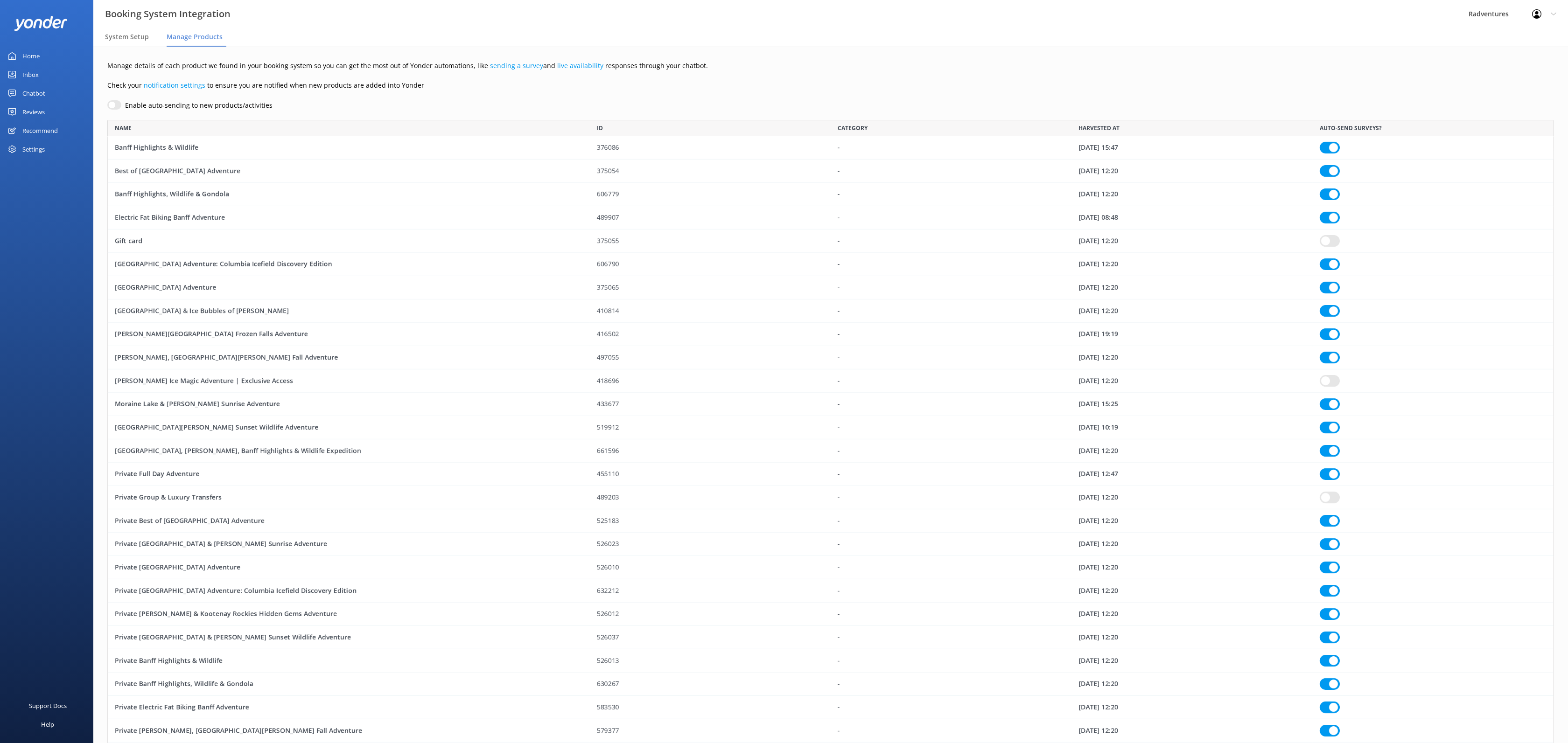
checkbox input "true"
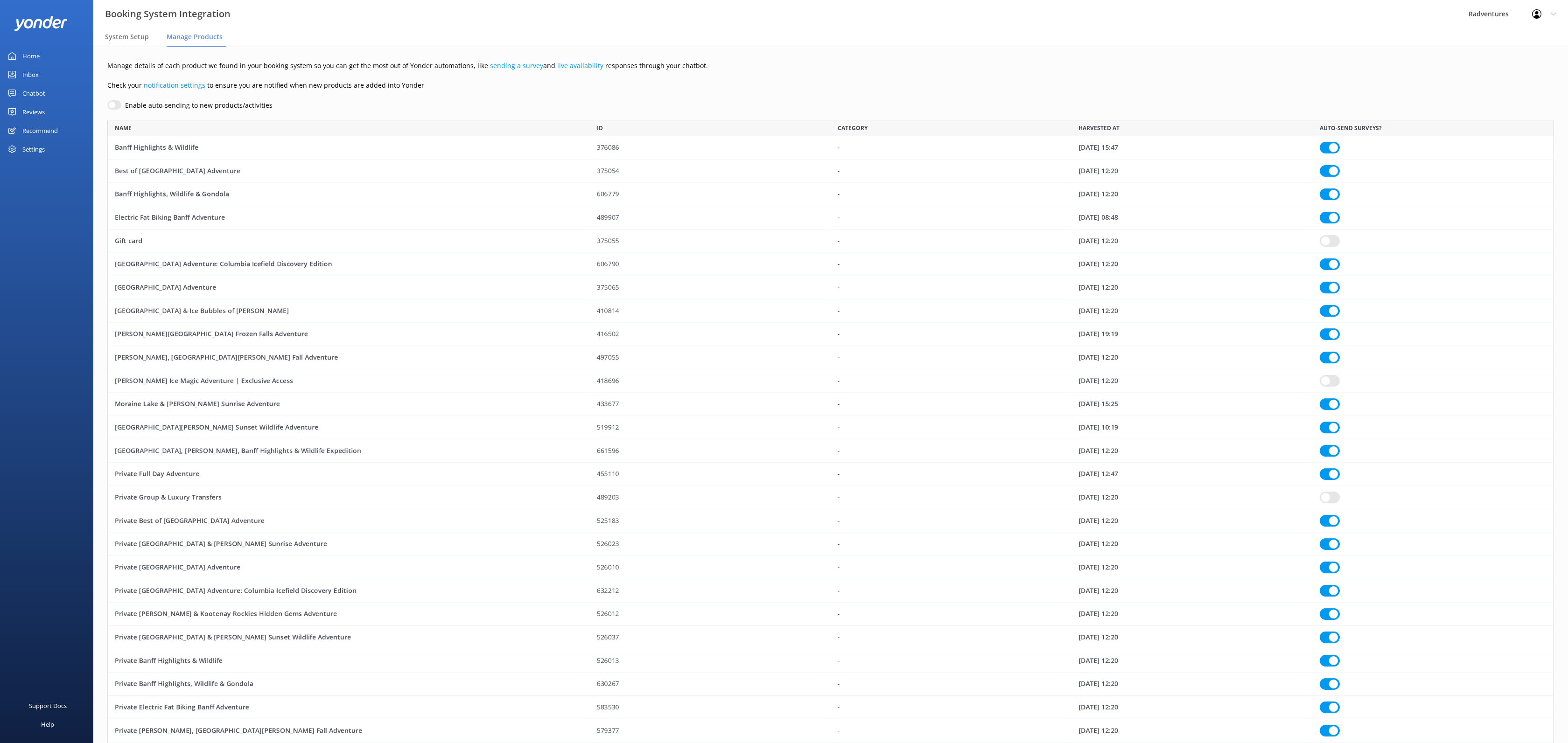
checkbox input "true"
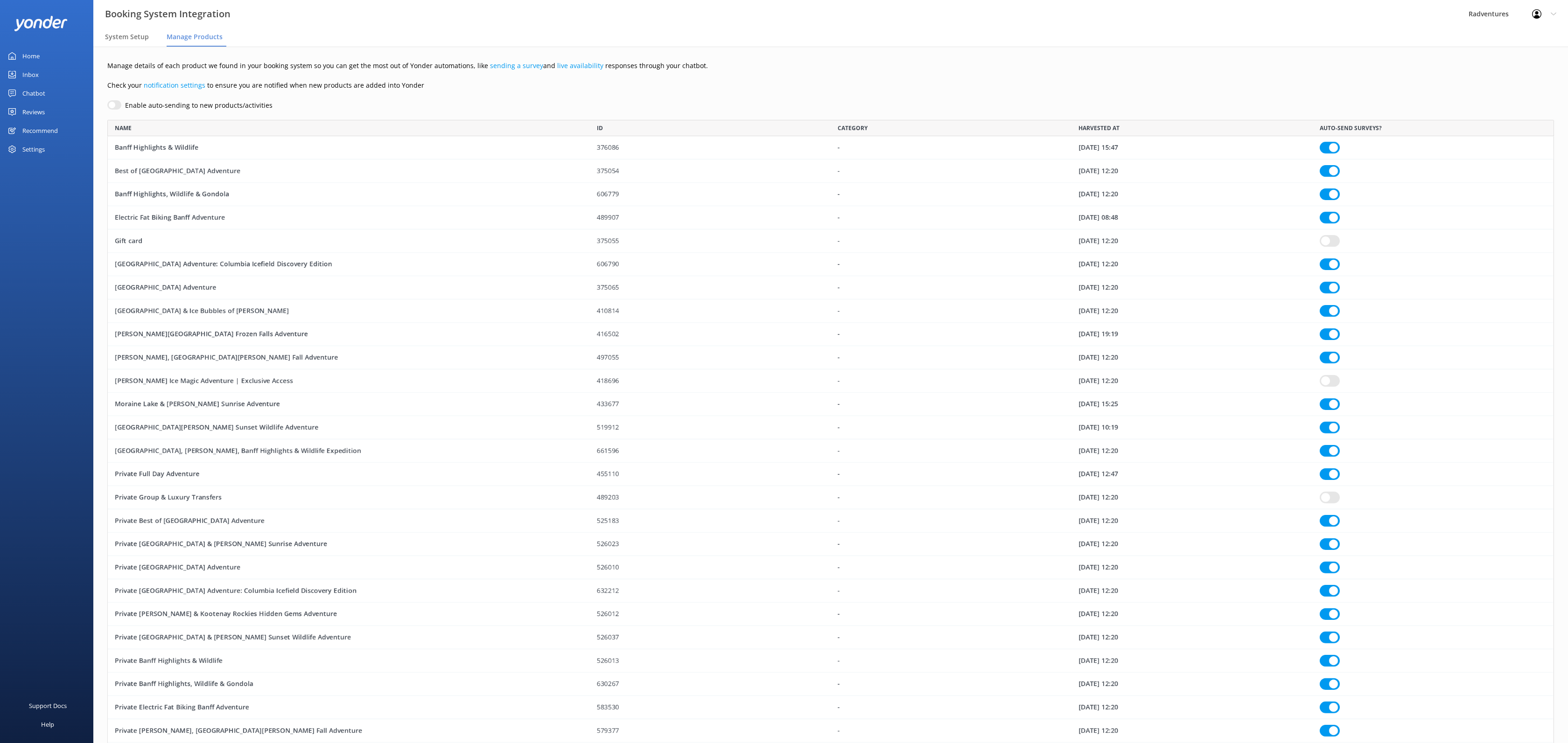
checkbox input "true"
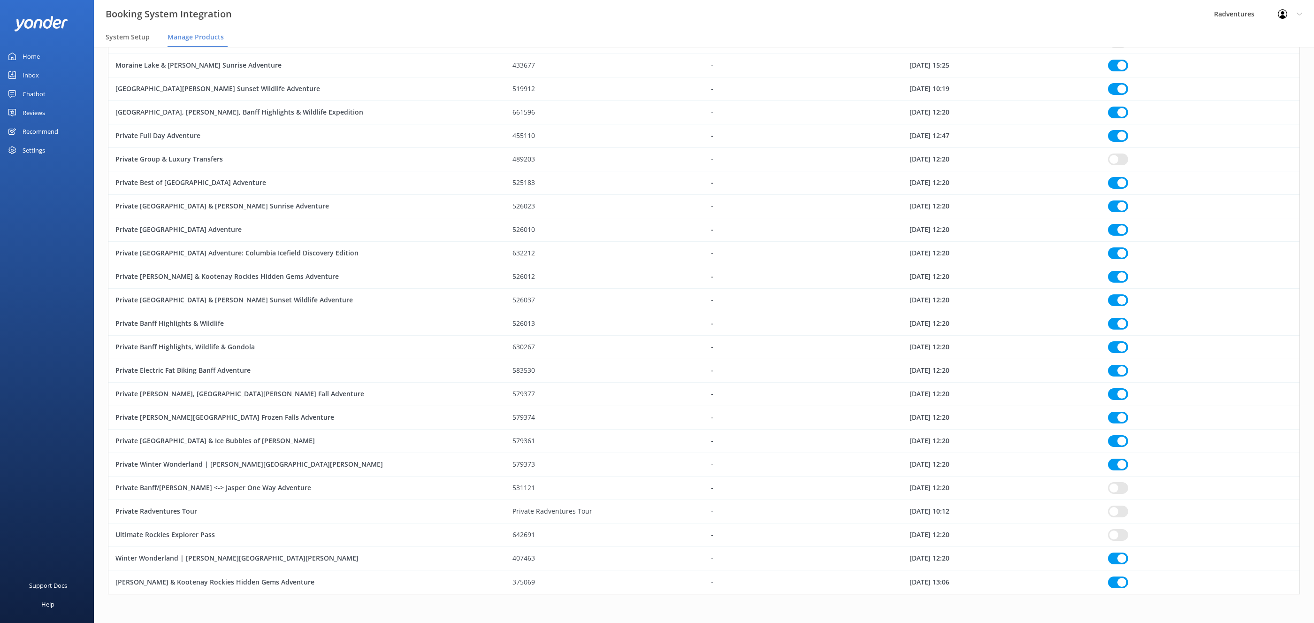
scroll to position [0, 0]
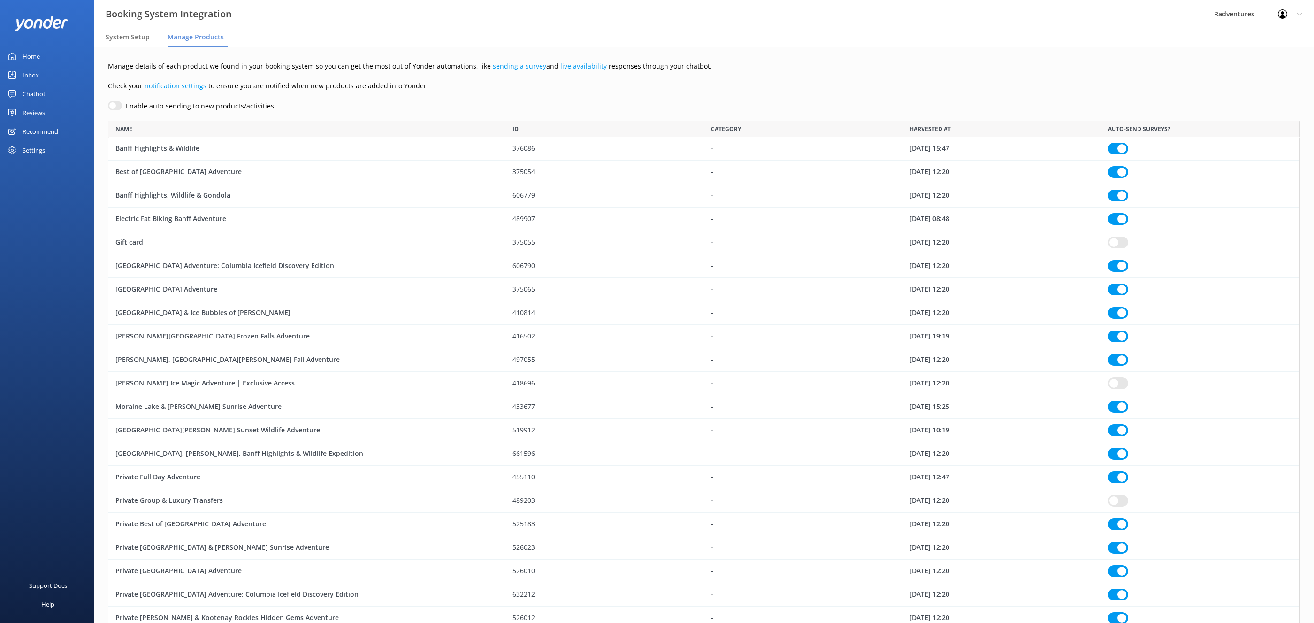
click at [32, 71] on div "Inbox" at bounding box center [31, 75] width 16 height 19
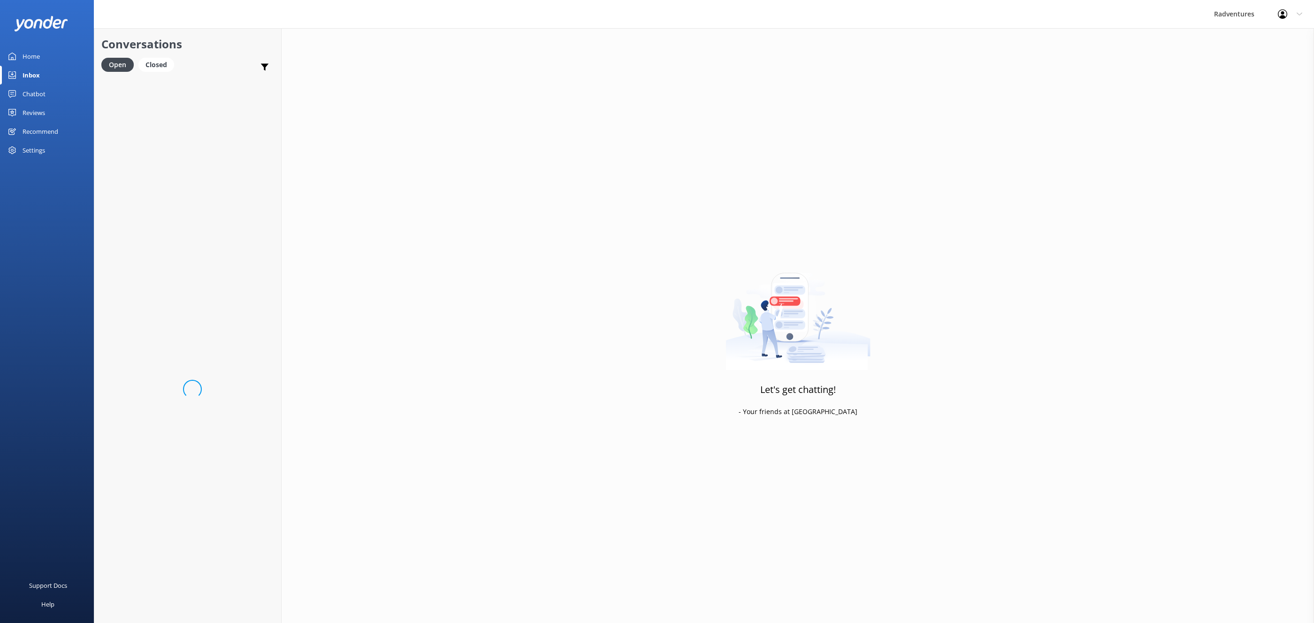
click at [34, 60] on div "Home" at bounding box center [31, 56] width 17 height 19
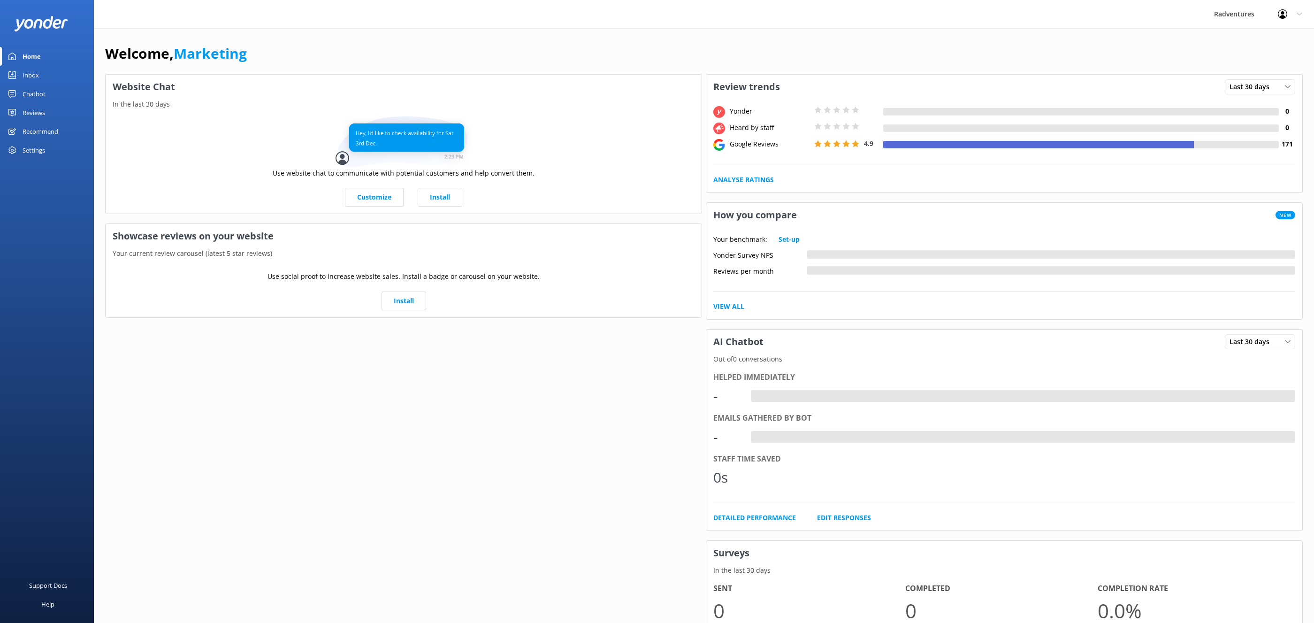
click at [37, 129] on div "Recommend" at bounding box center [41, 131] width 36 height 19
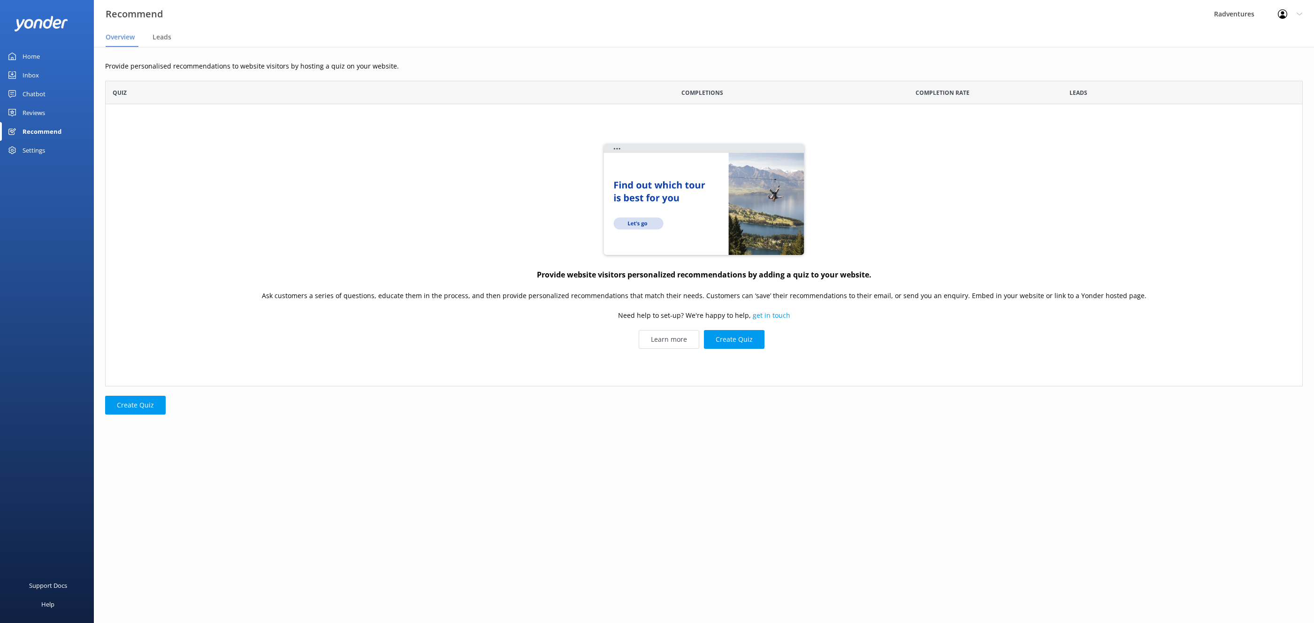
click at [38, 152] on div "Settings" at bounding box center [34, 150] width 23 height 19
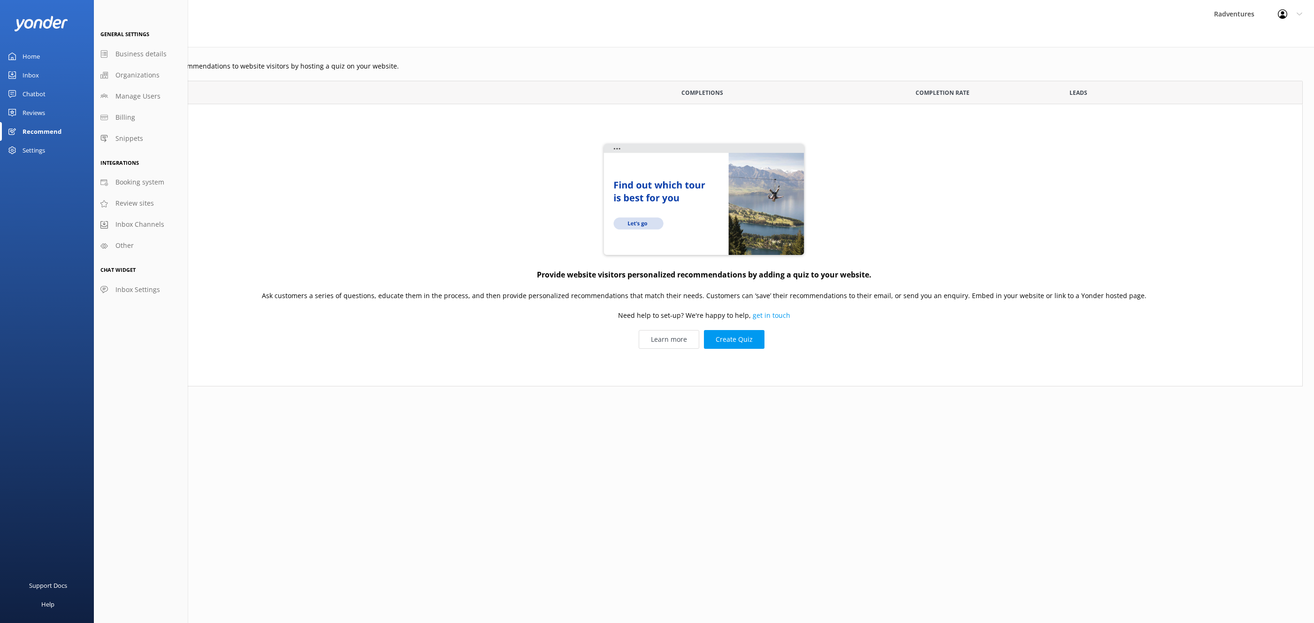
click at [34, 114] on div "Reviews" at bounding box center [34, 112] width 23 height 19
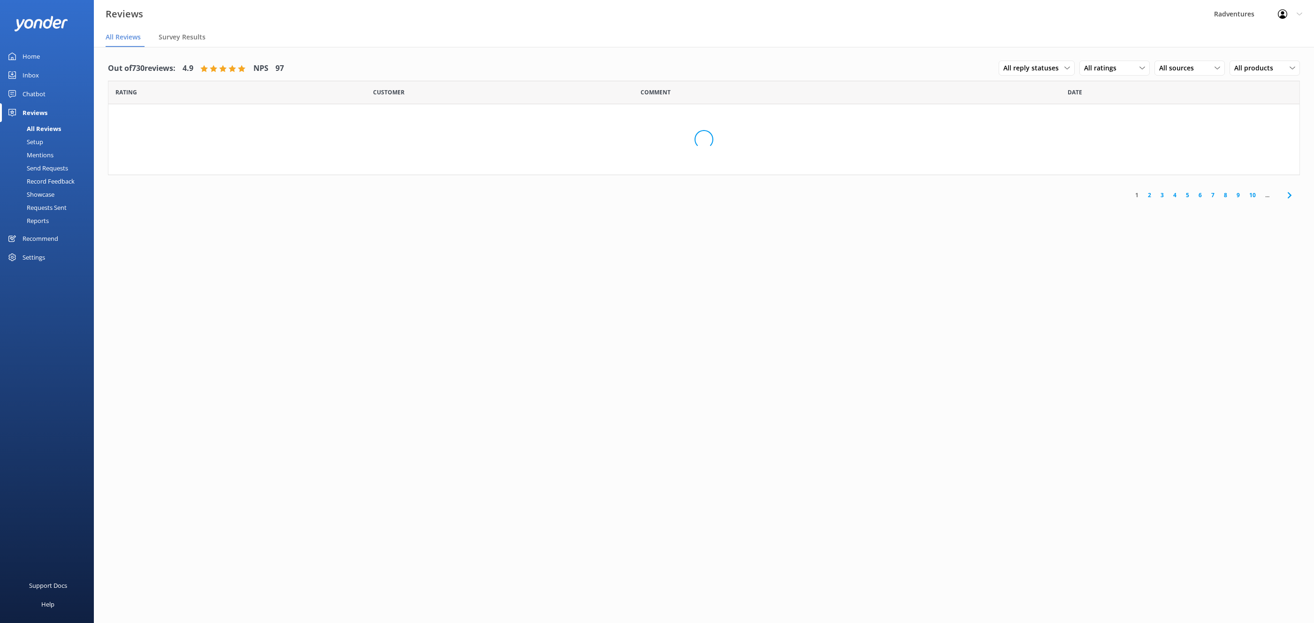
click at [39, 142] on div "Setup" at bounding box center [25, 141] width 38 height 13
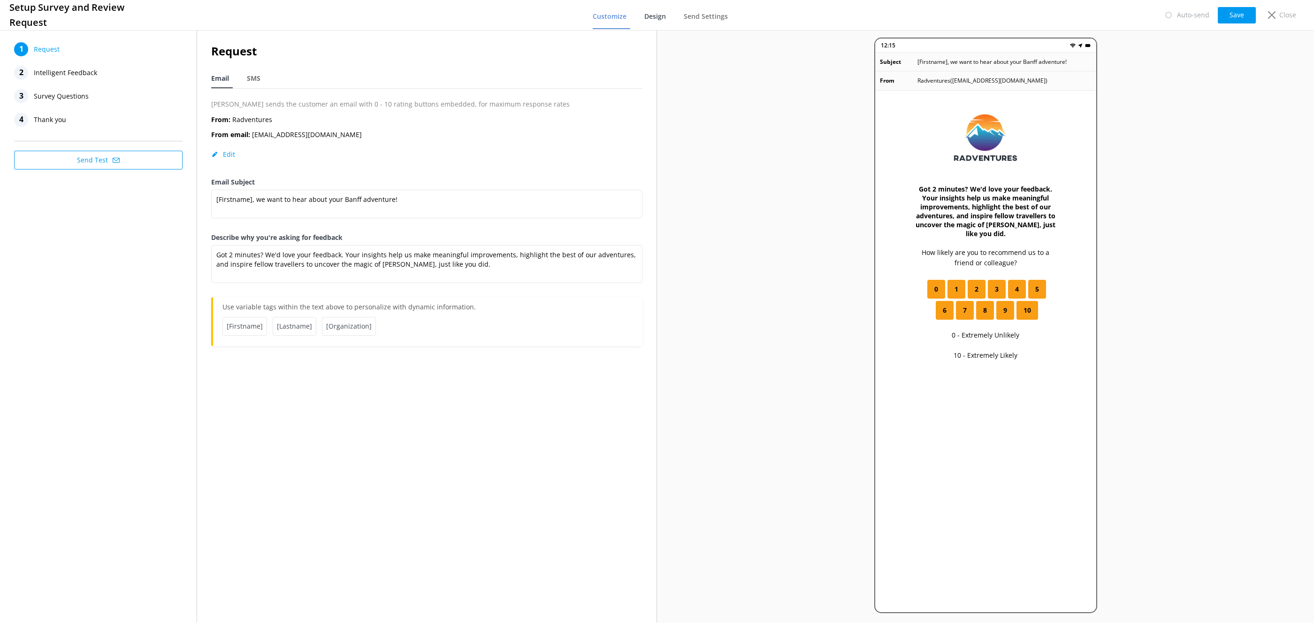
click at [651, 14] on span "Design" at bounding box center [655, 16] width 22 height 9
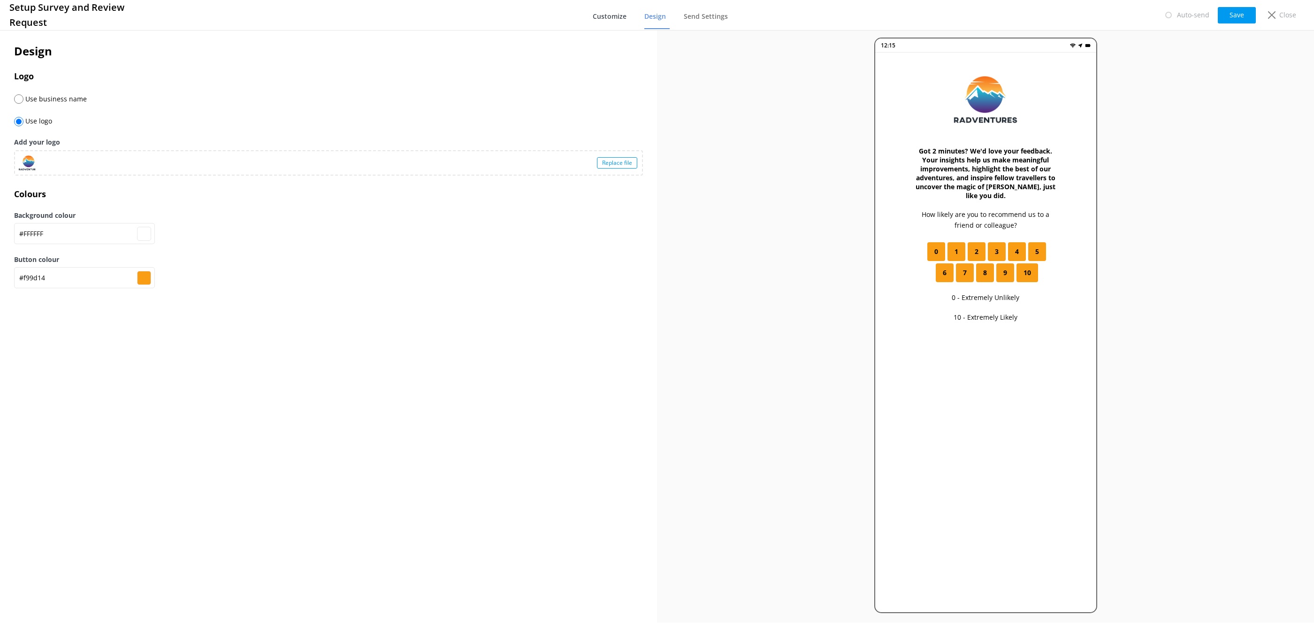
click at [617, 21] on link "Customize" at bounding box center [612, 17] width 38 height 24
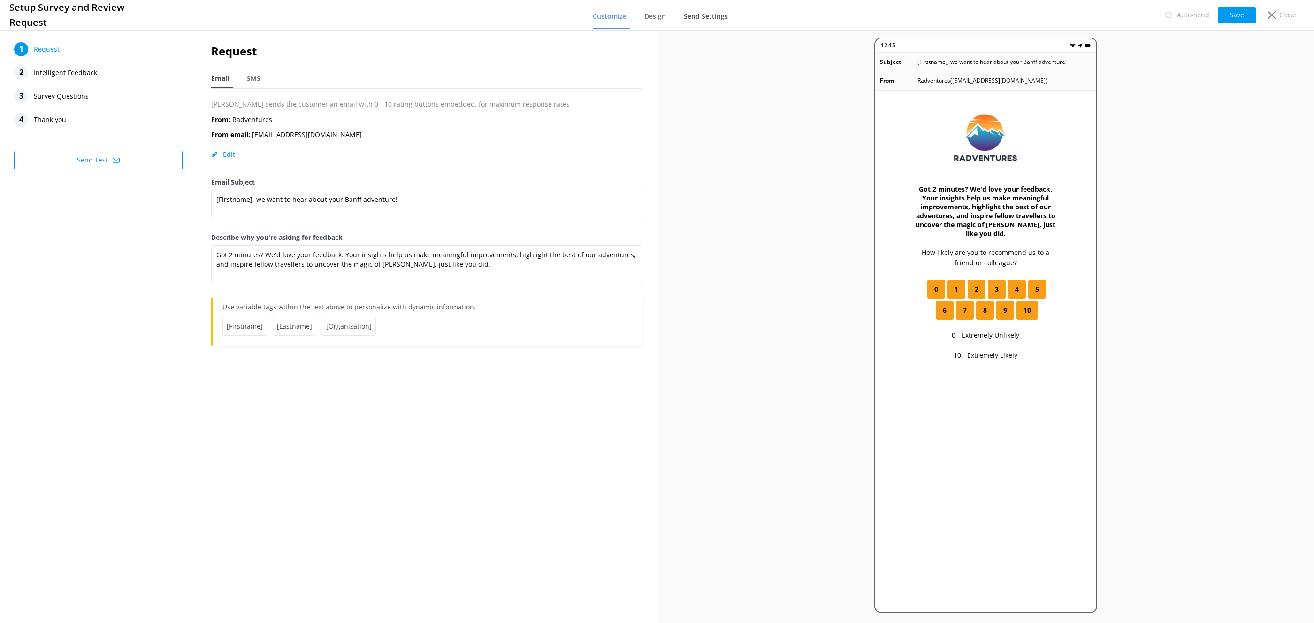
click at [694, 22] on link "Send Settings" at bounding box center [708, 17] width 48 height 24
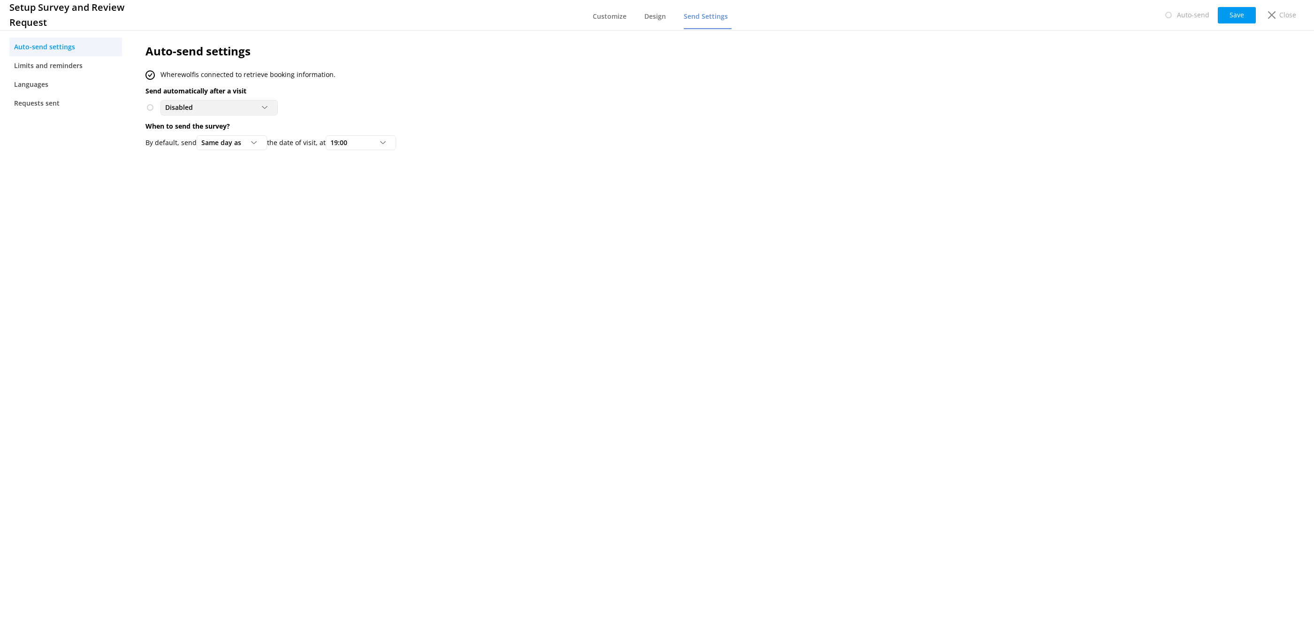
click at [254, 113] on div "Disabled Disabled To customers from Wherewolf" at bounding box center [218, 107] width 117 height 15
drag, startPoint x: 238, startPoint y: 139, endPoint x: 252, endPoint y: 149, distance: 16.4
click at [238, 140] on link "To customers from Wherewolf" at bounding box center [219, 146] width 116 height 19
click at [1051, 10] on button "Save" at bounding box center [1237, 15] width 38 height 16
click at [1051, 8] on div "Close" at bounding box center [1280, 15] width 38 height 16
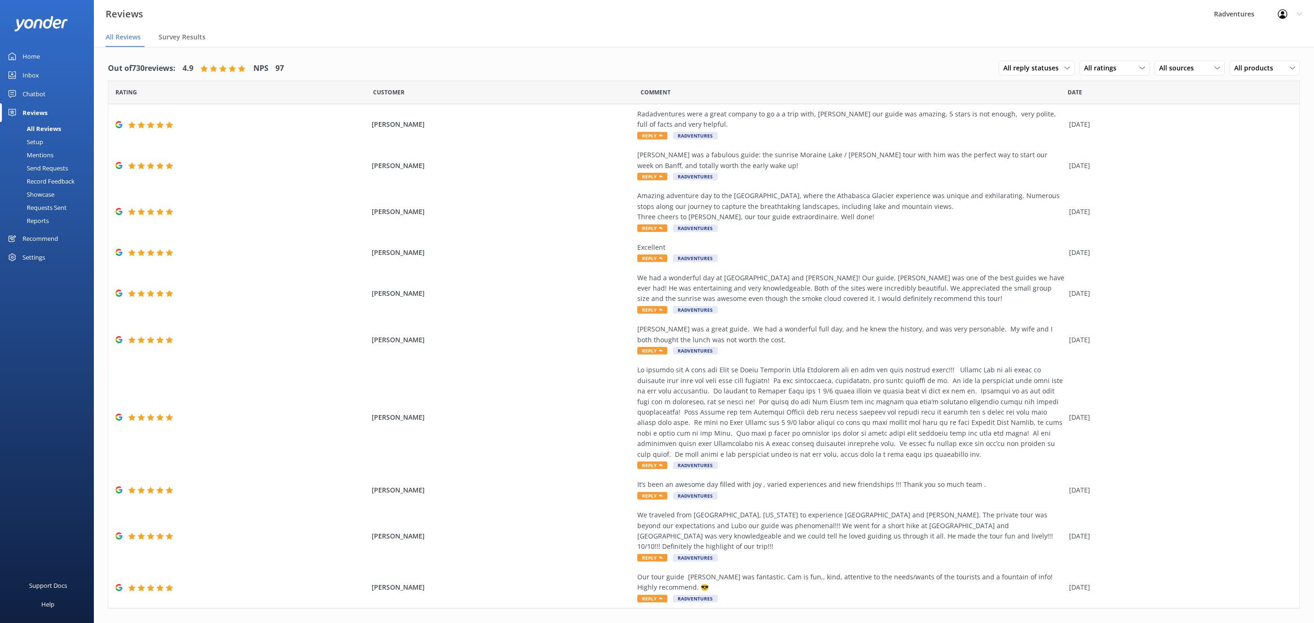
click at [34, 144] on div "Setup" at bounding box center [25, 141] width 38 height 13
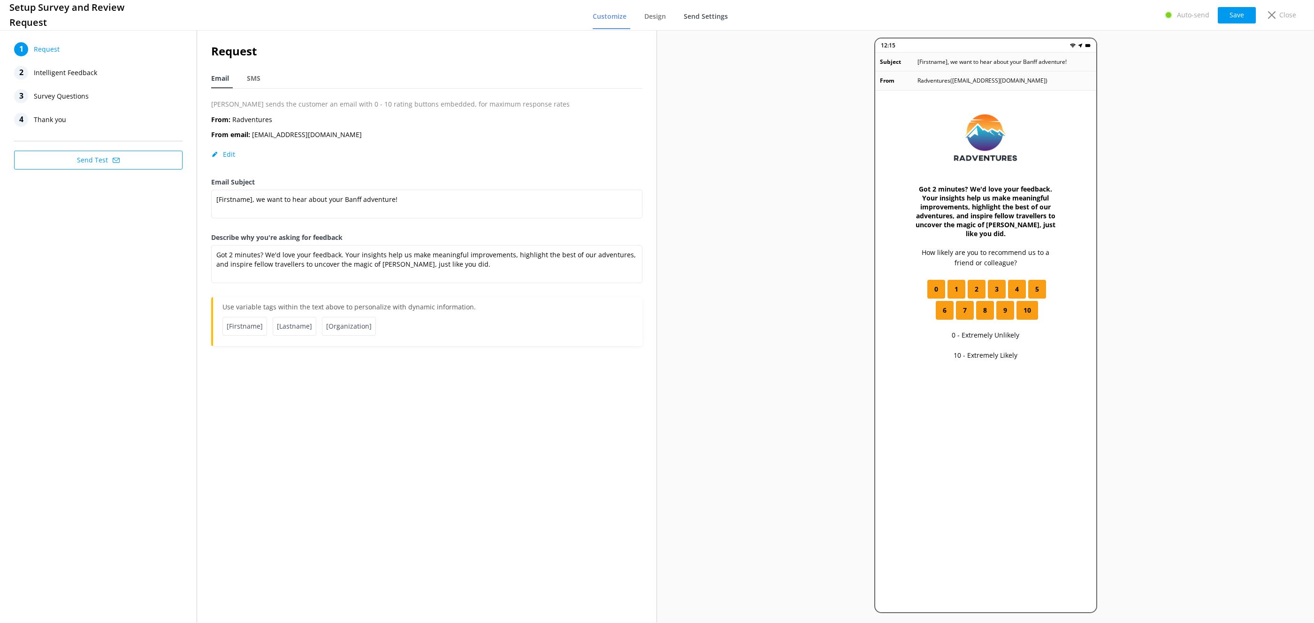
click at [694, 17] on span "Send Settings" at bounding box center [706, 16] width 44 height 9
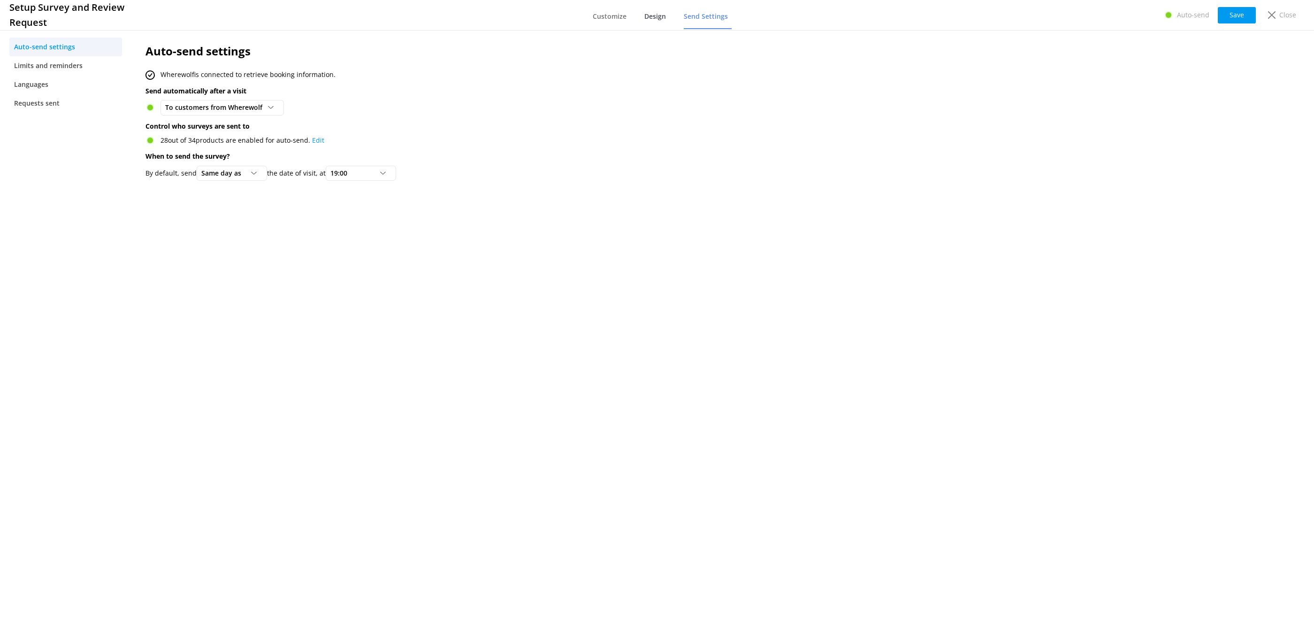
click at [656, 20] on span "Design" at bounding box center [655, 16] width 22 height 9
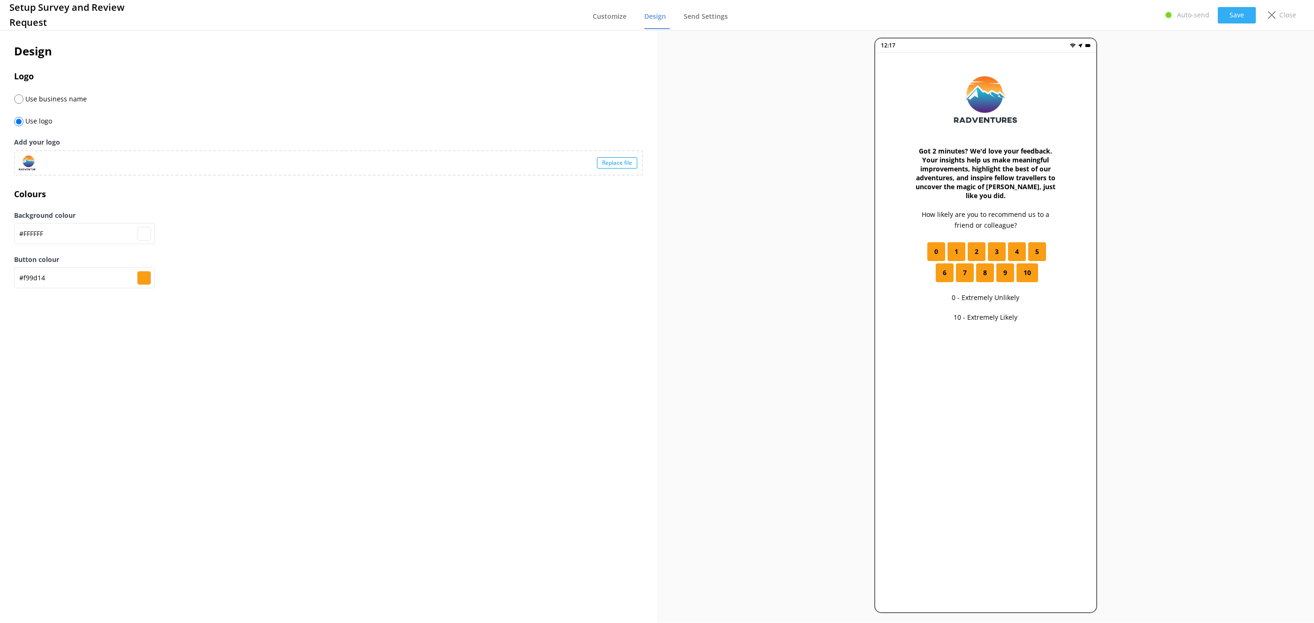
drag, startPoint x: 1249, startPoint y: 15, endPoint x: 1261, endPoint y: 15, distance: 11.7
click at [1051, 15] on button "Save" at bounding box center [1237, 15] width 38 height 16
click at [1051, 15] on icon at bounding box center [1272, 15] width 8 height 8
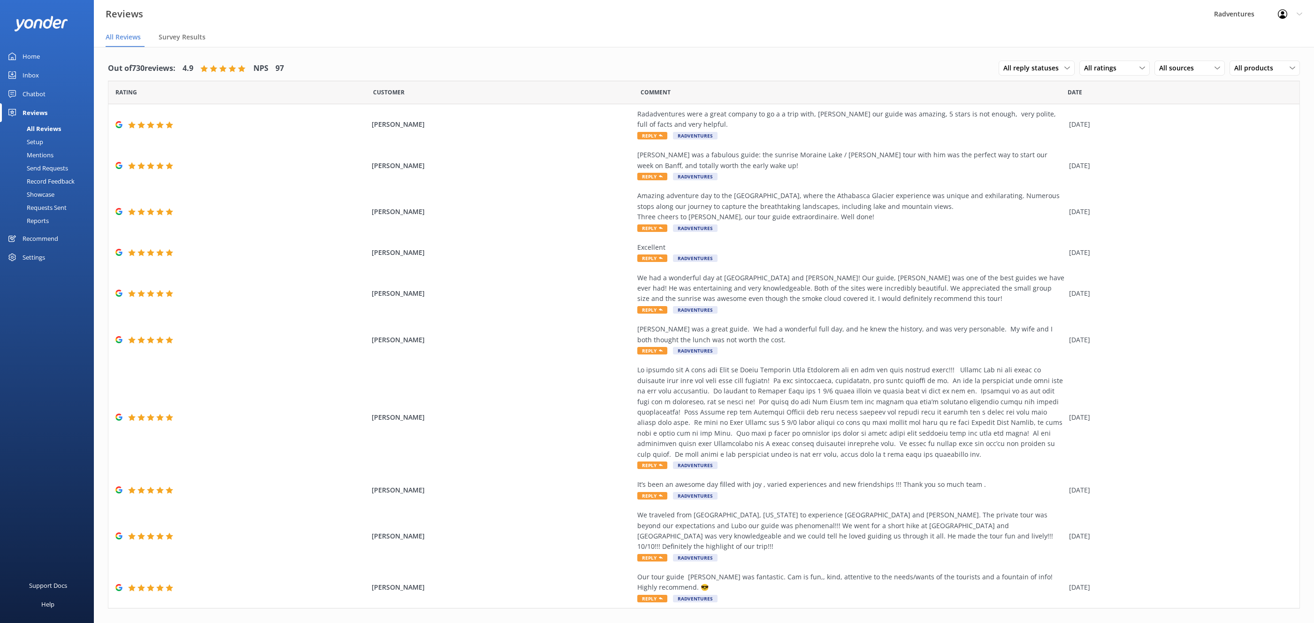
click at [45, 49] on link "Home" at bounding box center [47, 56] width 94 height 19
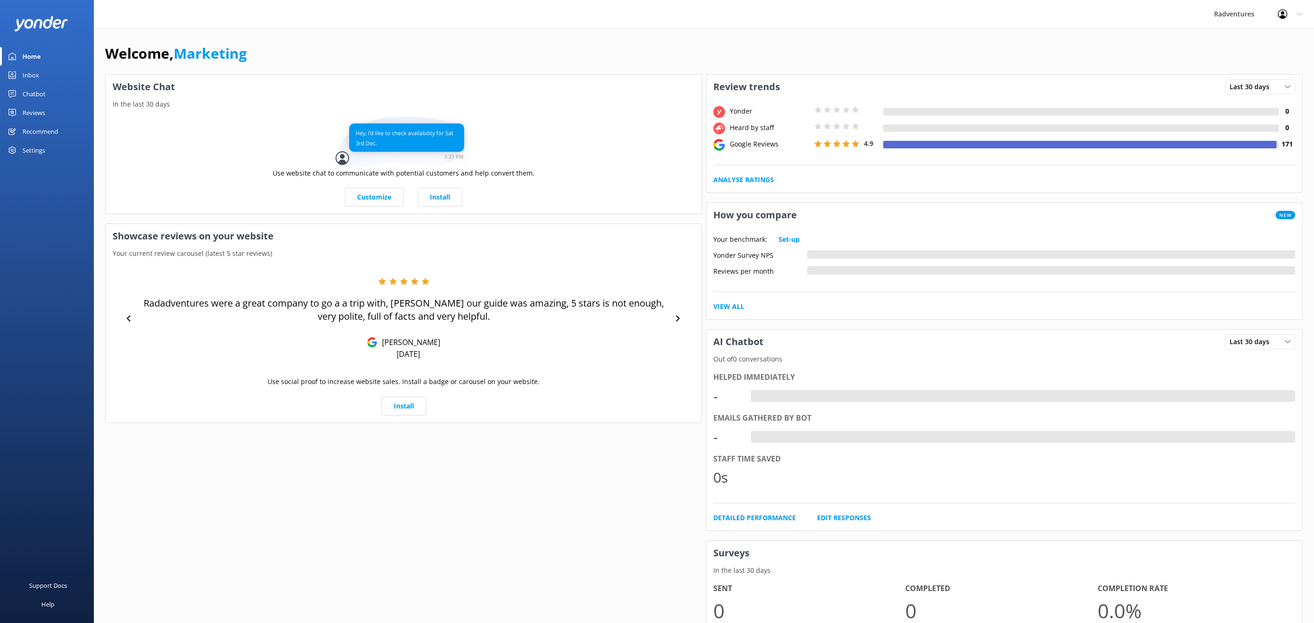
click at [35, 77] on div "Inbox" at bounding box center [31, 75] width 16 height 19
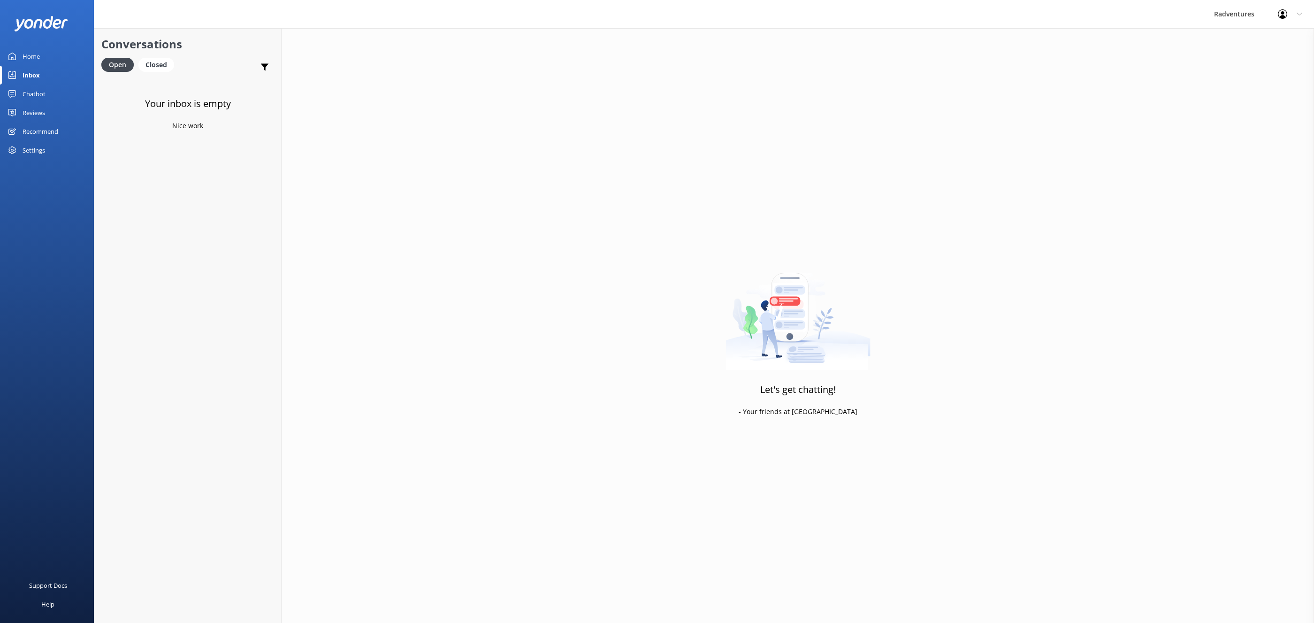
click at [38, 92] on div "Chatbot" at bounding box center [34, 93] width 23 height 19
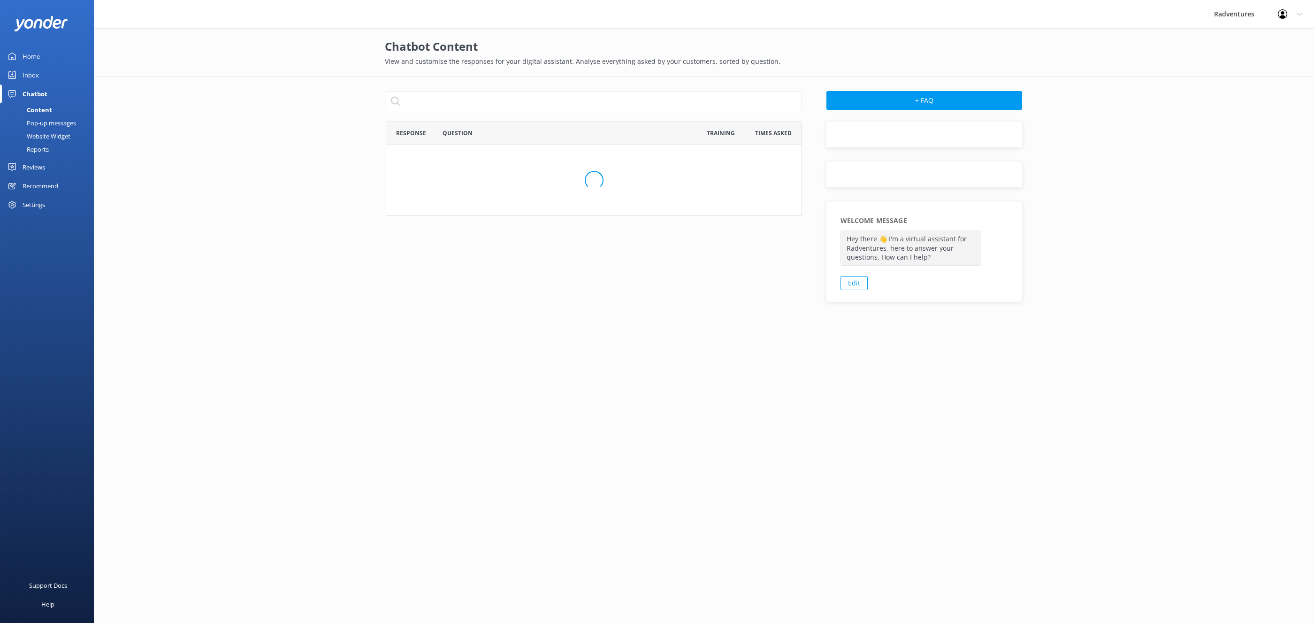
scroll to position [328, 416]
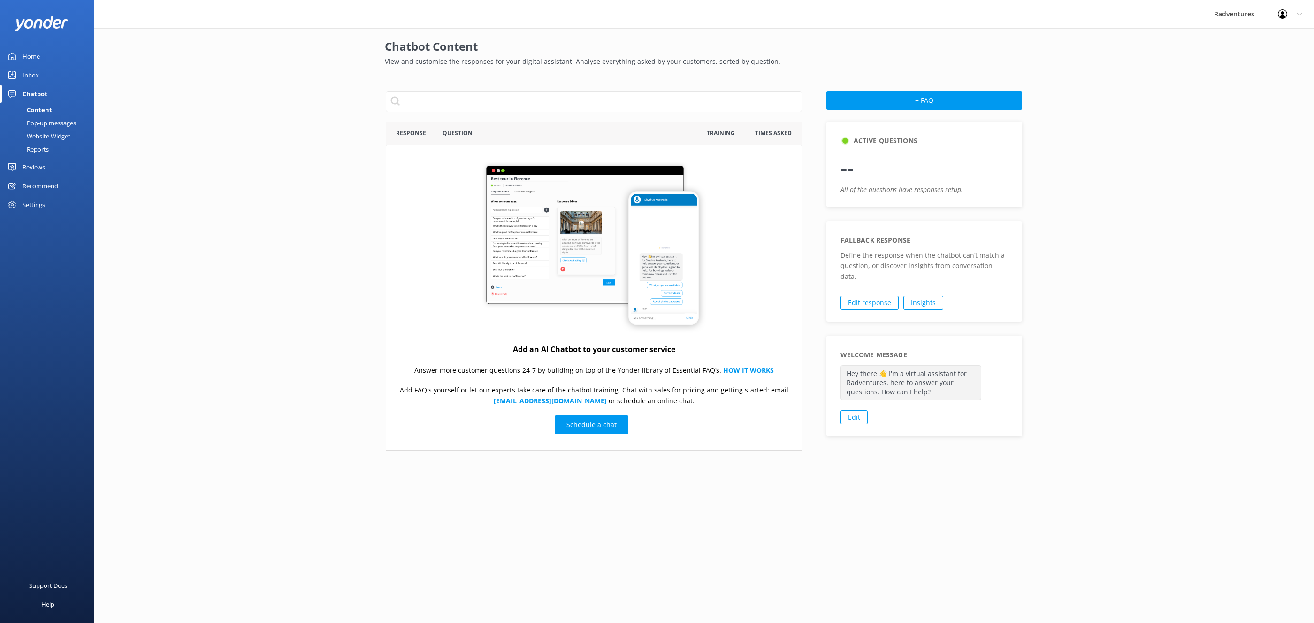
drag, startPoint x: 30, startPoint y: 74, endPoint x: 50, endPoint y: 103, distance: 35.3
click at [30, 74] on div "Inbox" at bounding box center [31, 75] width 16 height 19
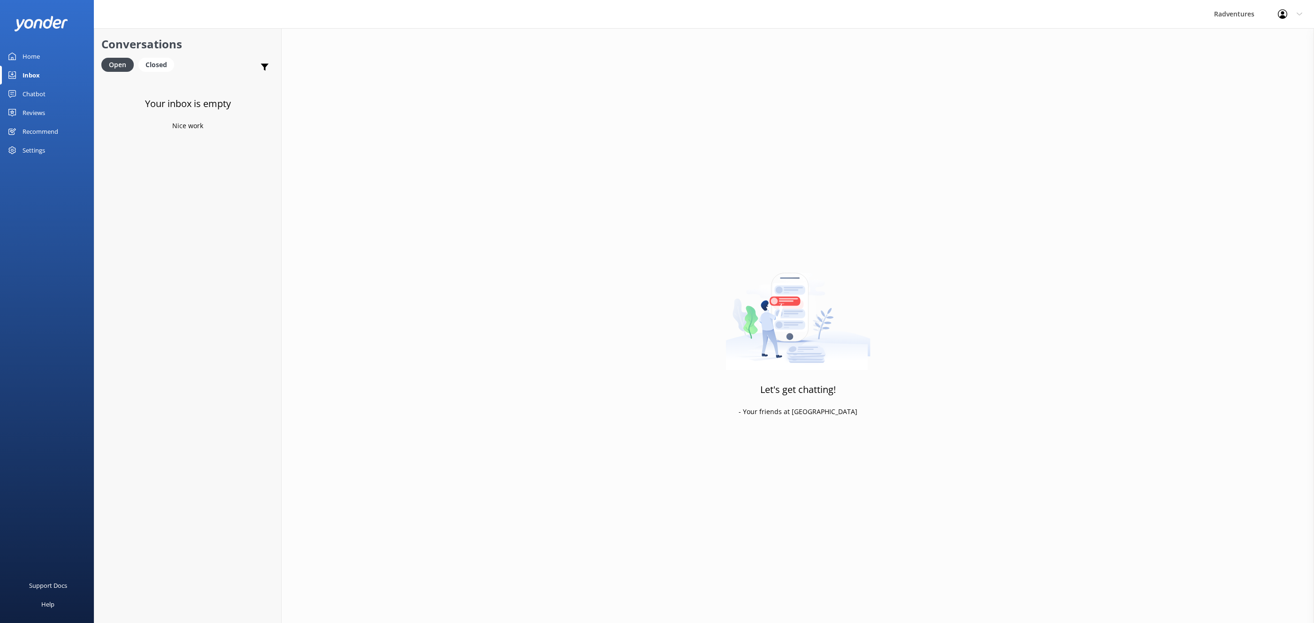
click at [44, 54] on link "Home" at bounding box center [47, 56] width 94 height 19
